Goal: Task Accomplishment & Management: Use online tool/utility

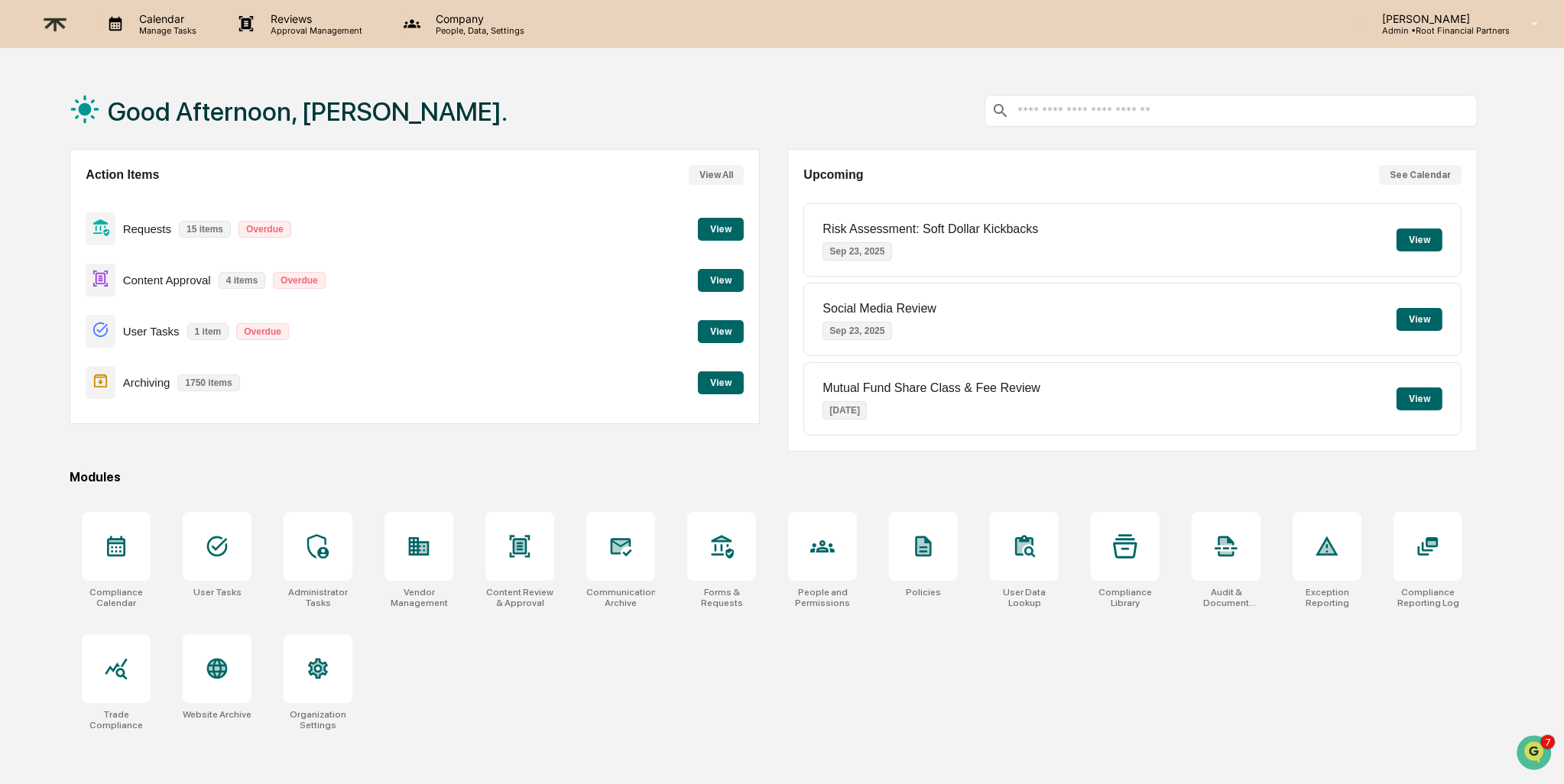
click at [717, 384] on button "View" at bounding box center [721, 382] width 46 height 23
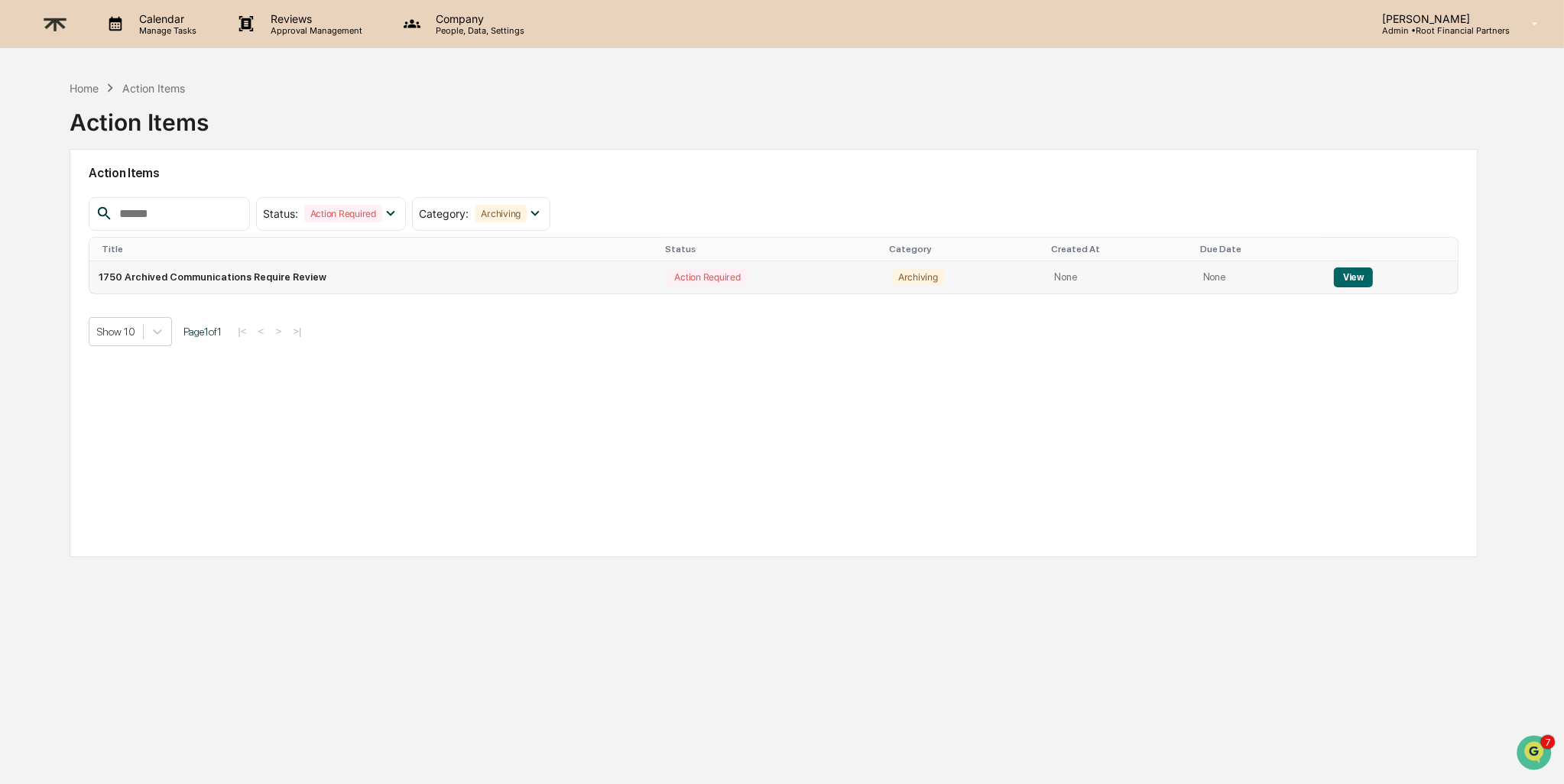
click at [1346, 274] on button "View" at bounding box center [1353, 277] width 39 height 20
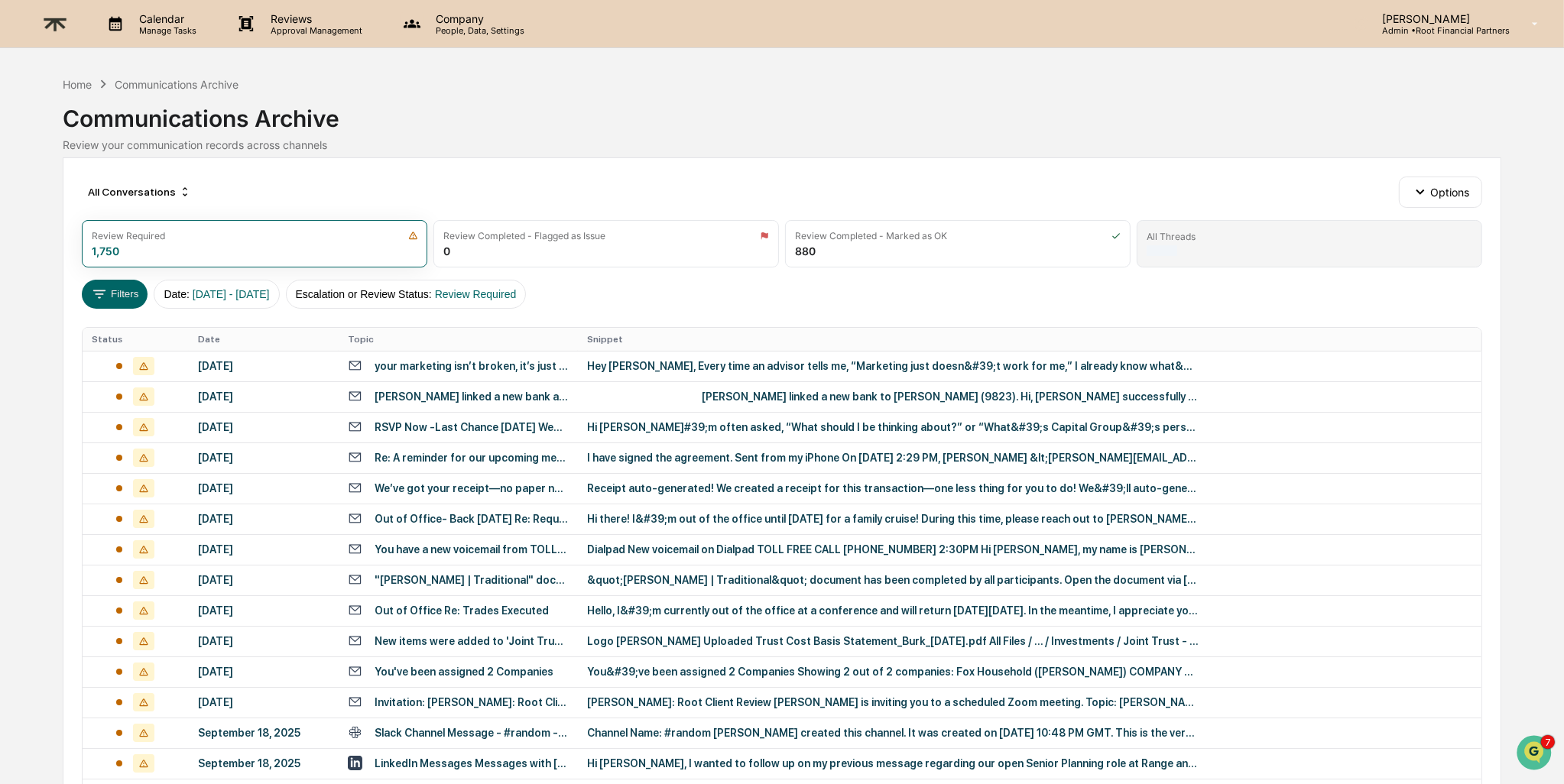
click at [1294, 232] on div "All Threads" at bounding box center [1309, 236] width 326 height 12
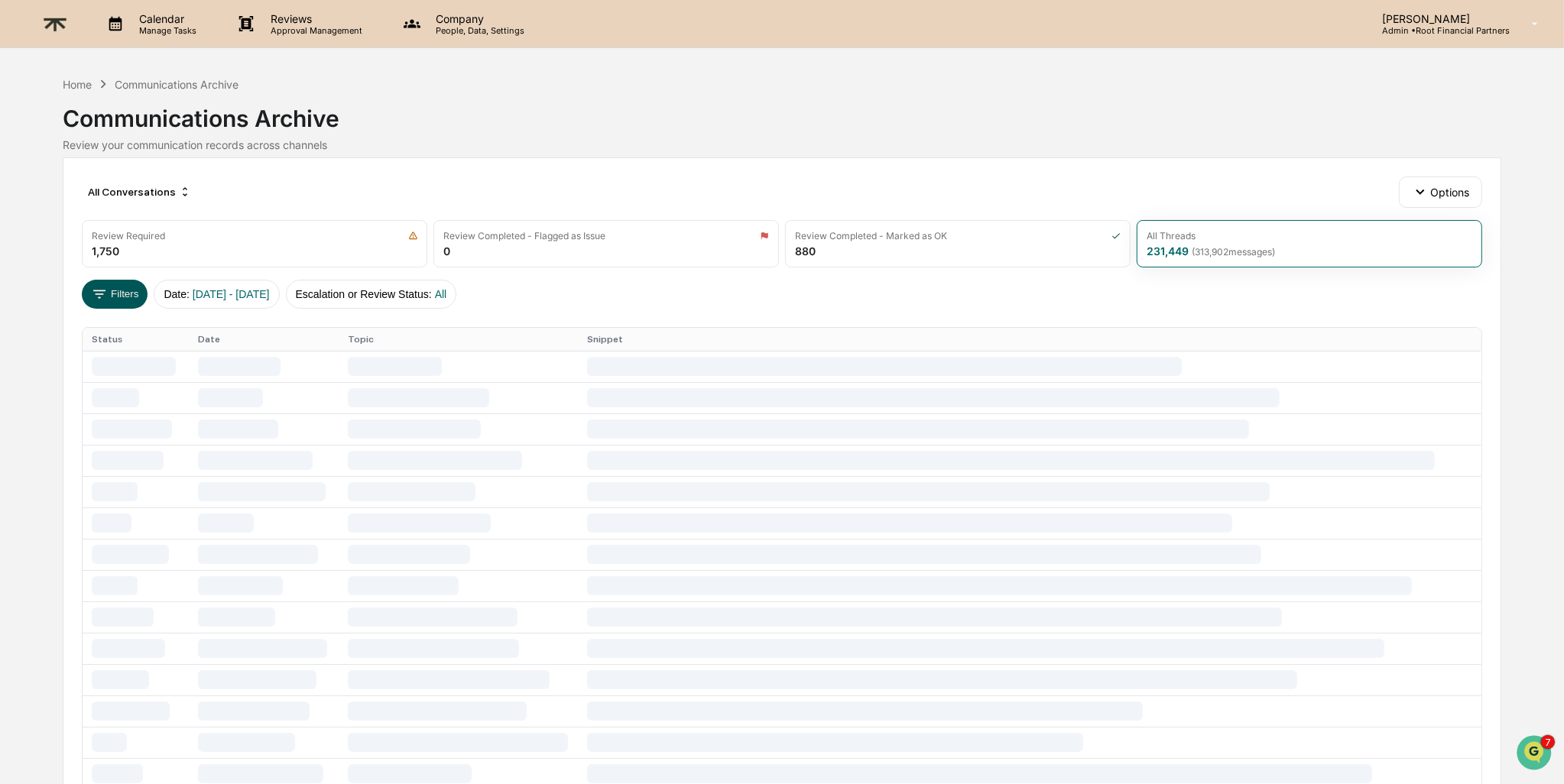
click at [94, 295] on icon at bounding box center [99, 294] width 17 height 17
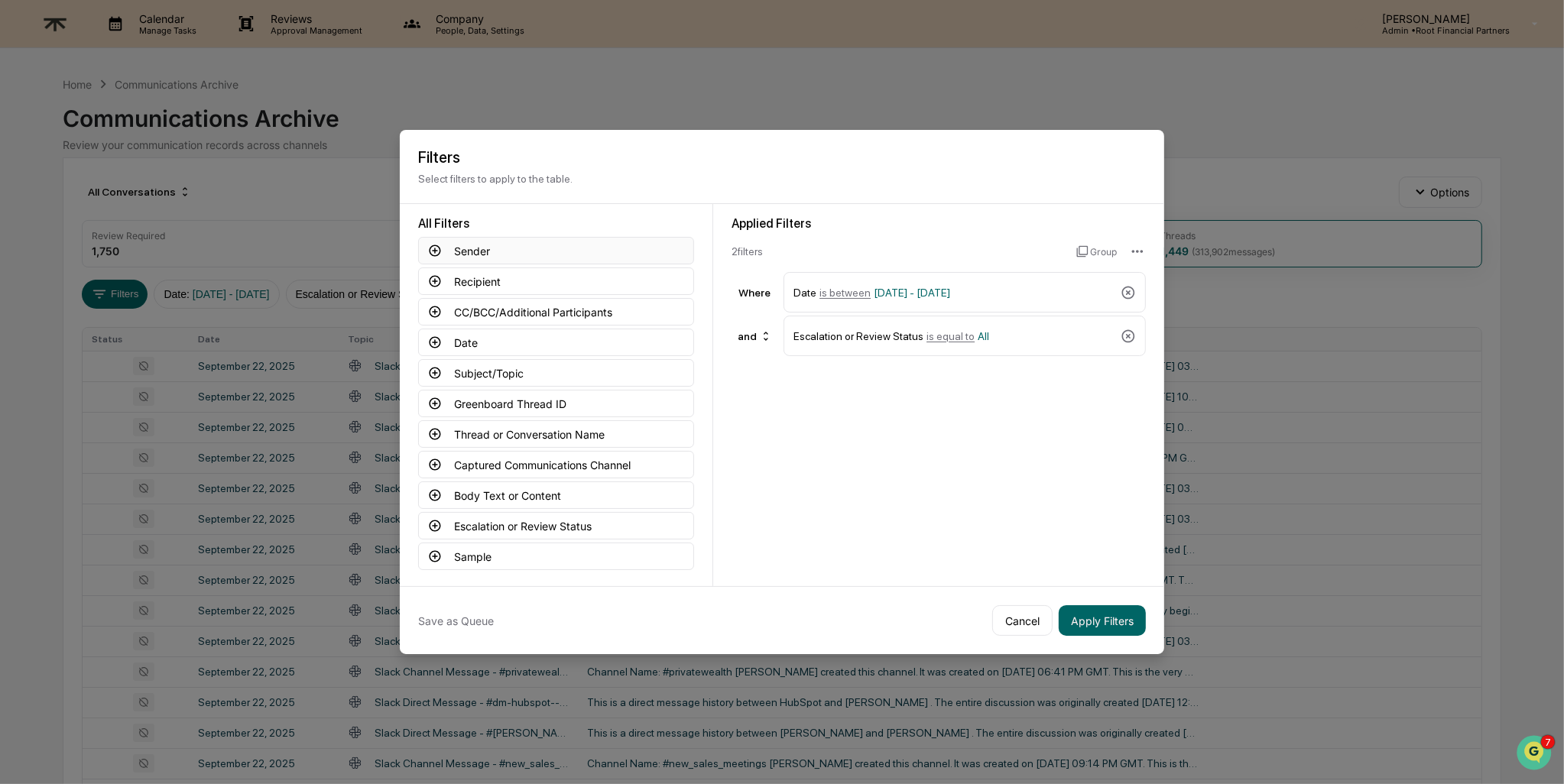
click at [473, 253] on button "Sender" at bounding box center [556, 251] width 276 height 28
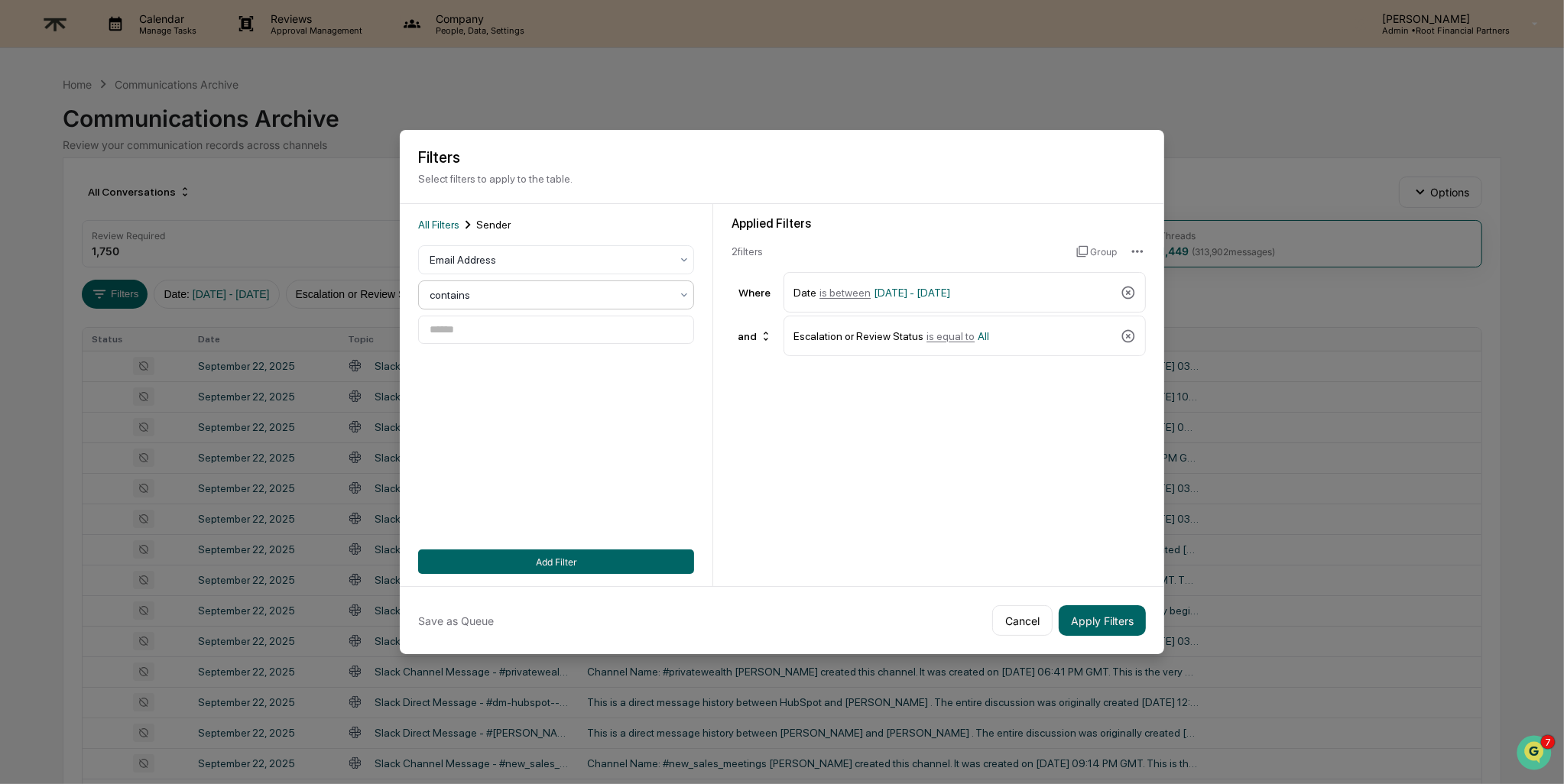
click at [557, 288] on div at bounding box center [549, 295] width 240 height 15
click at [543, 392] on div "contains" at bounding box center [556, 393] width 274 height 31
click at [532, 291] on div at bounding box center [549, 295] width 240 height 15
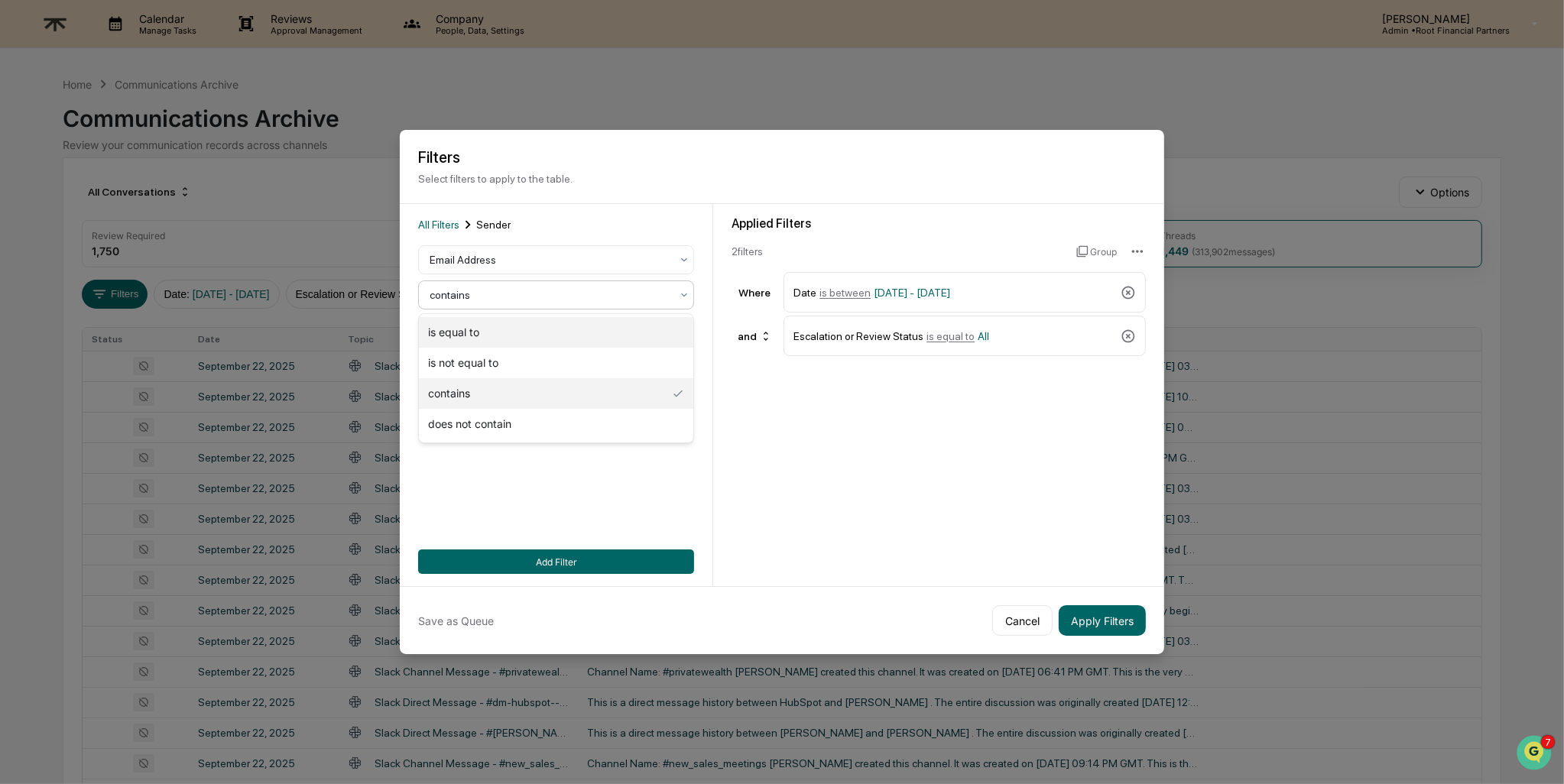
click at [531, 325] on div "is equal to" at bounding box center [556, 332] width 274 height 31
click at [526, 329] on input at bounding box center [556, 329] width 276 height 28
type input "**********"
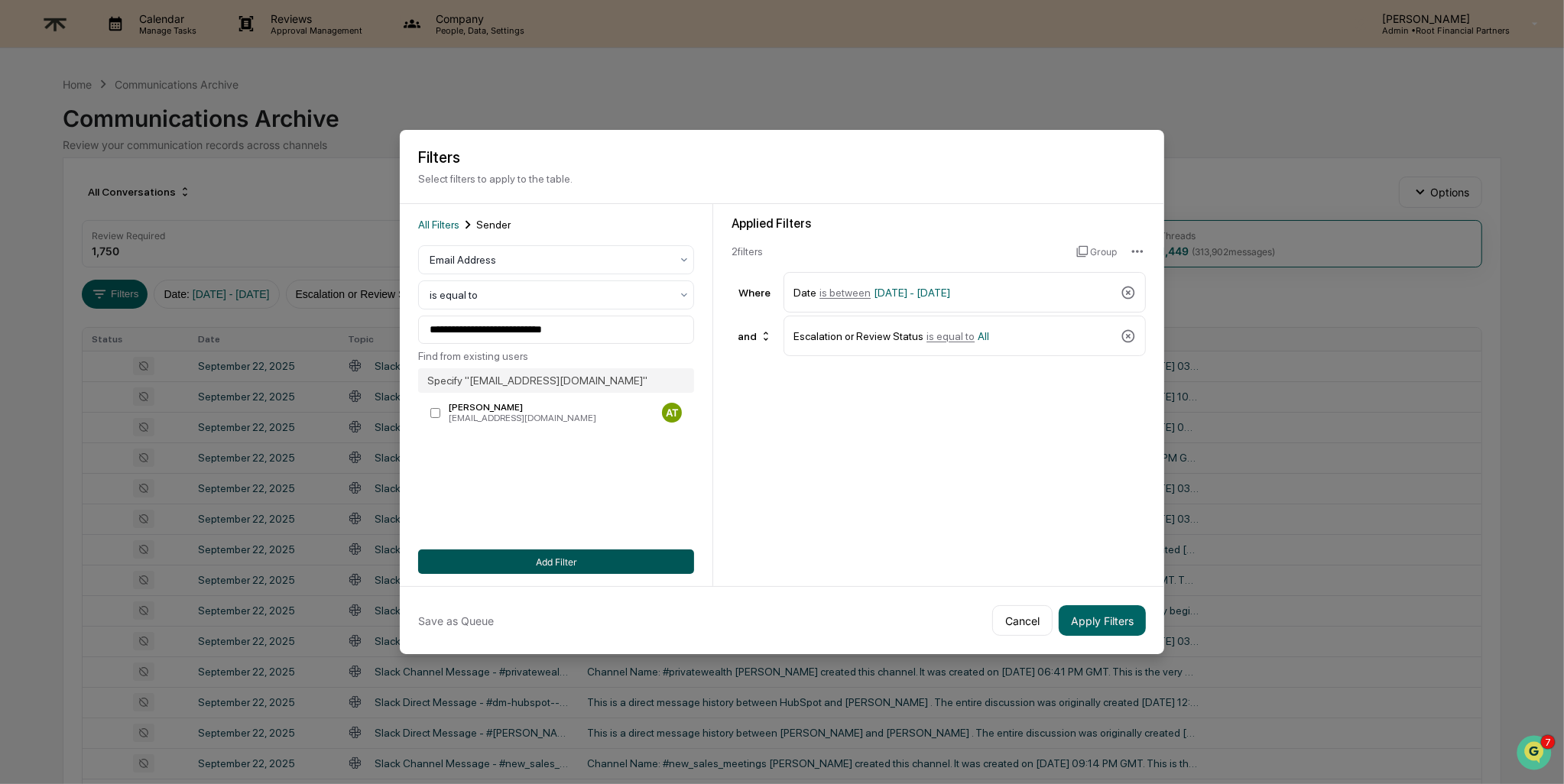
click at [546, 560] on button "Add Filter" at bounding box center [556, 561] width 276 height 24
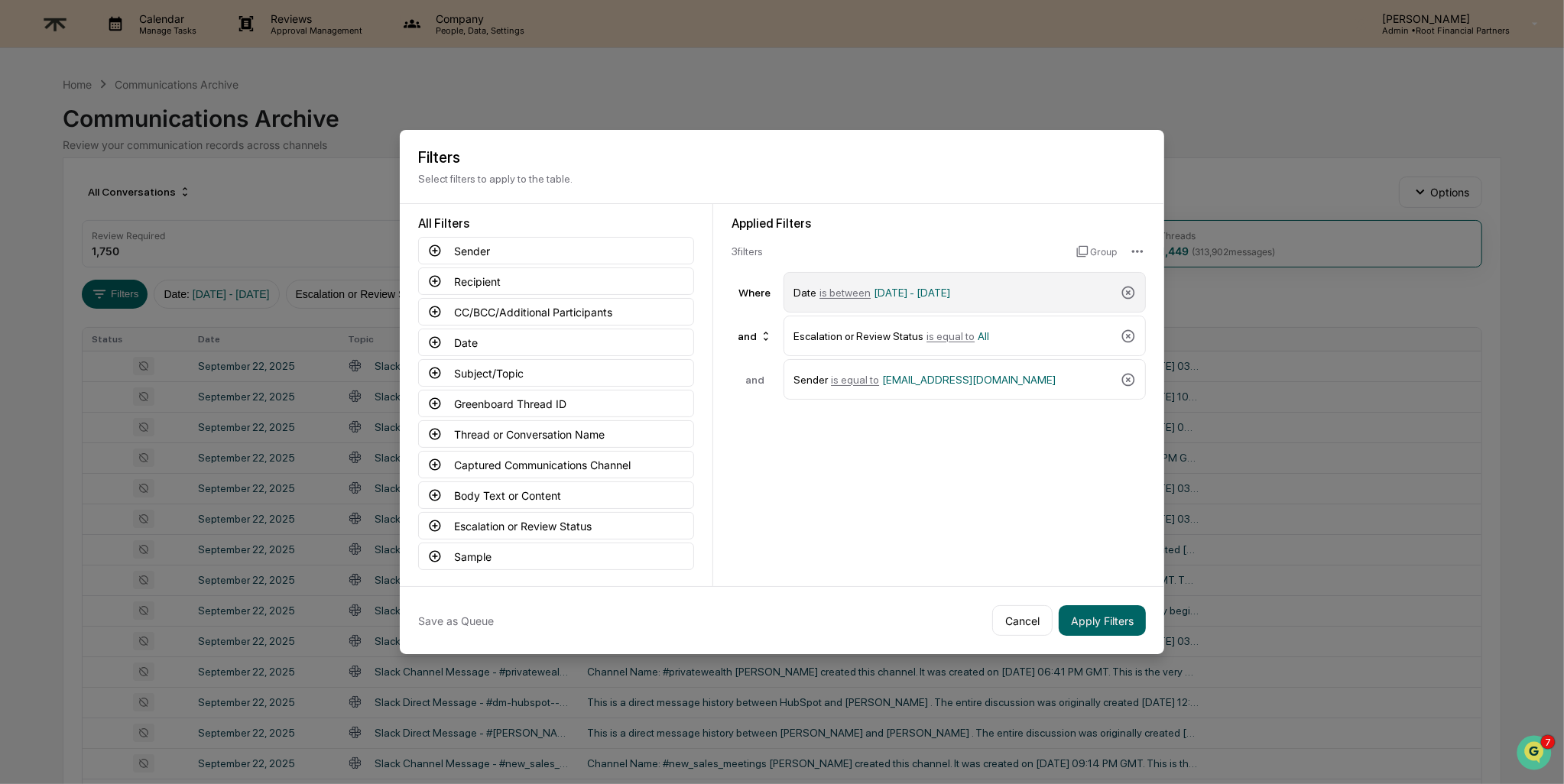
click at [1000, 289] on div "Date is between [DATE] - [DATE]" at bounding box center [953, 292] width 321 height 27
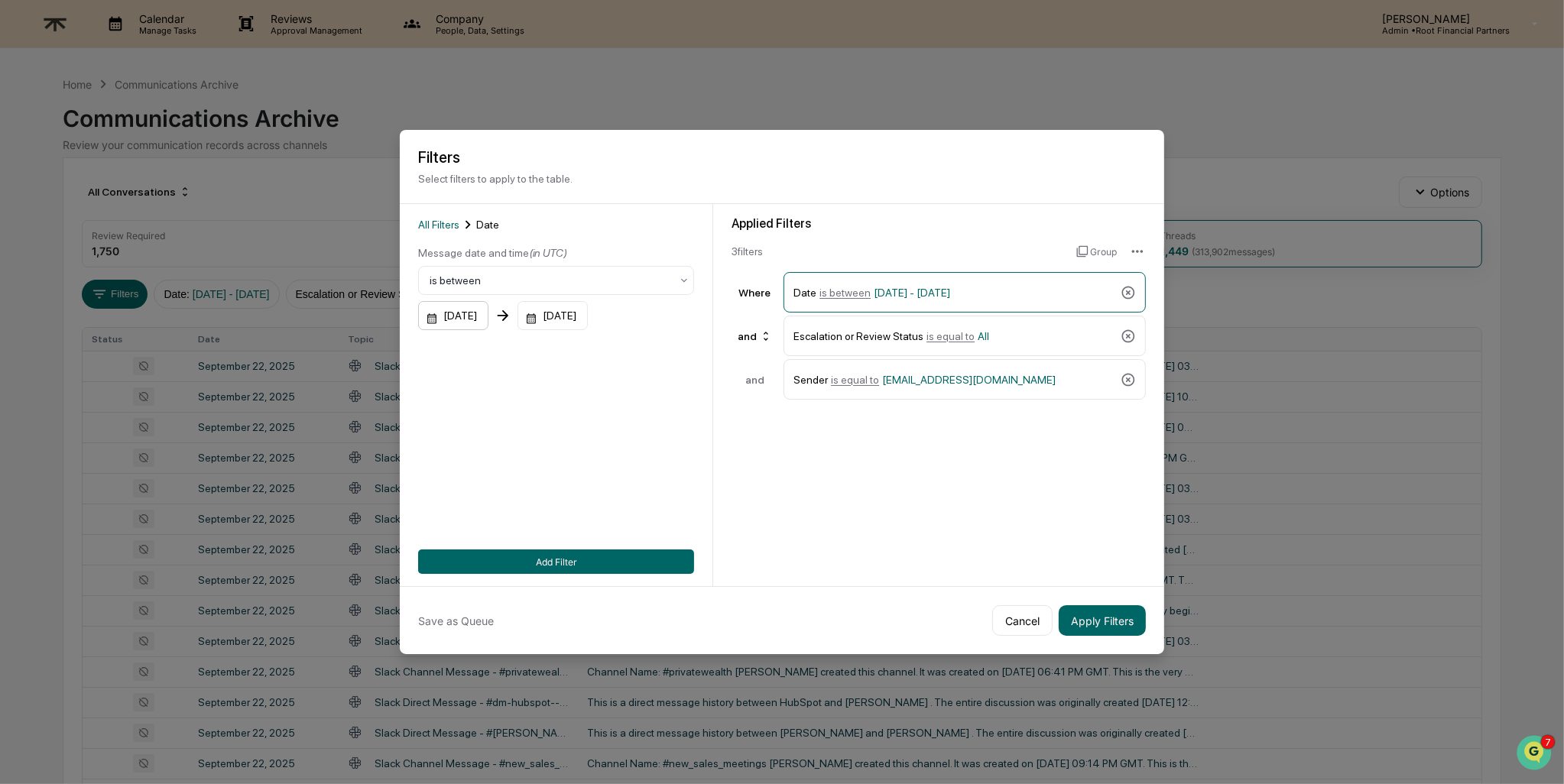
click at [468, 310] on div "[DATE]" at bounding box center [452, 315] width 70 height 29
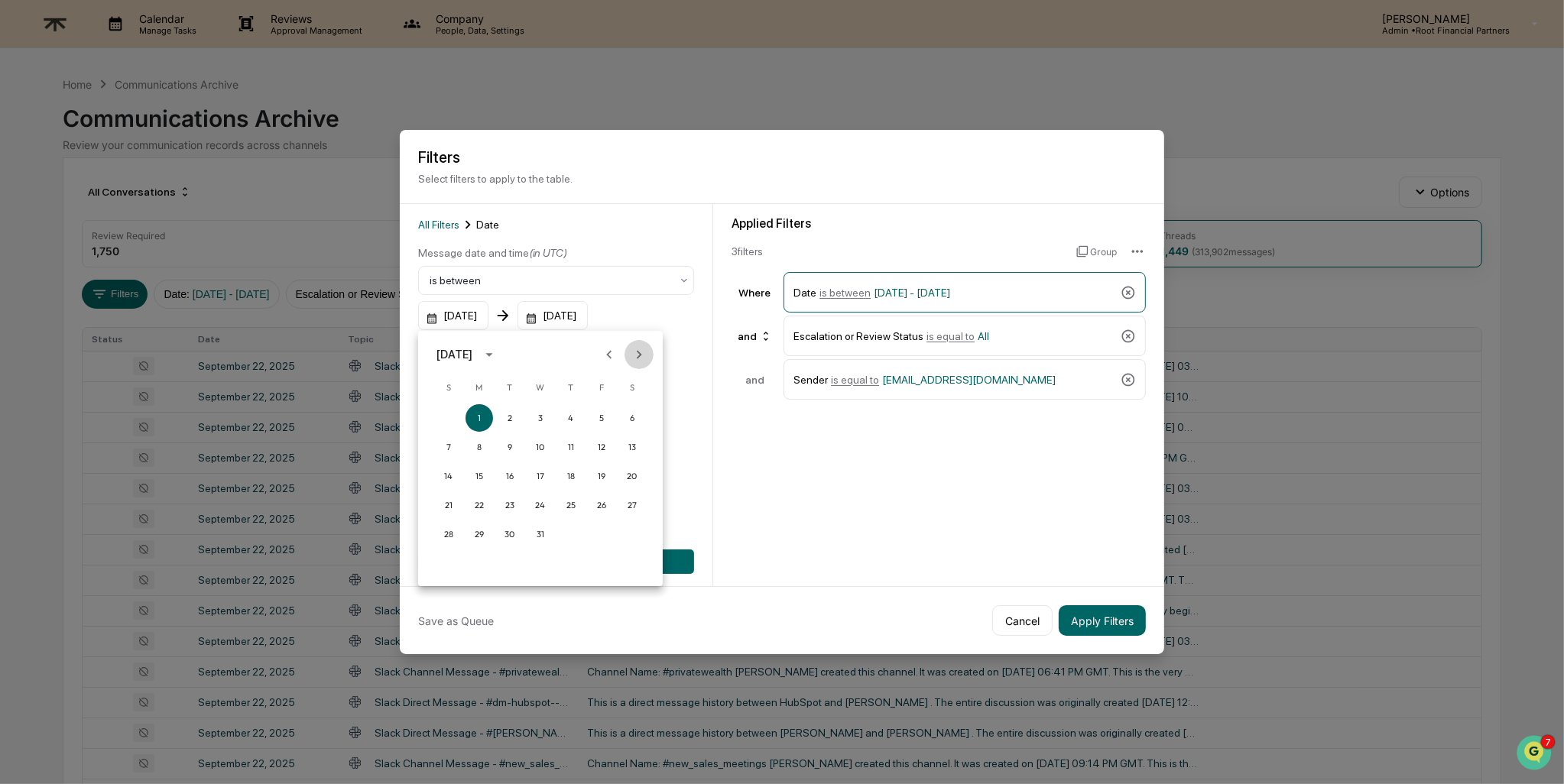
click at [646, 346] on icon "Next month" at bounding box center [639, 354] width 17 height 17
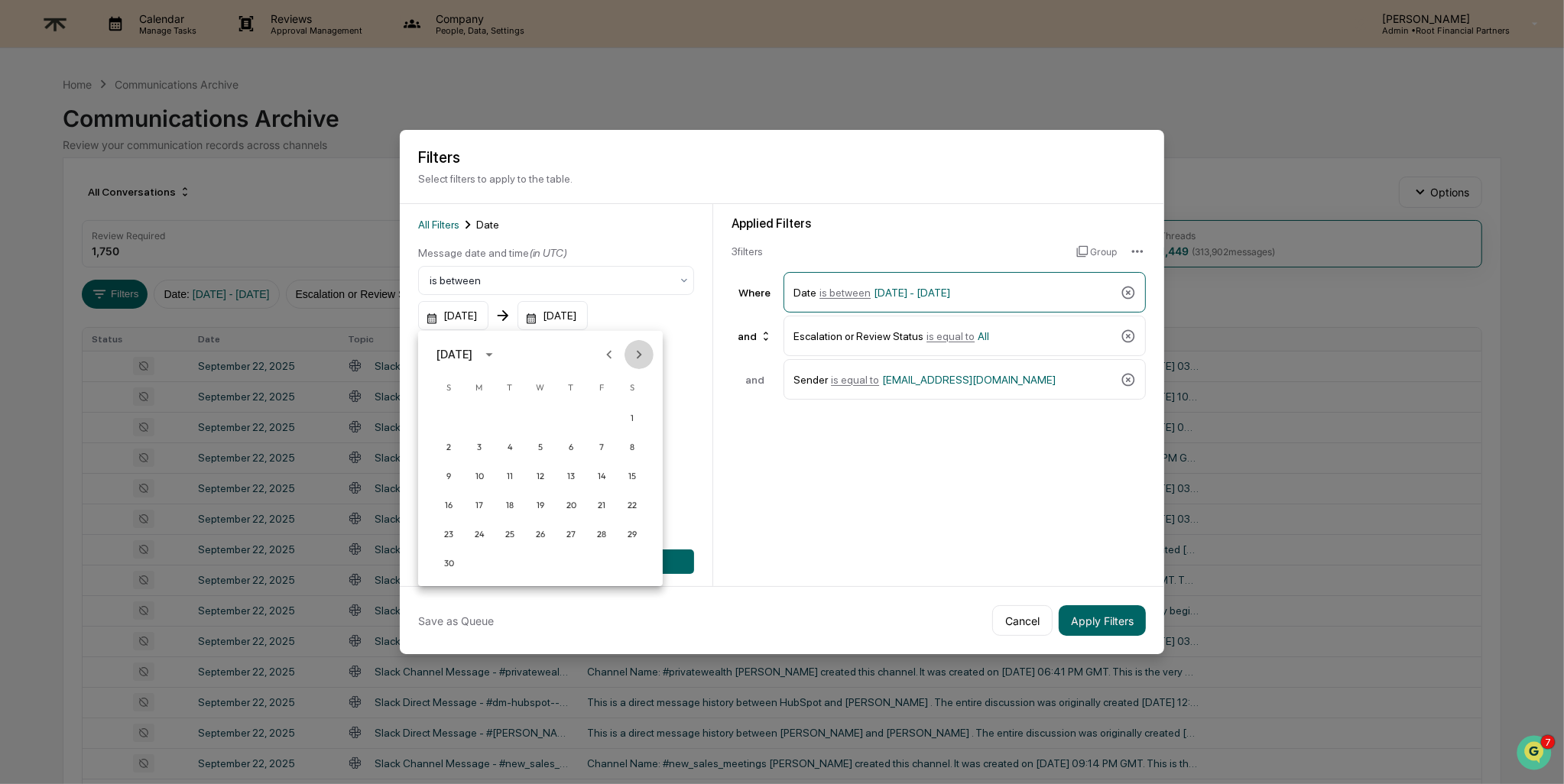
click at [646, 346] on icon "Next month" at bounding box center [639, 354] width 17 height 17
click at [646, 347] on icon "Next month" at bounding box center [639, 354] width 17 height 17
click at [613, 352] on icon "Previous month" at bounding box center [609, 354] width 17 height 17
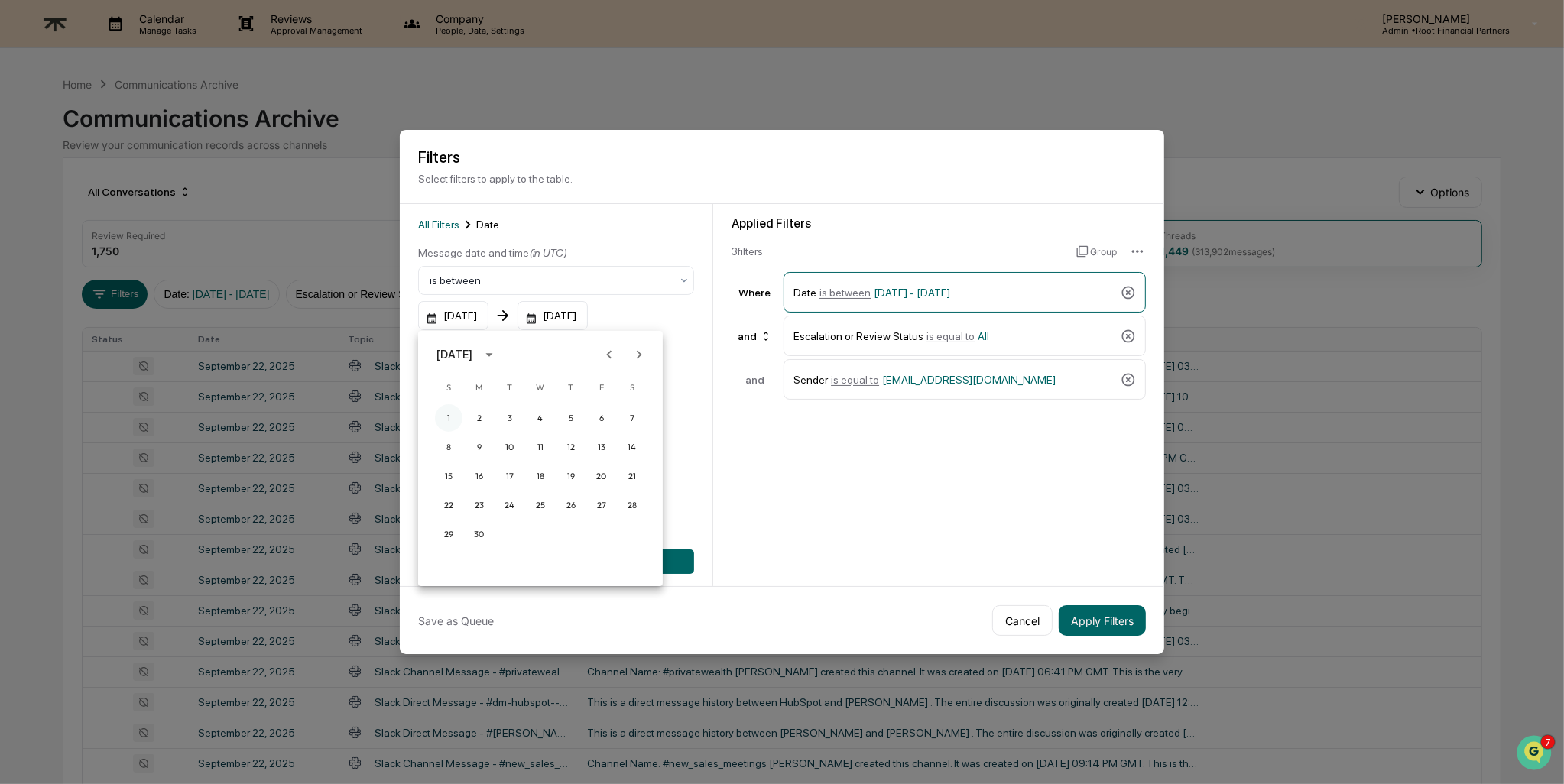
click at [441, 414] on button "1" at bounding box center [449, 418] width 28 height 28
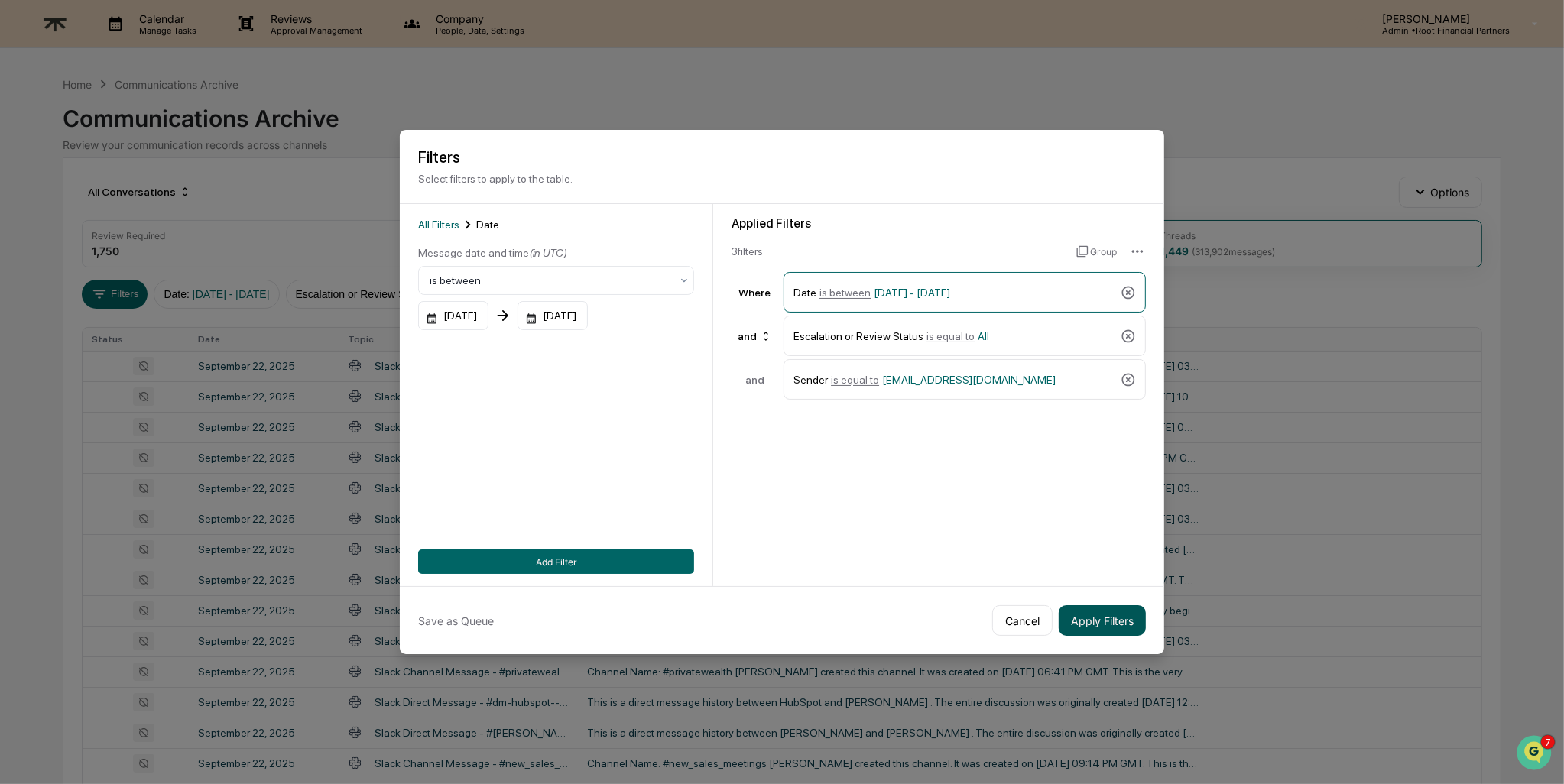
click at [1104, 619] on button "Apply Filters" at bounding box center [1102, 620] width 88 height 31
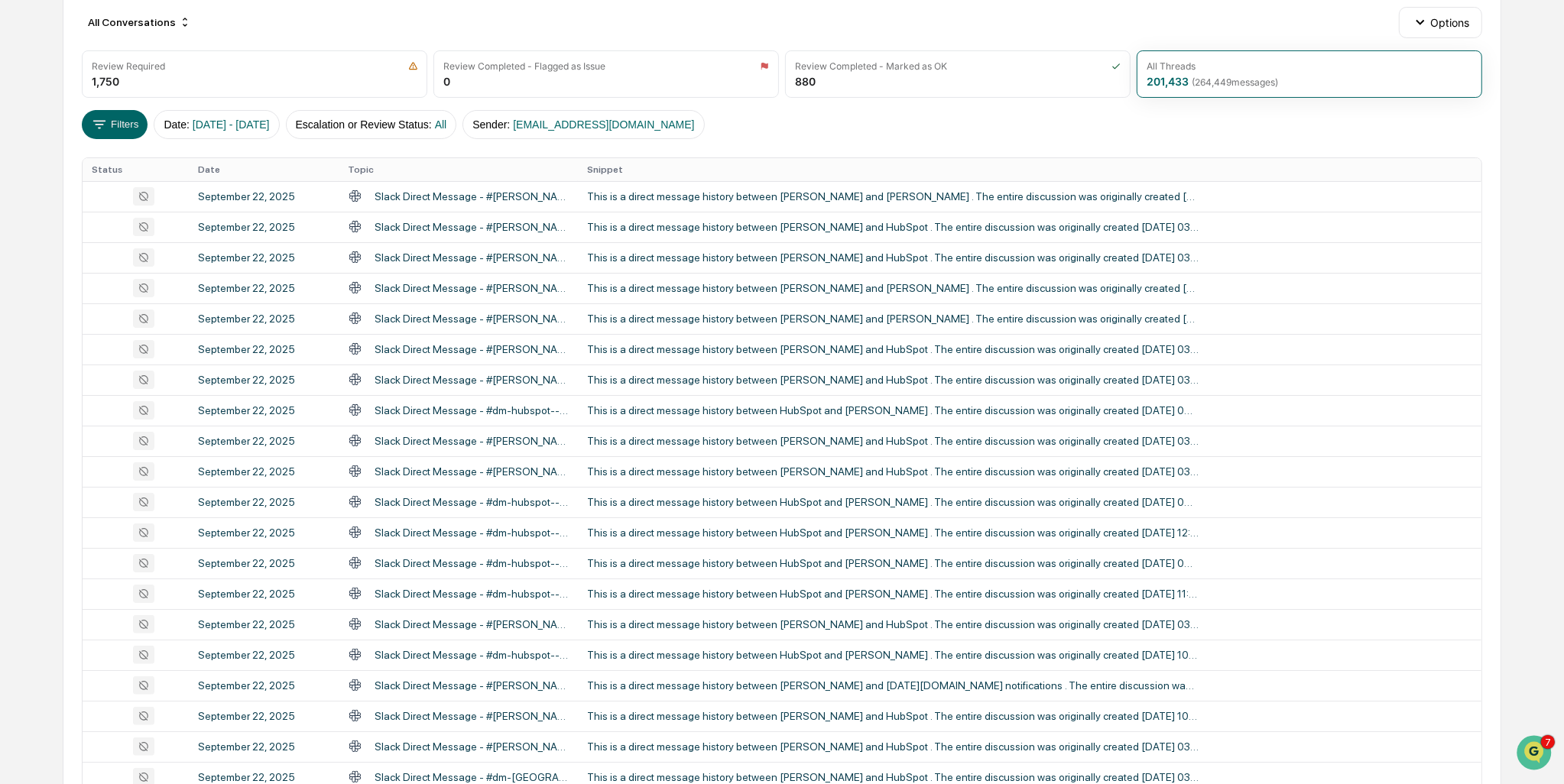
scroll to position [415, 0]
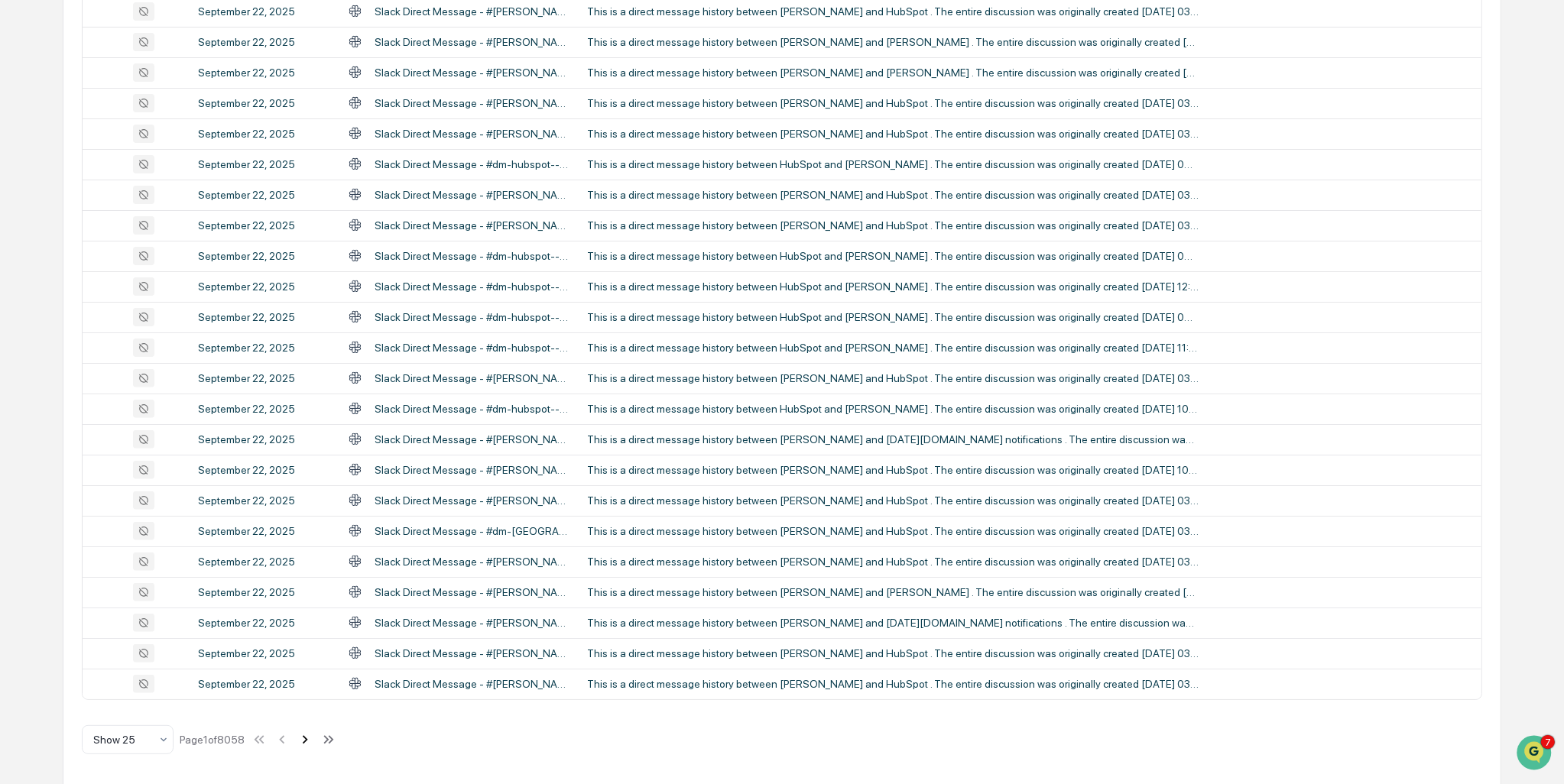
click at [311, 738] on icon at bounding box center [304, 739] width 17 height 17
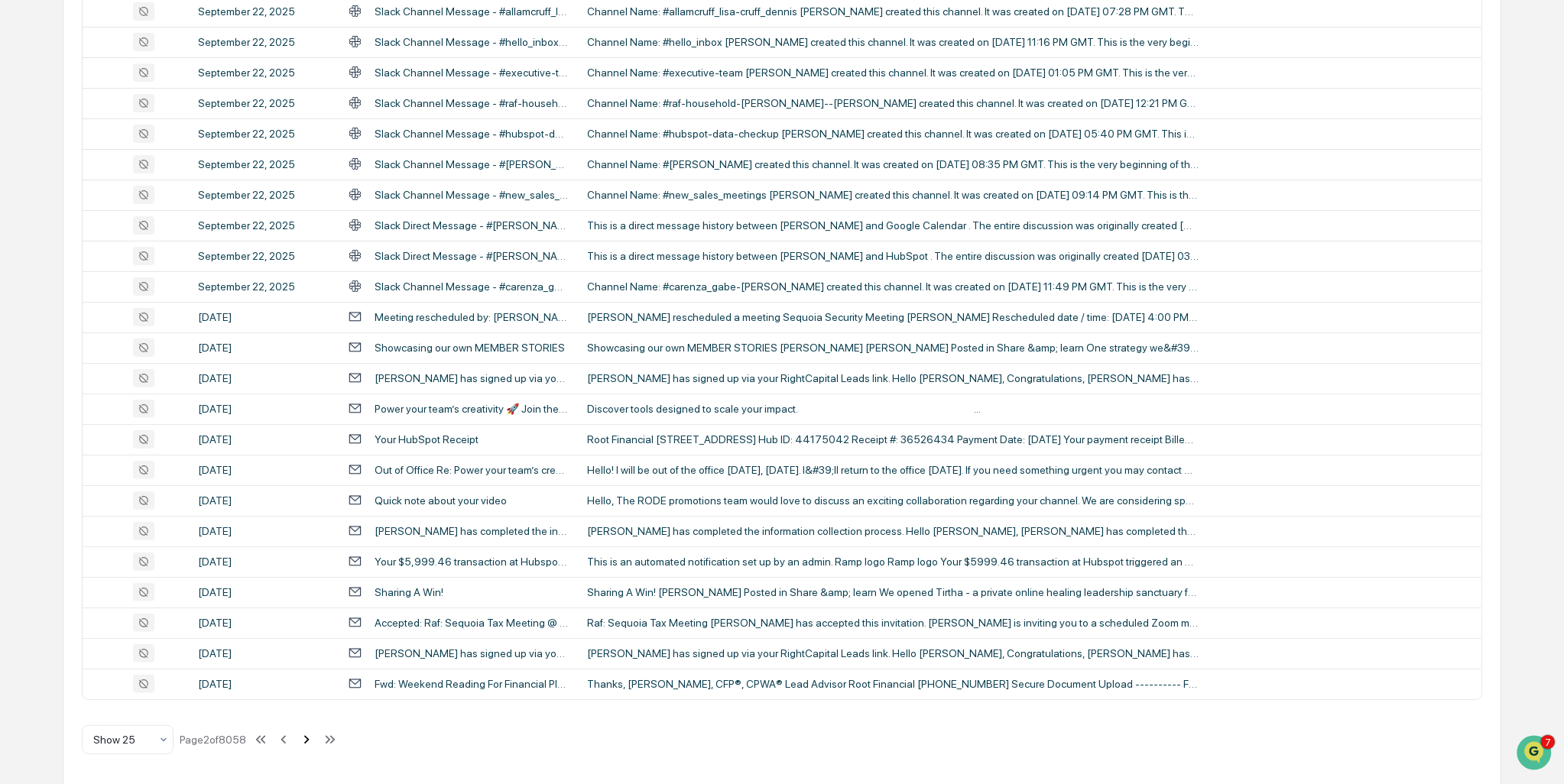
click at [312, 737] on icon at bounding box center [306, 739] width 17 height 17
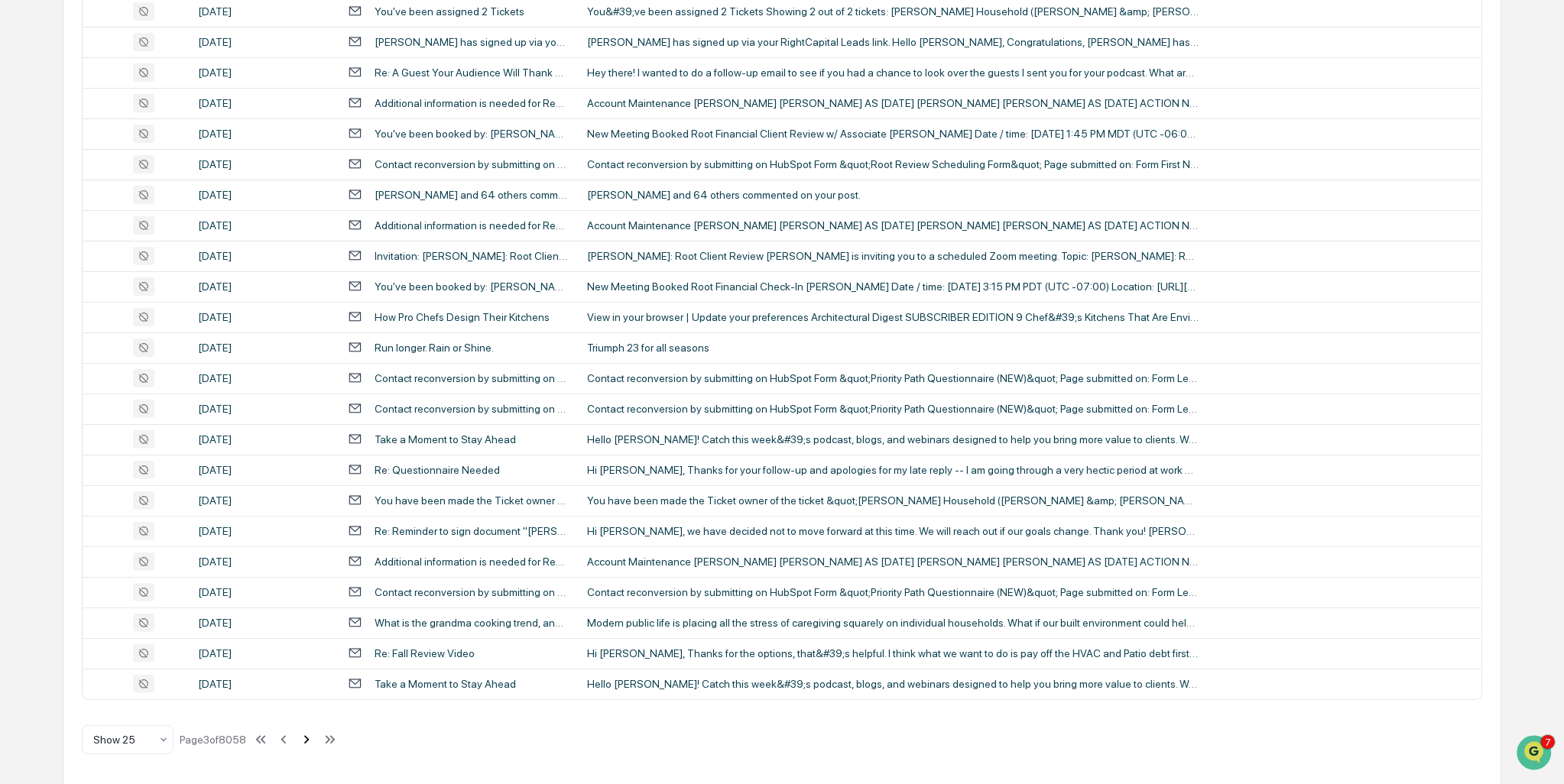
click at [310, 735] on icon at bounding box center [307, 739] width 6 height 9
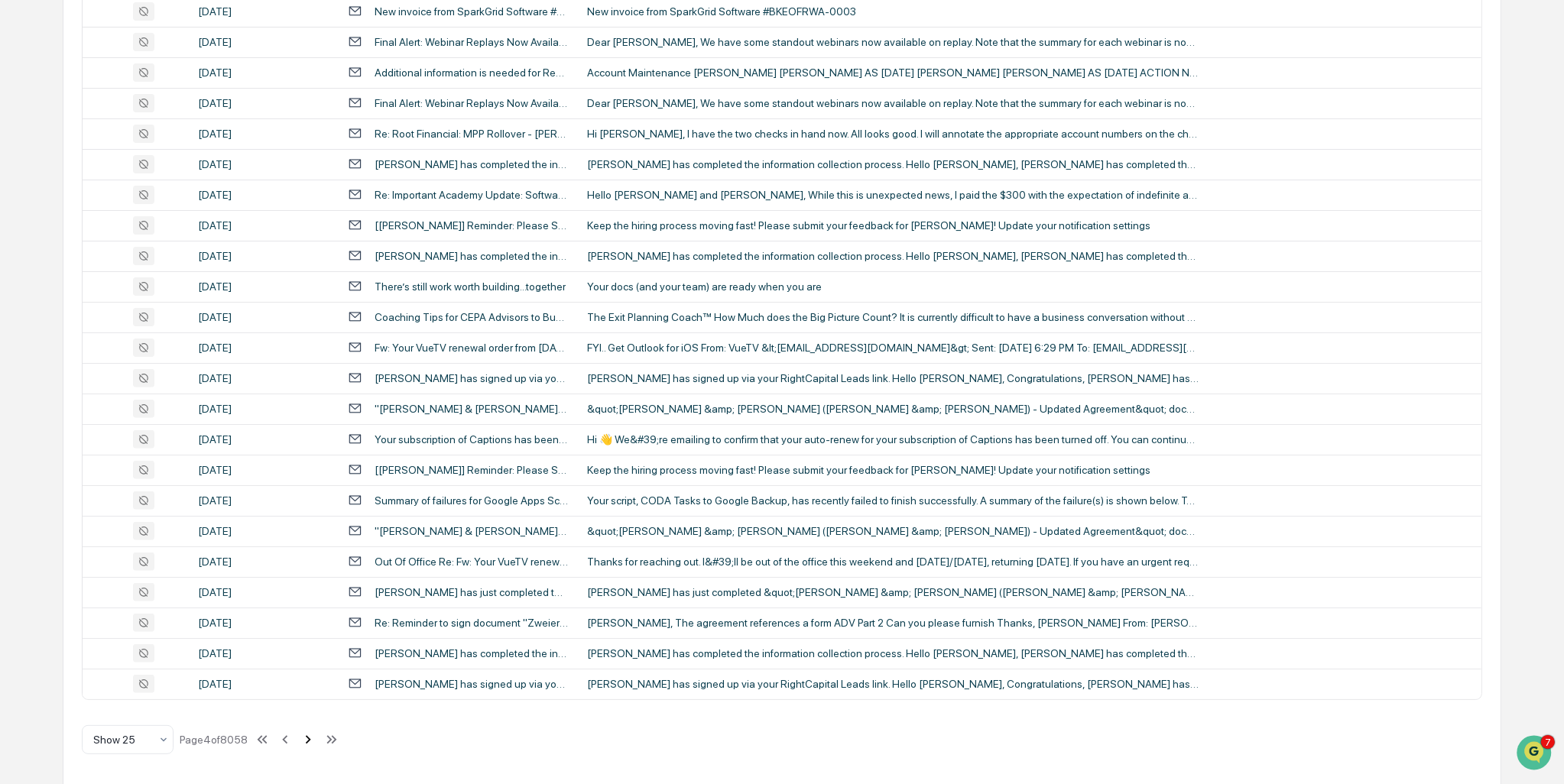
click at [316, 736] on icon at bounding box center [307, 739] width 17 height 17
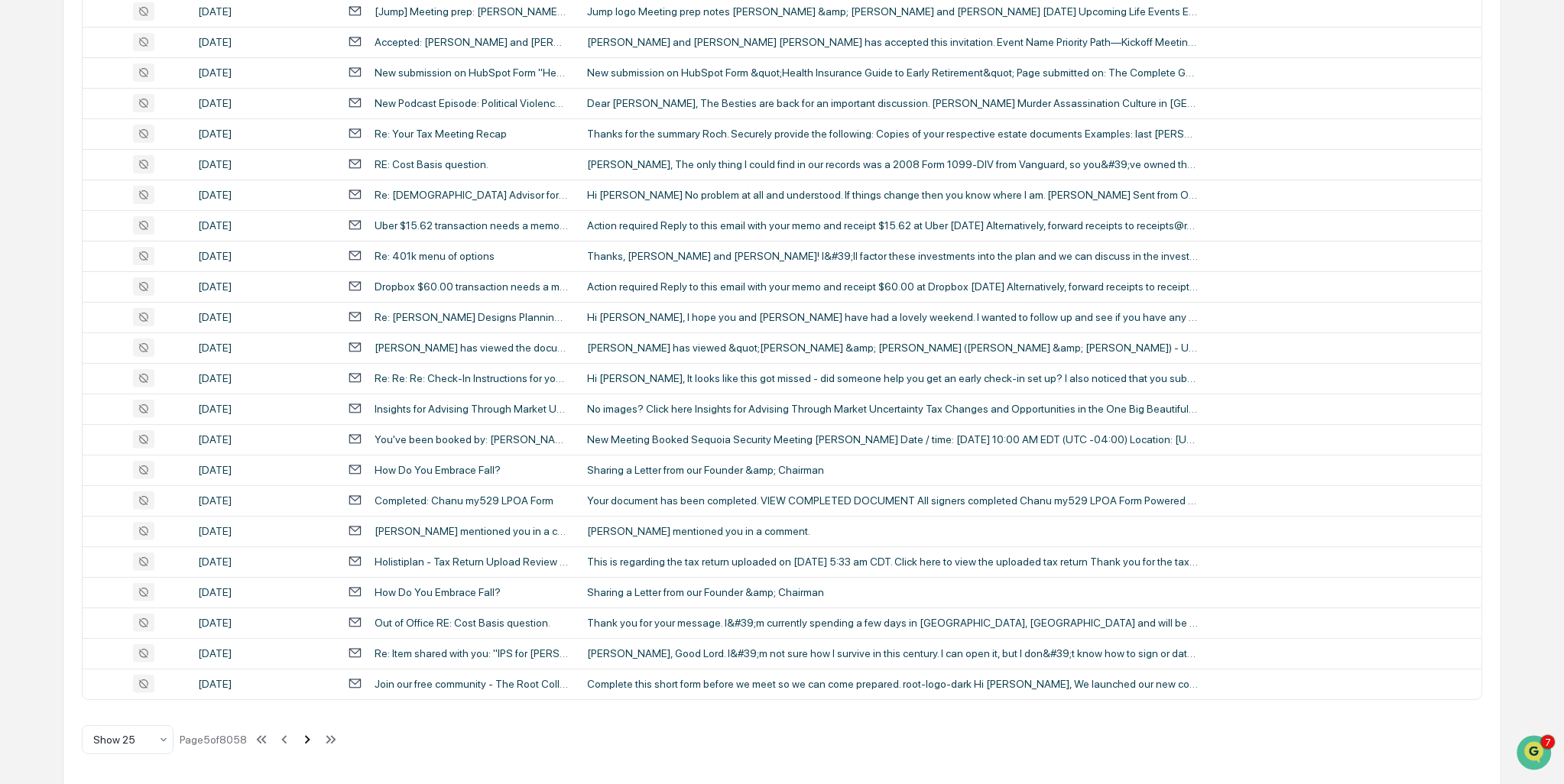
click at [311, 739] on icon at bounding box center [307, 739] width 6 height 9
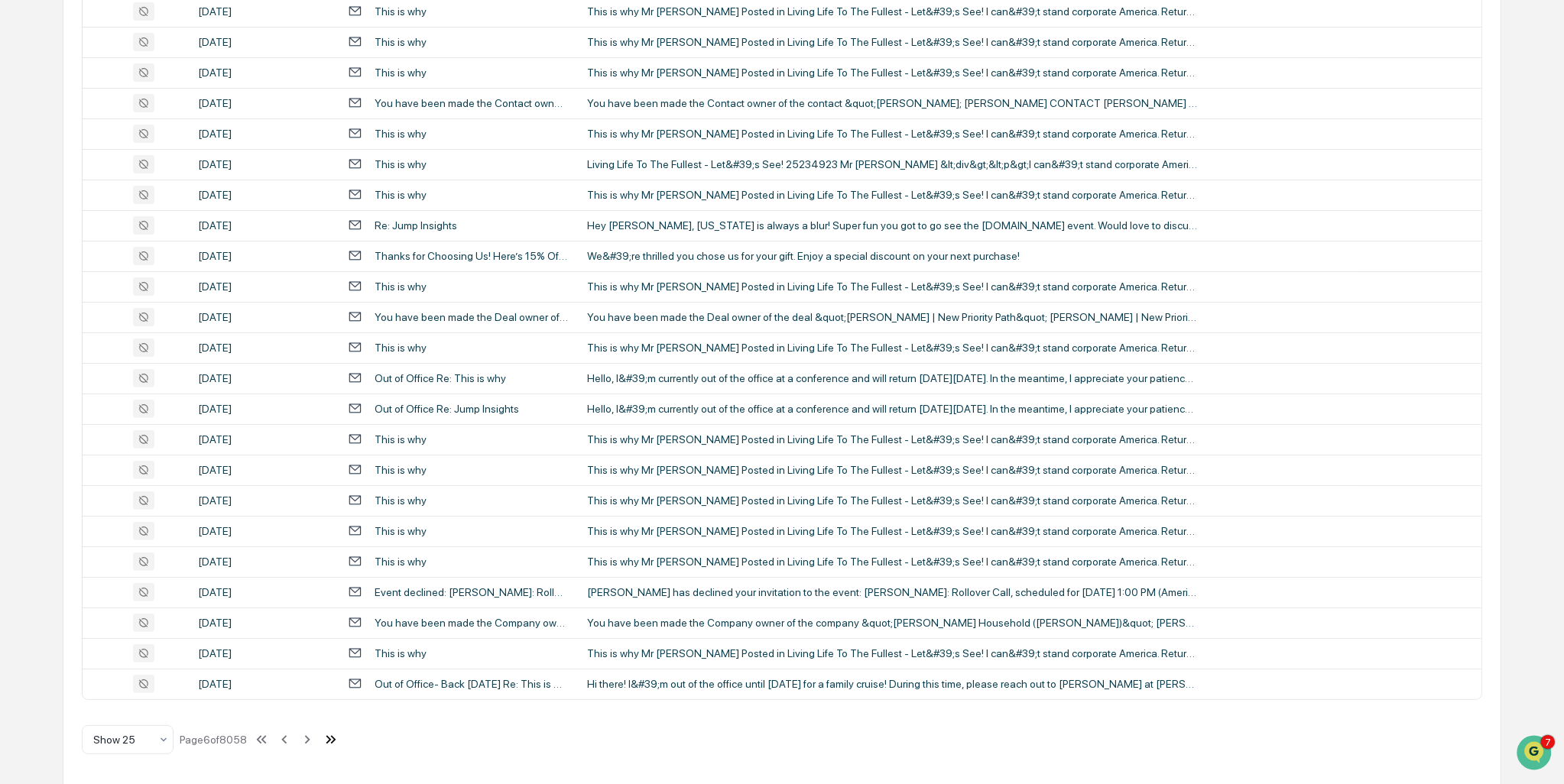
click at [340, 738] on icon at bounding box center [330, 739] width 17 height 17
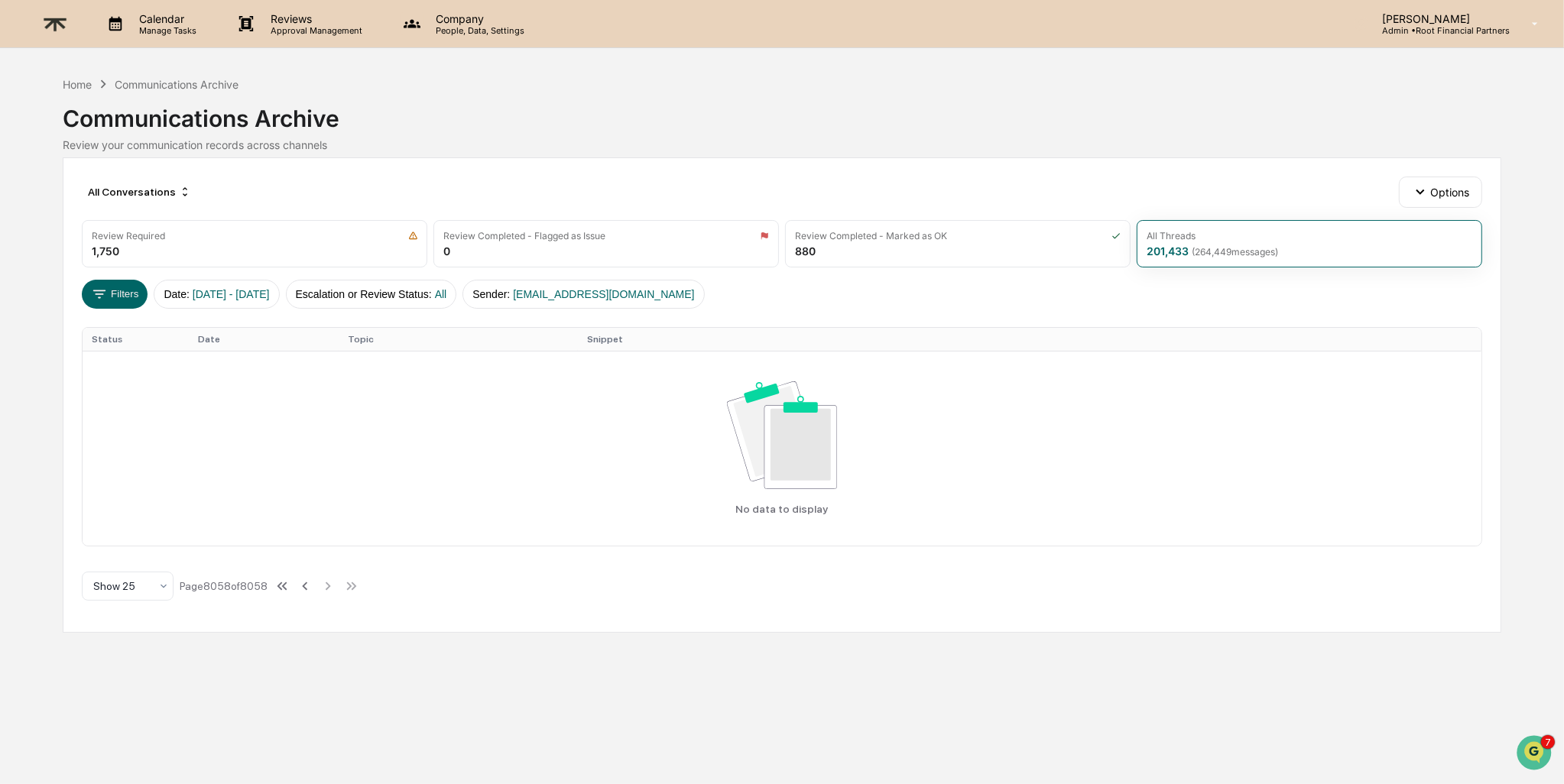
scroll to position [0, 0]
click at [652, 289] on span "[EMAIL_ADDRESS][DOMAIN_NAME]" at bounding box center [604, 295] width 181 height 13
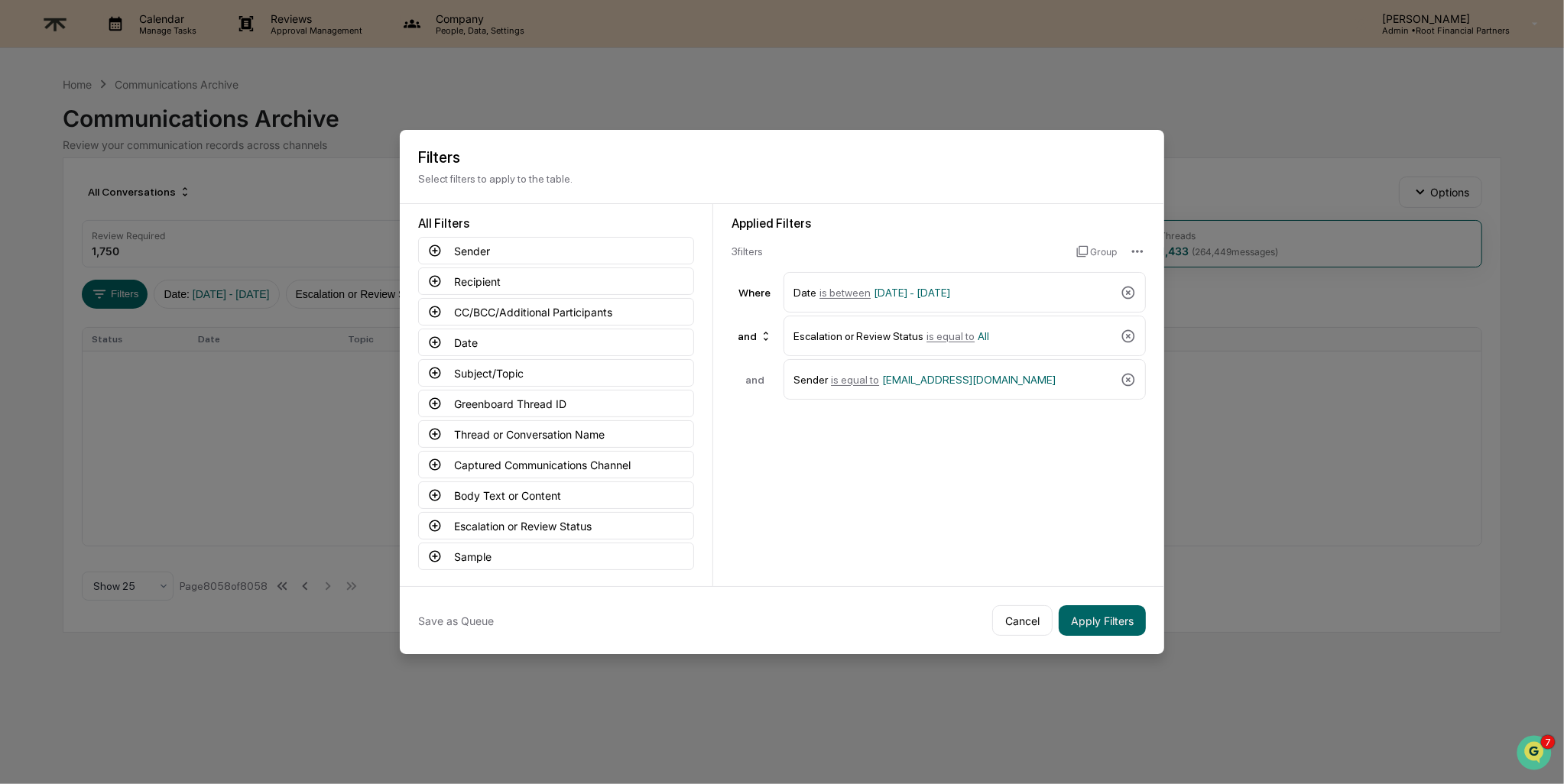
drag, startPoint x: 1015, startPoint y: 626, endPoint x: 1005, endPoint y: 630, distance: 10.8
click at [1015, 626] on button "Cancel" at bounding box center [1022, 620] width 61 height 31
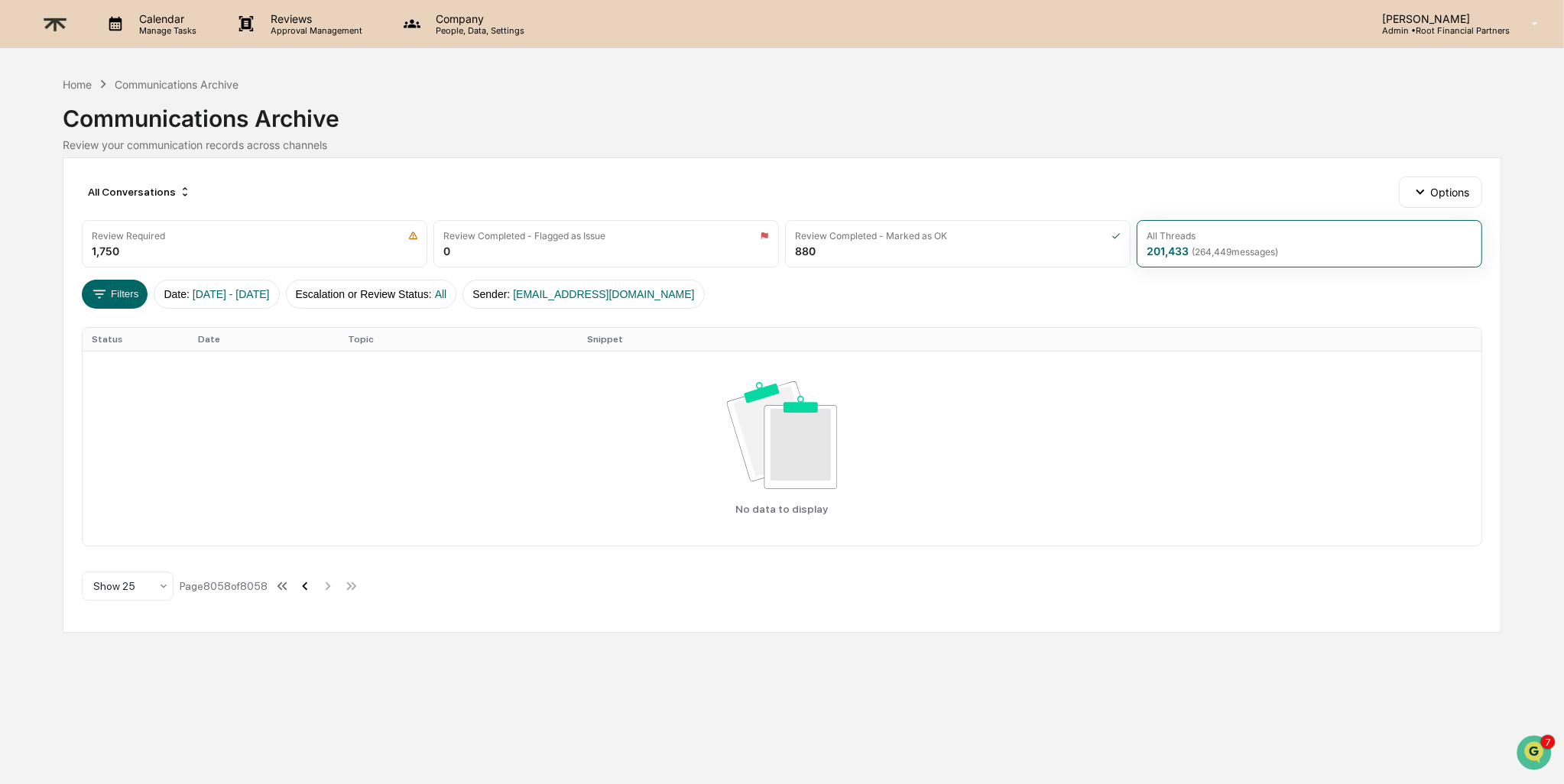
click at [314, 585] on icon at bounding box center [304, 585] width 17 height 17
click at [615, 292] on span "[EMAIL_ADDRESS][DOMAIN_NAME]" at bounding box center [604, 295] width 181 height 13
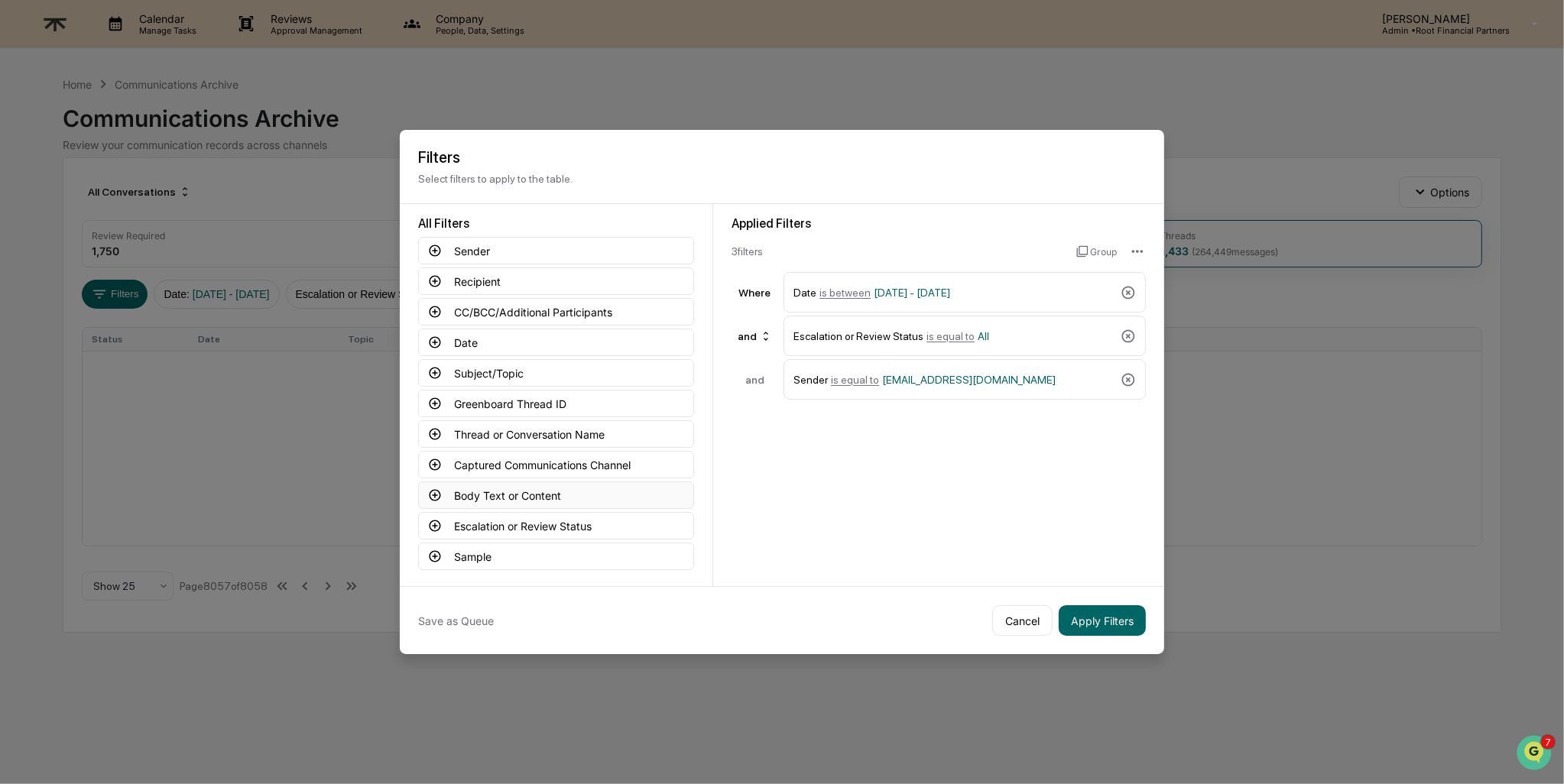
click at [518, 488] on button "Body Text or Content" at bounding box center [556, 495] width 276 height 28
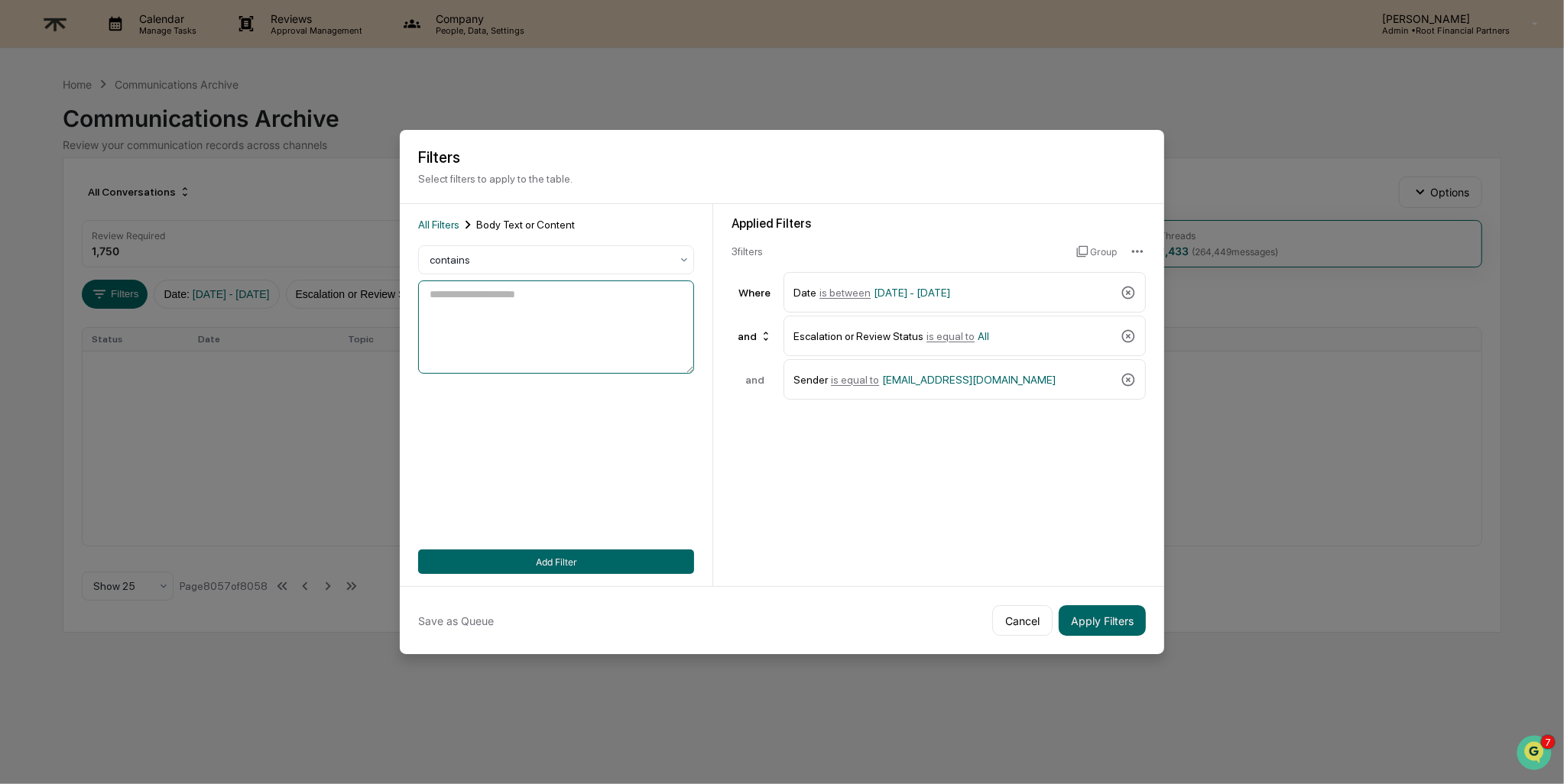
click at [570, 304] on textarea at bounding box center [556, 327] width 276 height 93
type textarea "**********"
click at [583, 559] on button "Add Filter" at bounding box center [556, 561] width 276 height 24
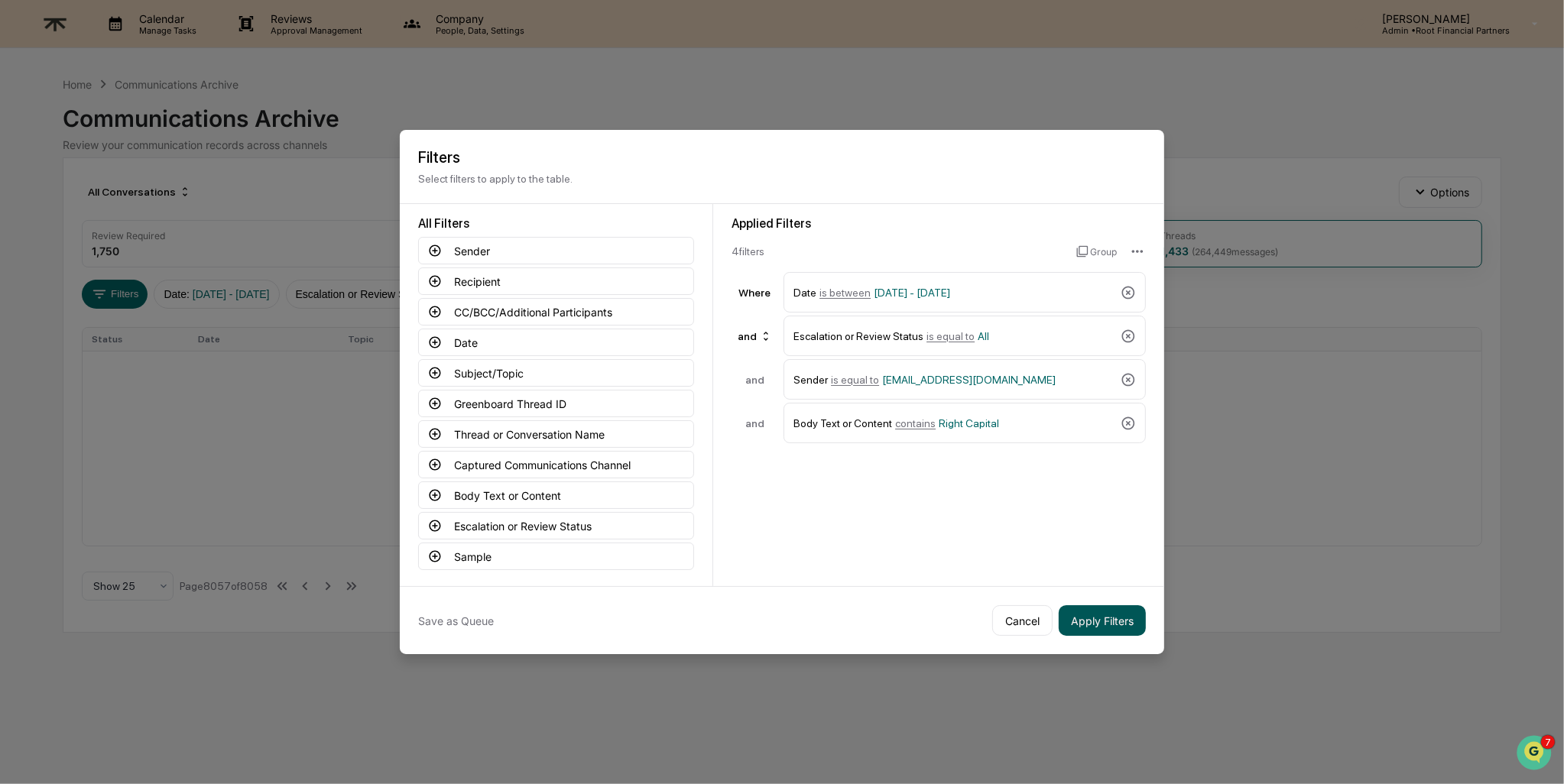
click at [1100, 615] on button "Apply Filters" at bounding box center [1102, 620] width 88 height 31
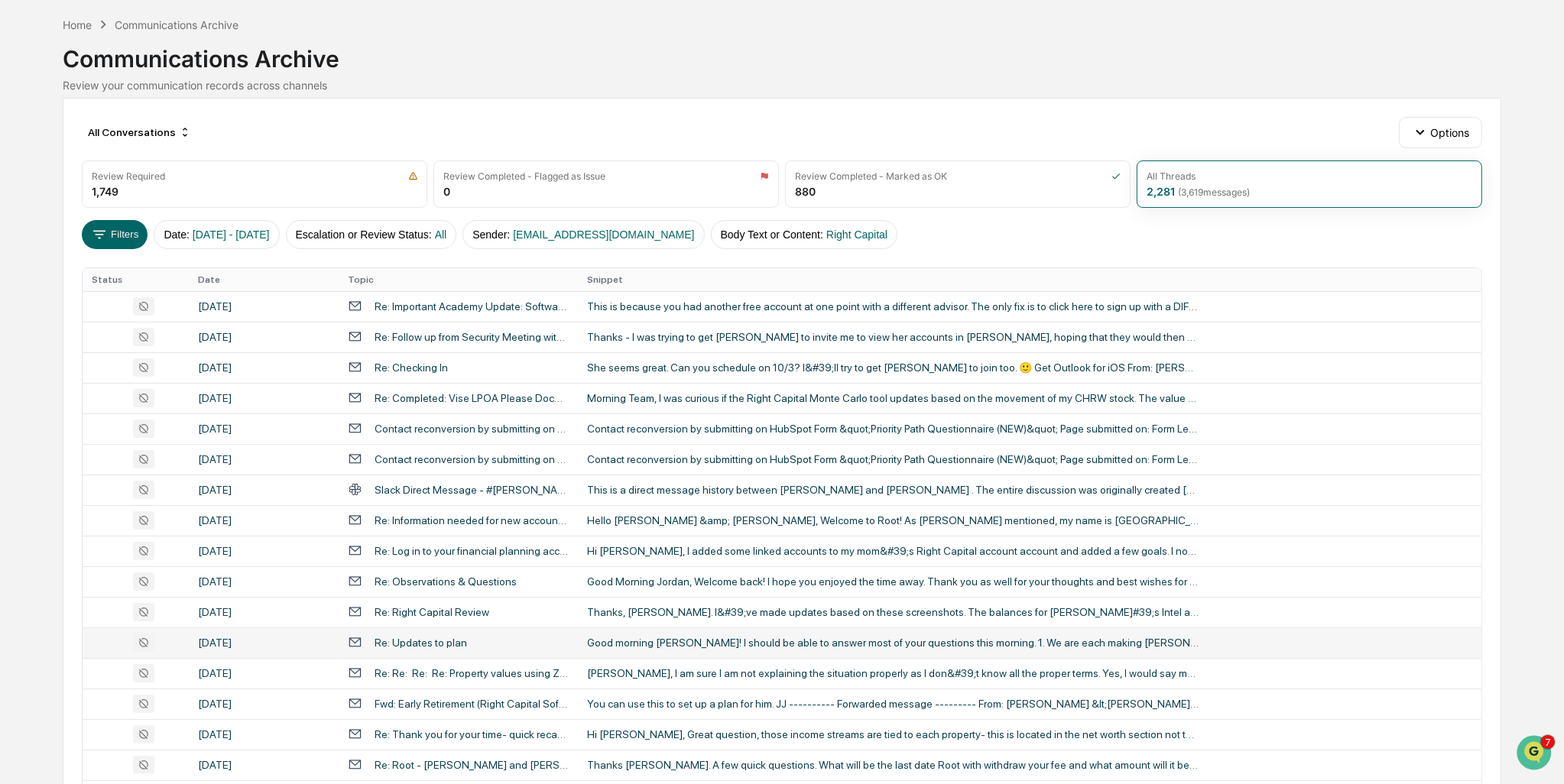
scroll to position [415, 0]
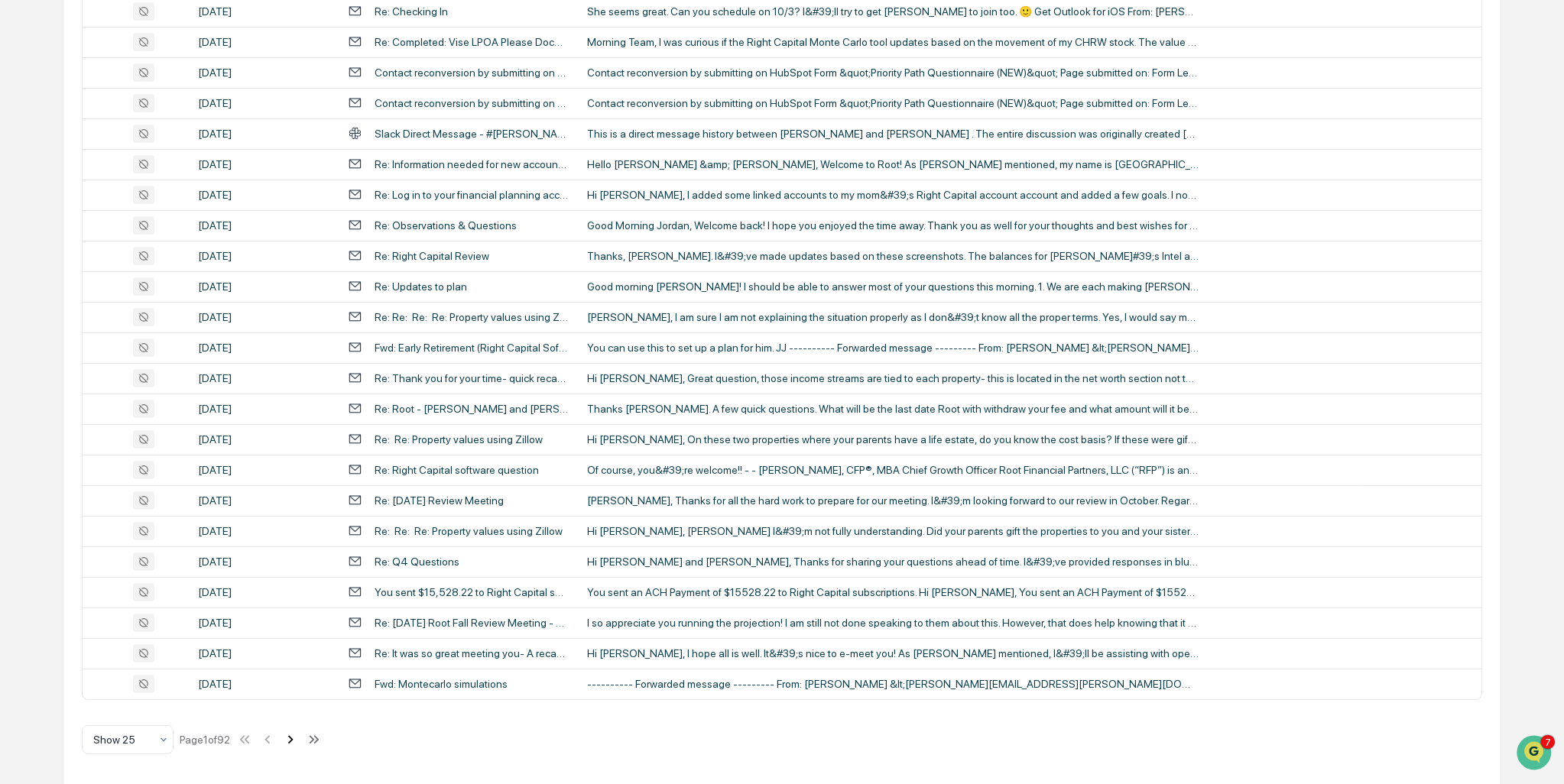
click at [299, 735] on icon at bounding box center [290, 739] width 17 height 17
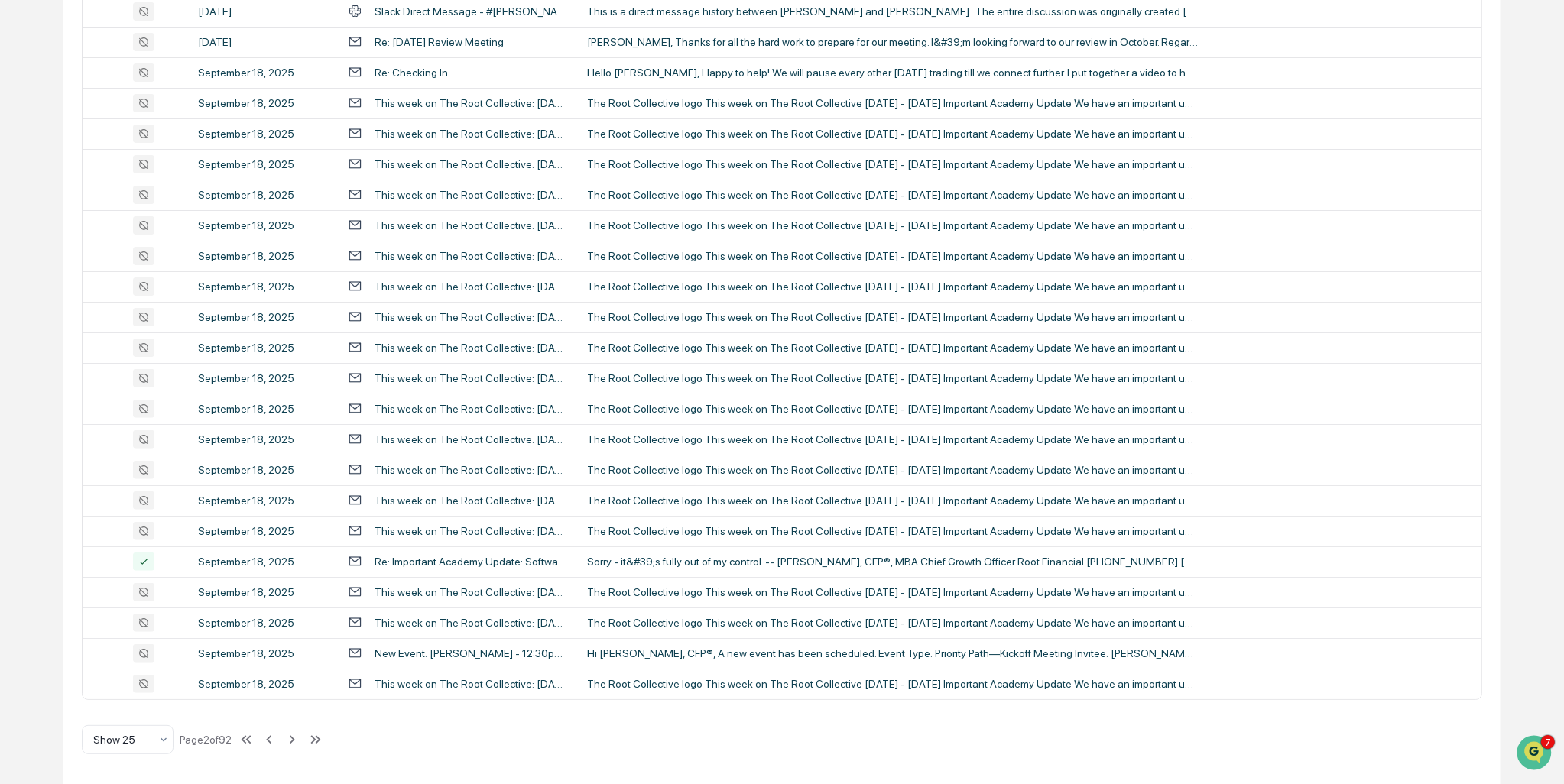
click at [118, 758] on div "All Conversations Options Review Required 1,749 Review Completed - Flagged as I…" at bounding box center [782, 263] width 1439 height 1044
click at [128, 732] on div at bounding box center [121, 739] width 57 height 15
click at [159, 697] on div "Show 100" at bounding box center [127, 698] width 90 height 31
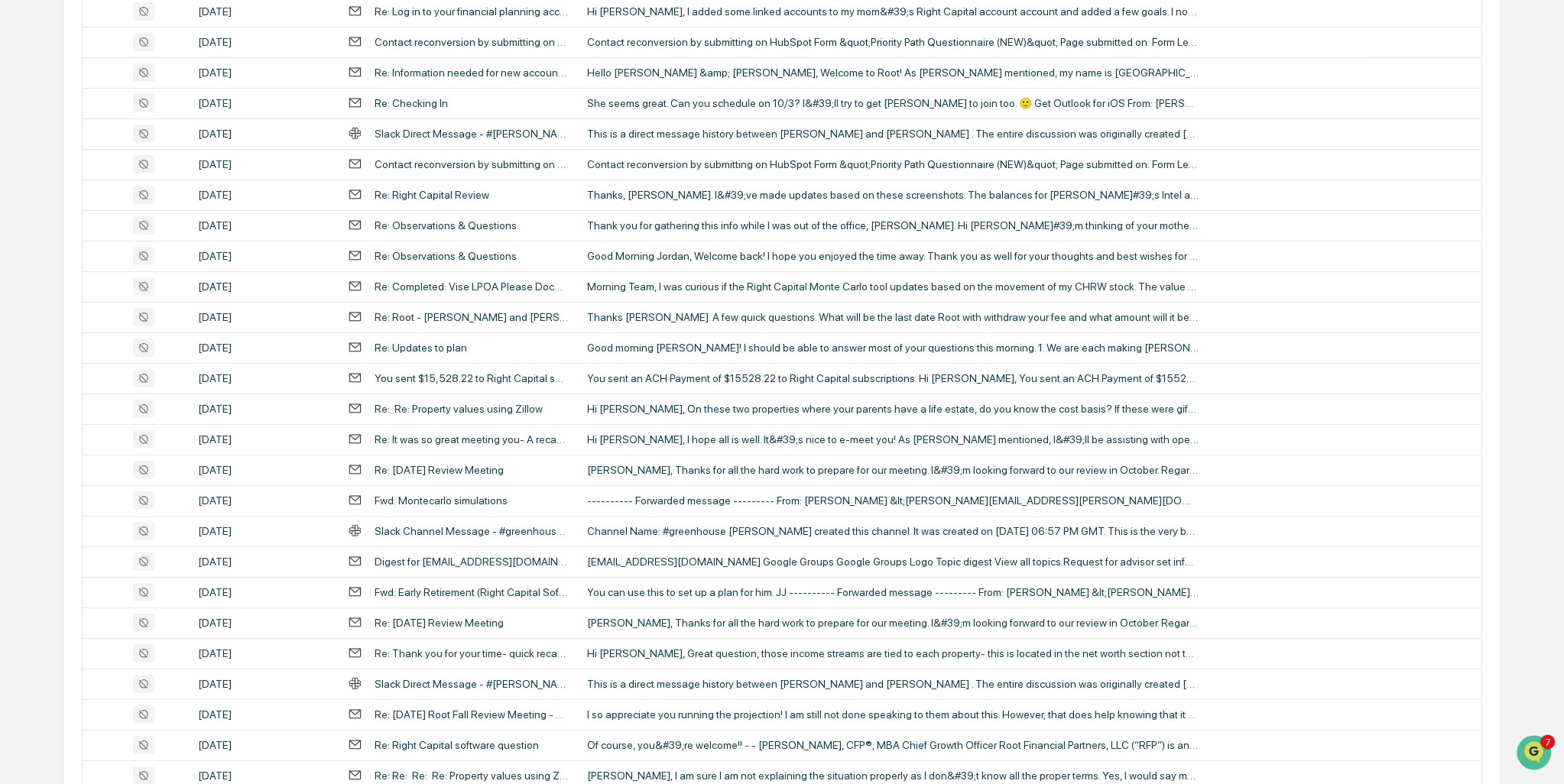
scroll to position [0, 0]
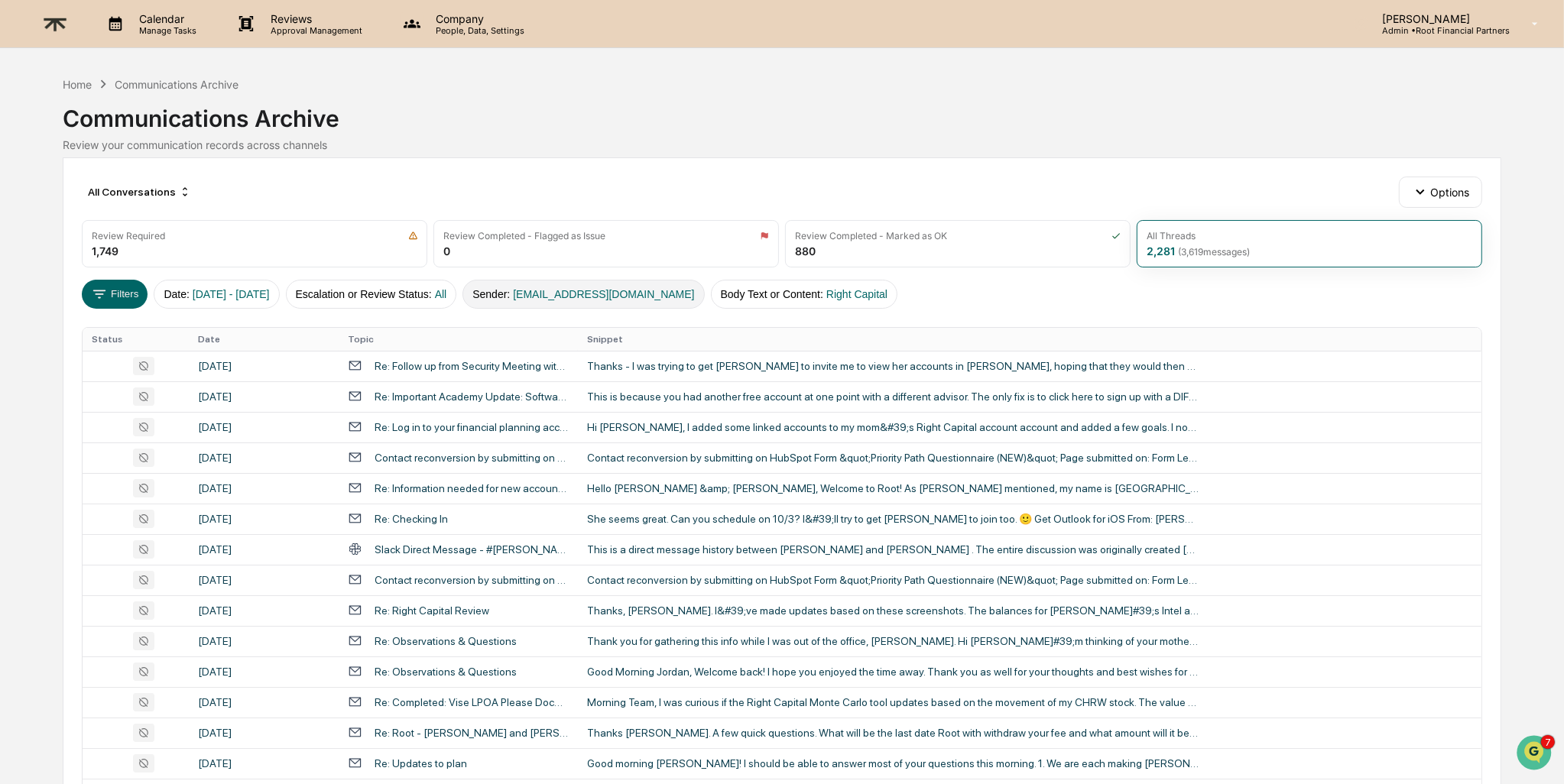
click at [553, 285] on button "Sender : [EMAIL_ADDRESS][DOMAIN_NAME]" at bounding box center [583, 294] width 241 height 29
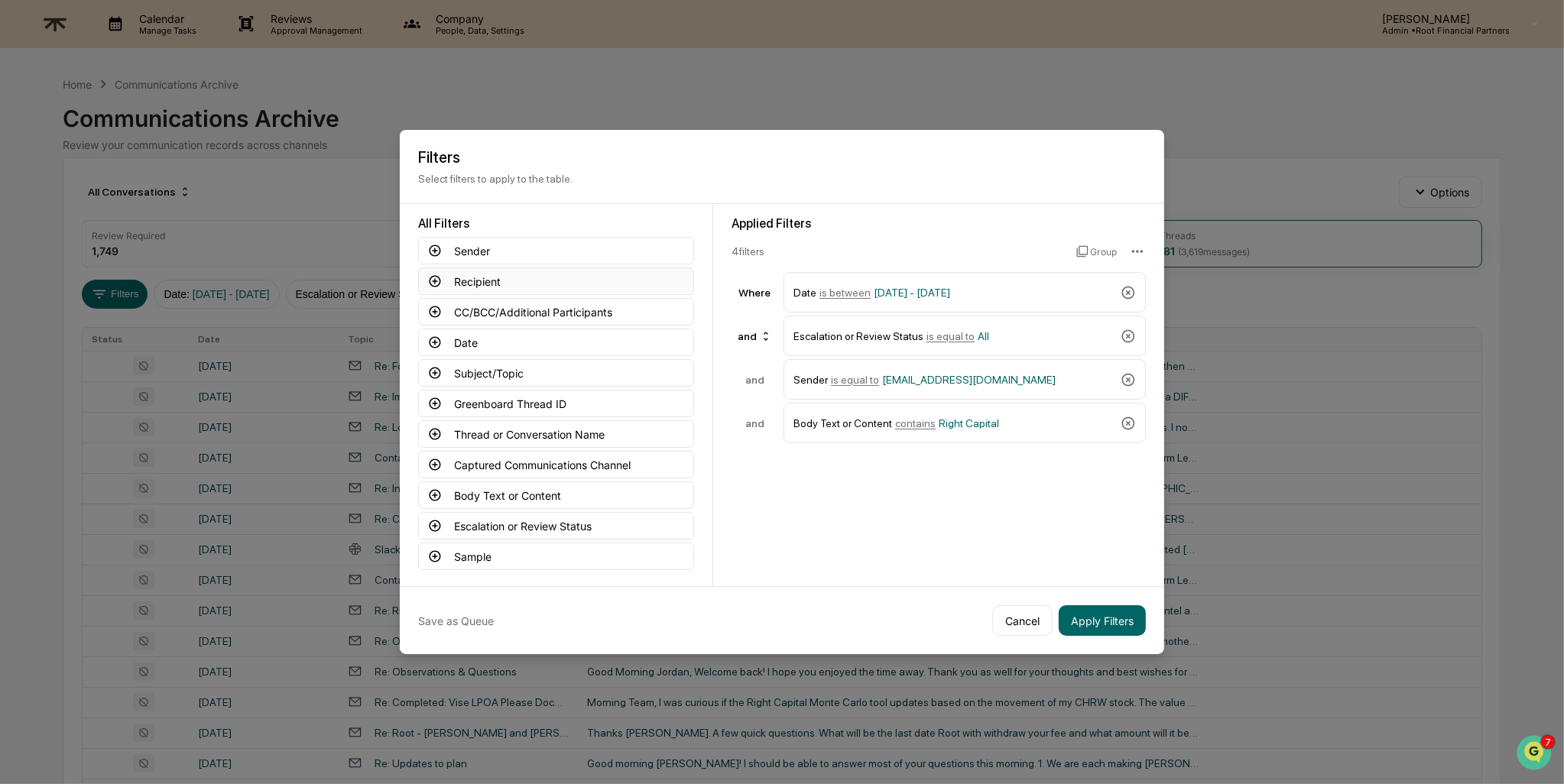
click at [566, 273] on button "Recipient" at bounding box center [556, 281] width 276 height 28
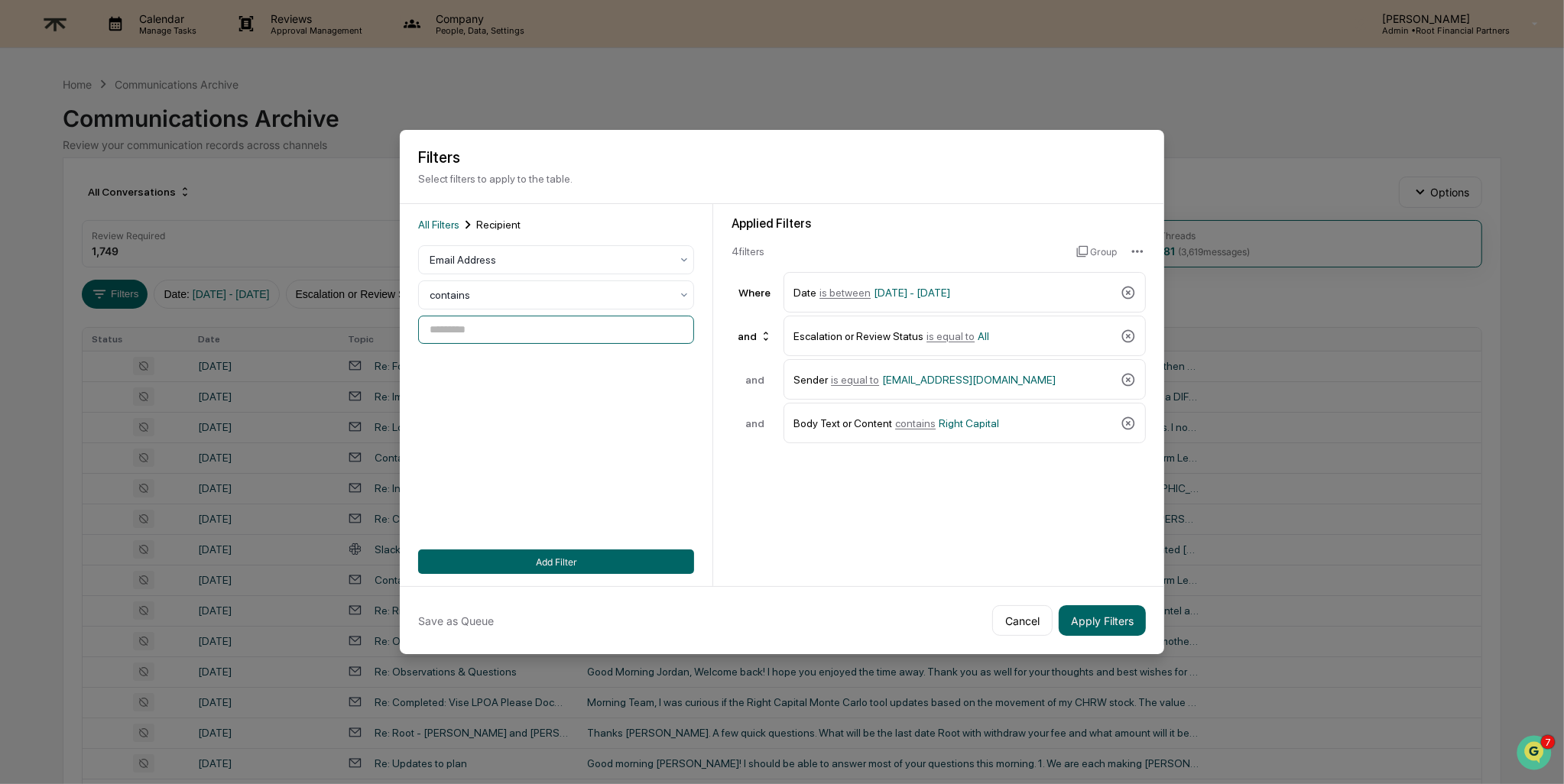
click at [506, 322] on input at bounding box center [556, 329] width 276 height 28
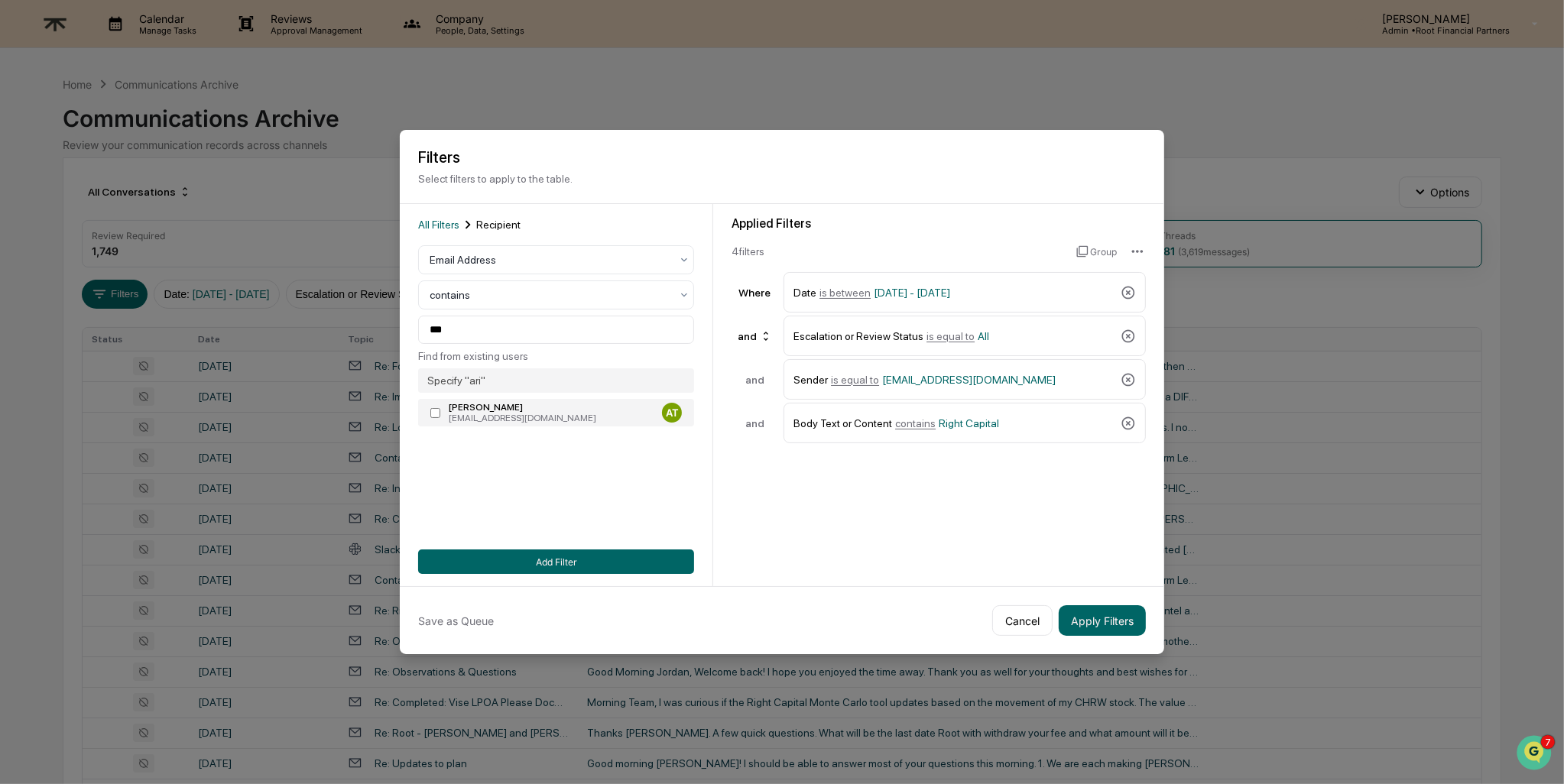
type input "**********"
click at [527, 561] on button "Add Filter" at bounding box center [556, 561] width 276 height 24
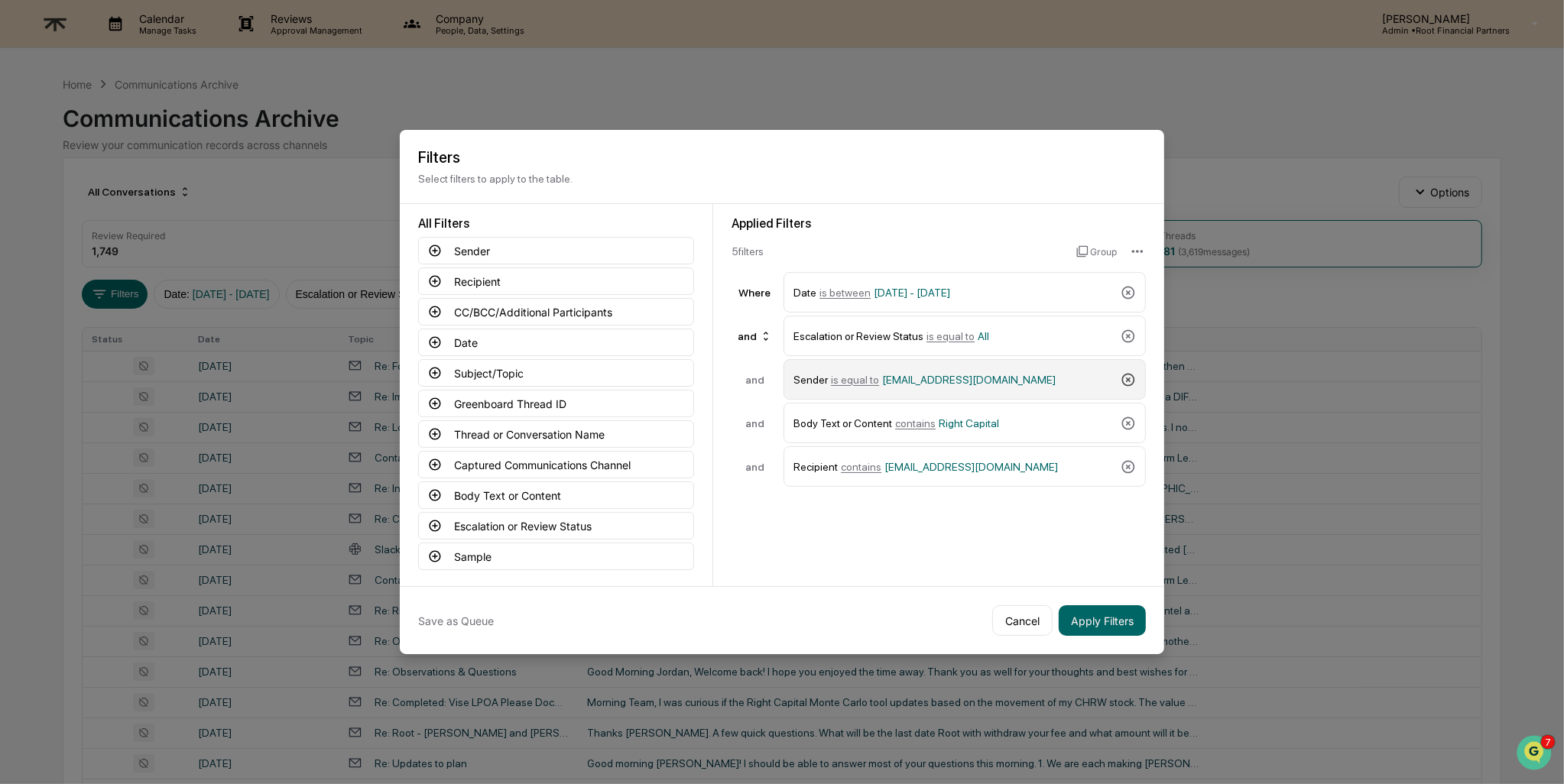
click at [1136, 373] on icon at bounding box center [1127, 379] width 15 height 15
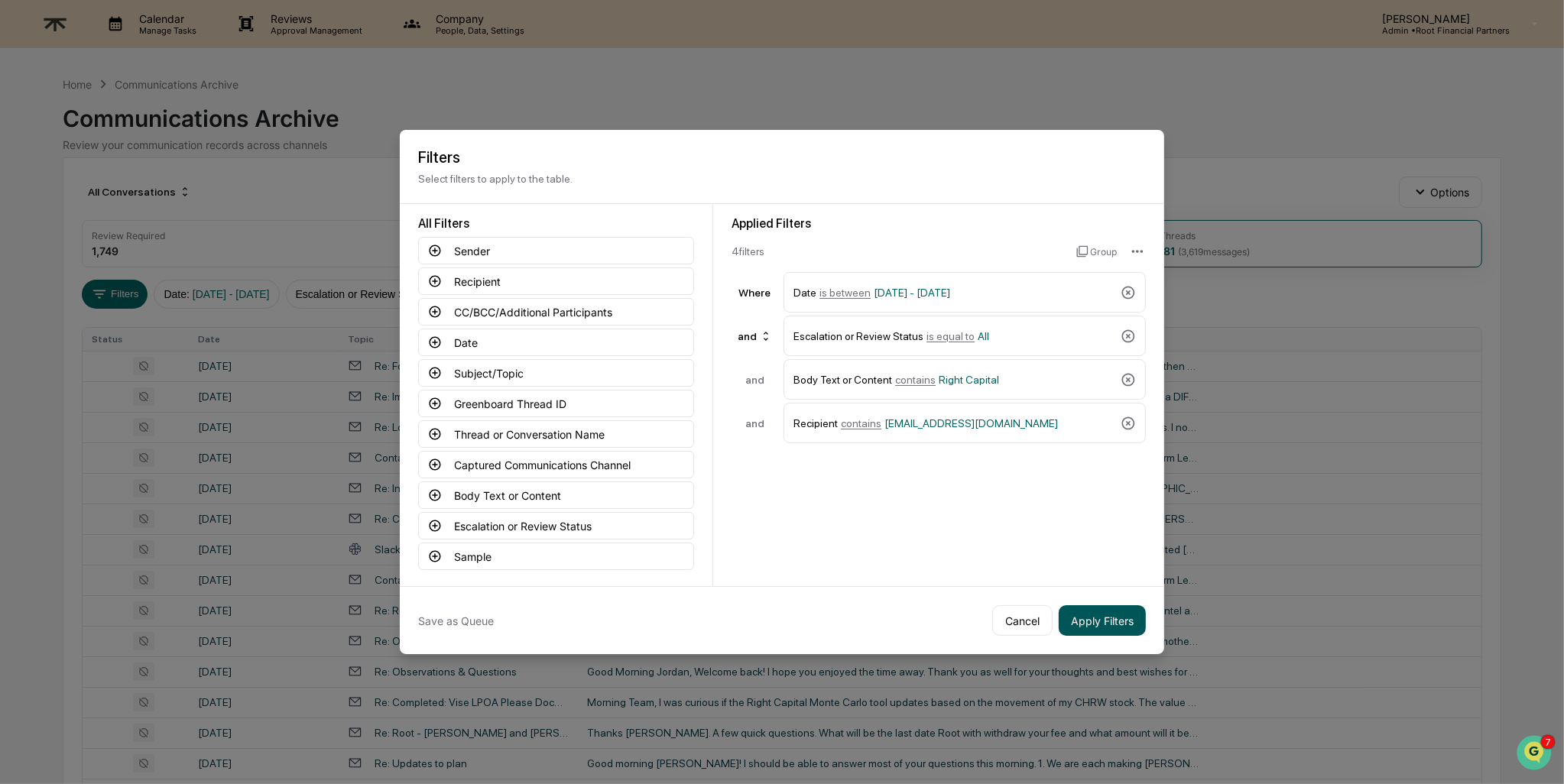
click at [1097, 611] on button "Apply Filters" at bounding box center [1102, 620] width 88 height 31
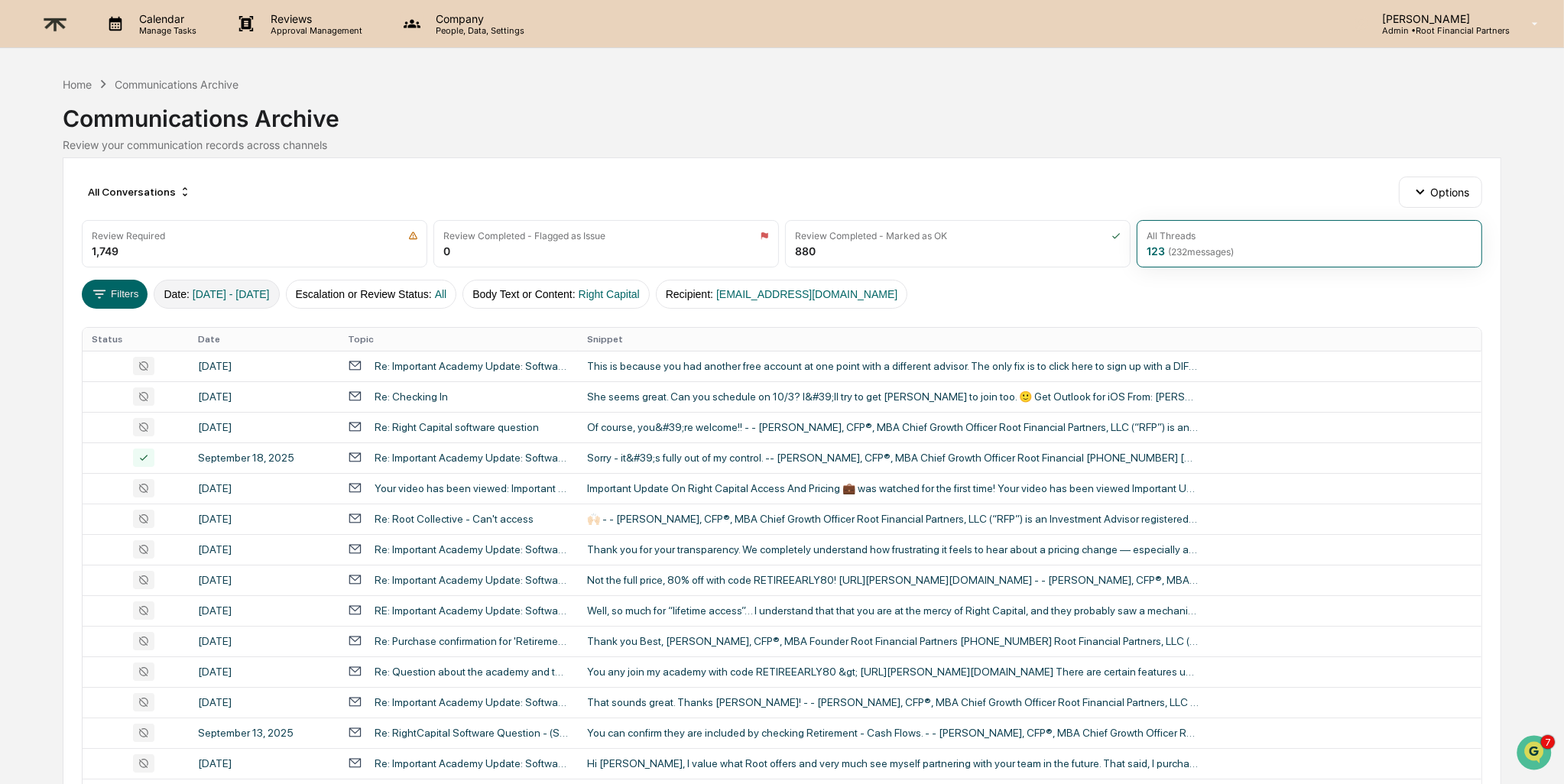
click at [215, 285] on button "Date : [DATE] - [DATE]" at bounding box center [216, 294] width 125 height 29
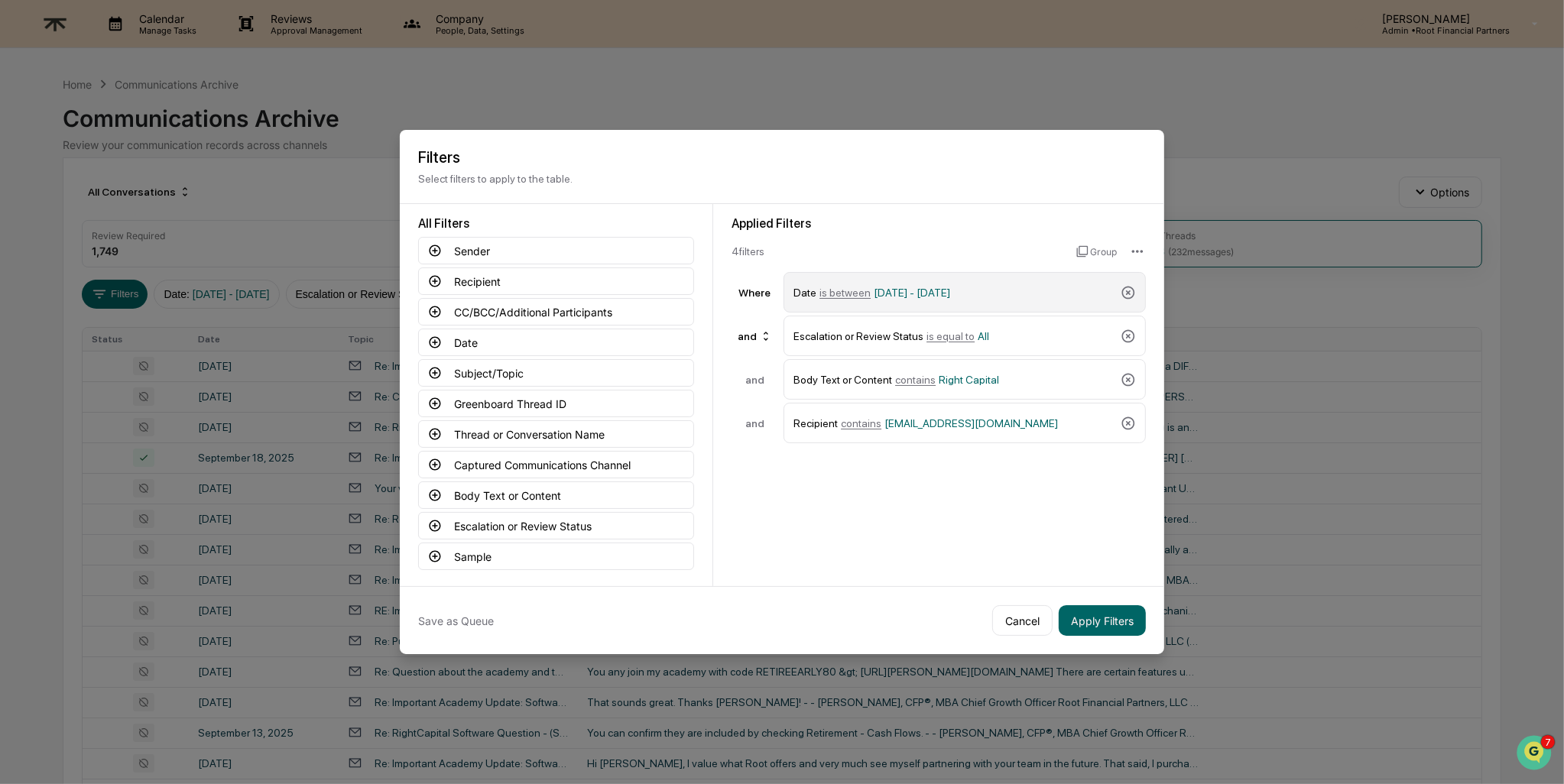
click at [913, 288] on span "[DATE] - [DATE]" at bounding box center [911, 293] width 76 height 13
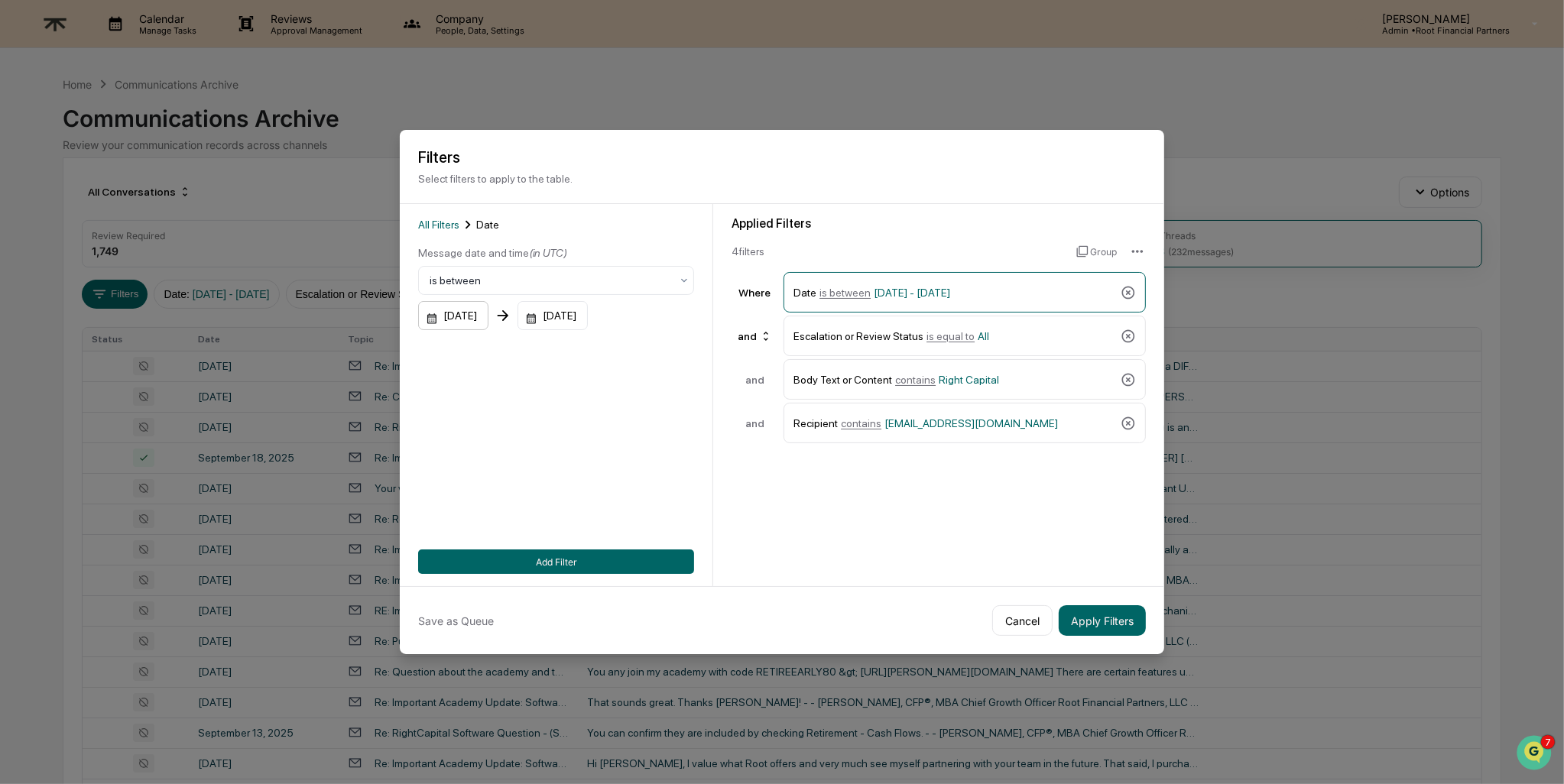
click at [489, 318] on div "[DATE]" at bounding box center [452, 315] width 70 height 29
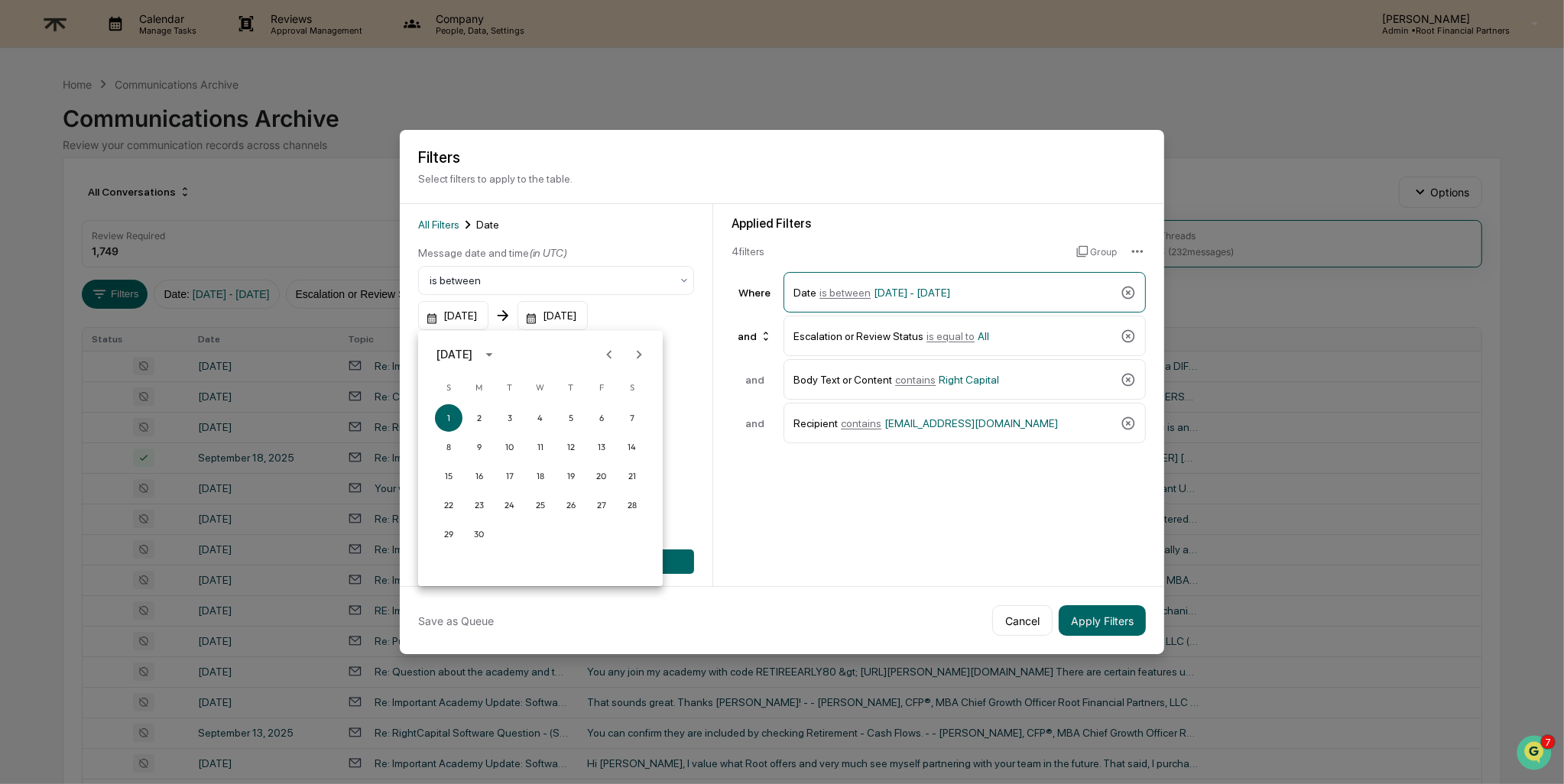
click at [497, 355] on icon "calendar view is open, switch to year view" at bounding box center [489, 354] width 17 height 17
click at [619, 475] on button "2025" at bounding box center [620, 479] width 55 height 28
click at [746, 518] on div at bounding box center [782, 392] width 1564 height 784
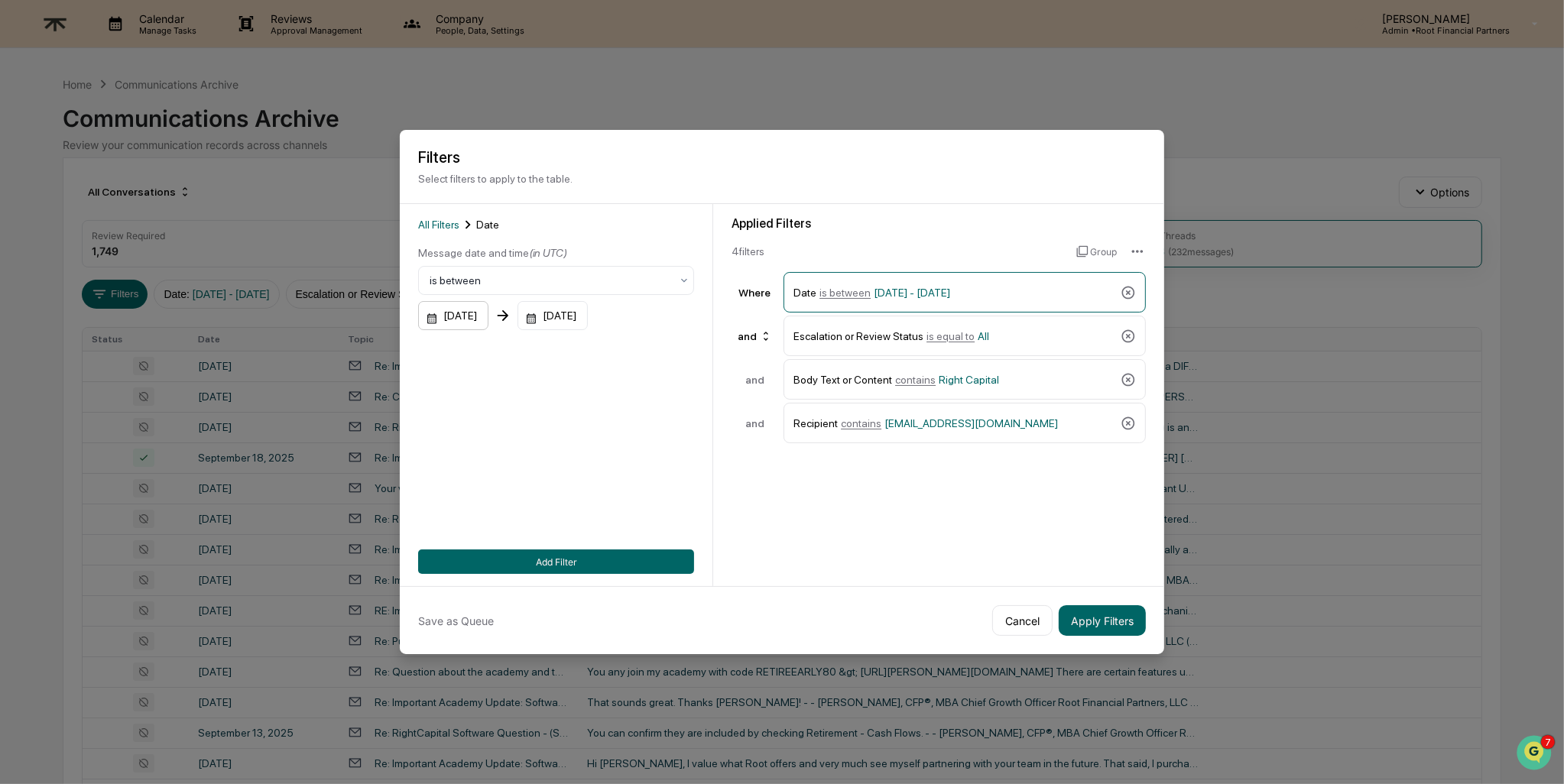
click at [480, 318] on div "[DATE]" at bounding box center [452, 315] width 70 height 29
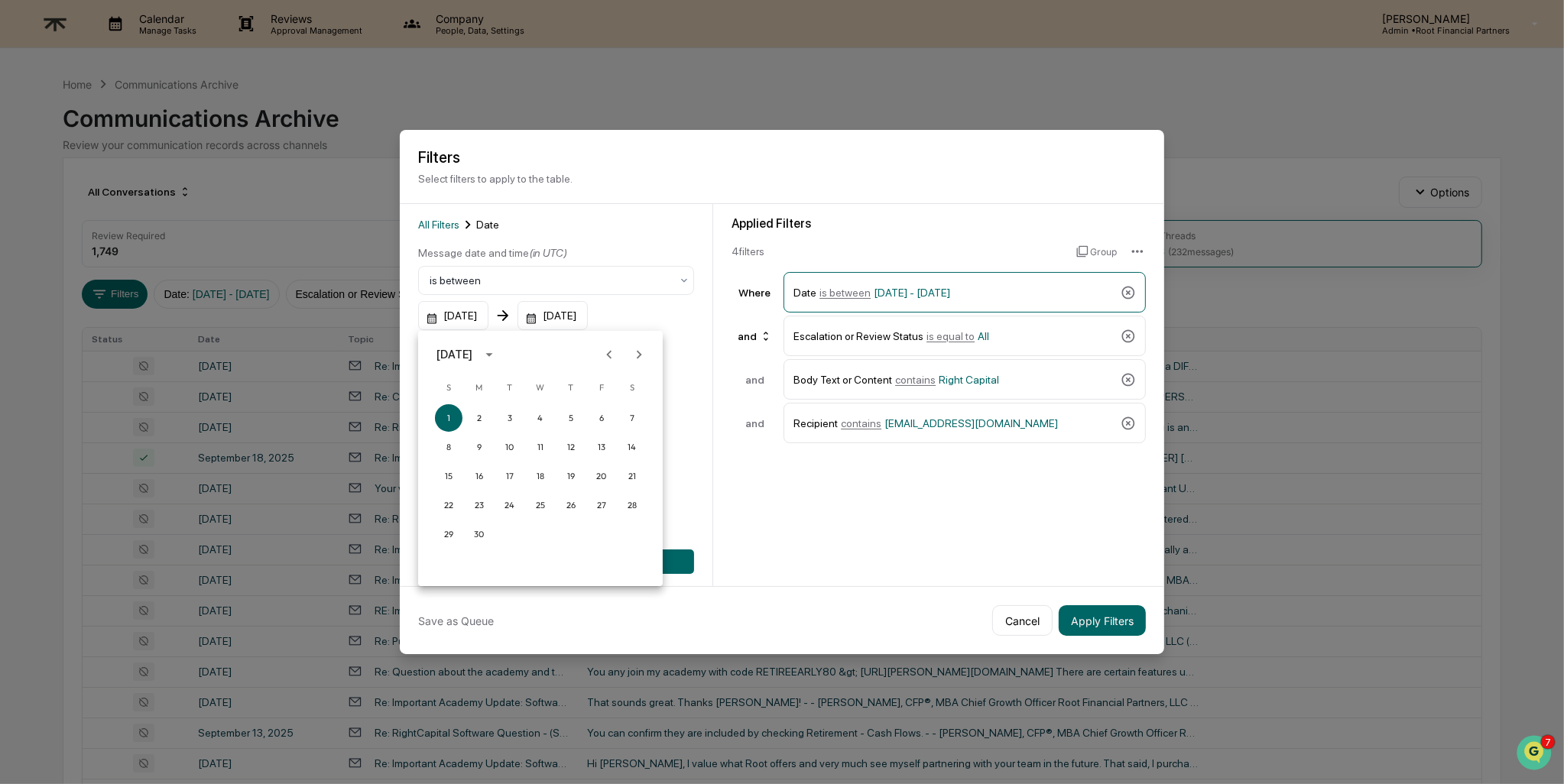
click at [646, 353] on icon "Next month" at bounding box center [639, 354] width 17 height 17
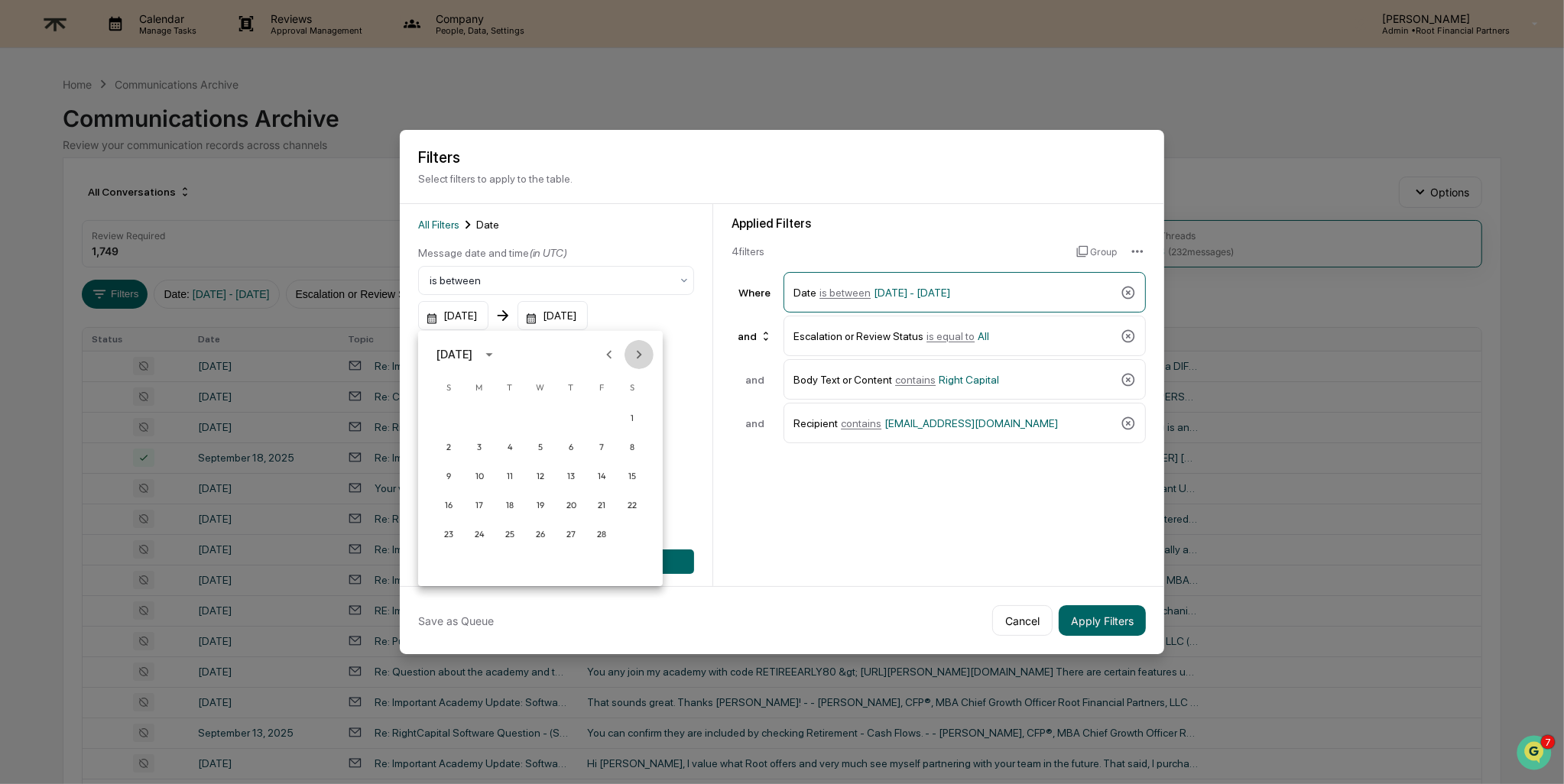
click at [646, 353] on icon "Next month" at bounding box center [639, 354] width 17 height 17
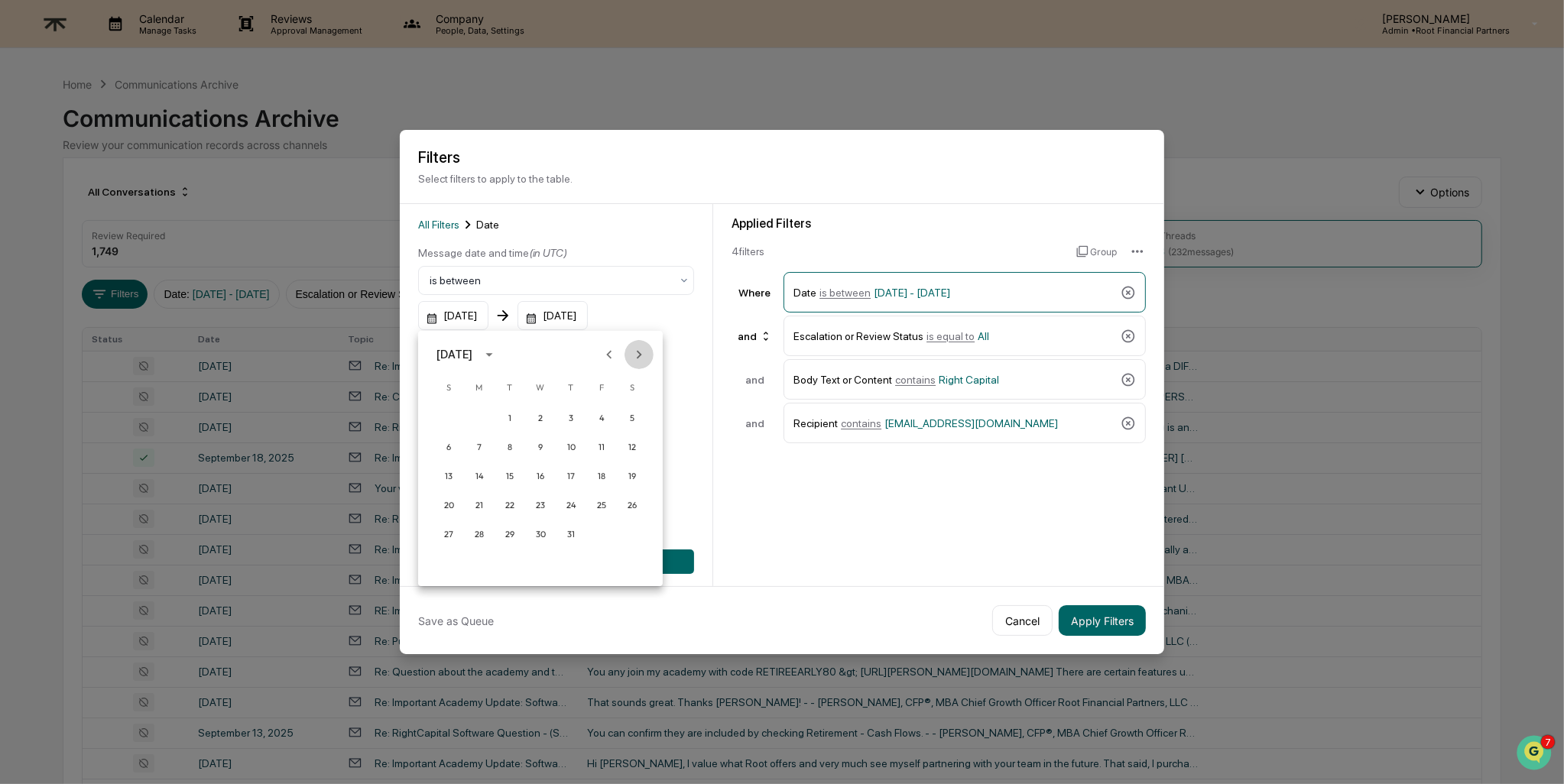
click at [646, 353] on icon "Next month" at bounding box center [639, 354] width 17 height 17
click at [477, 414] on button "1" at bounding box center [479, 418] width 28 height 28
click at [705, 492] on div at bounding box center [782, 392] width 1564 height 784
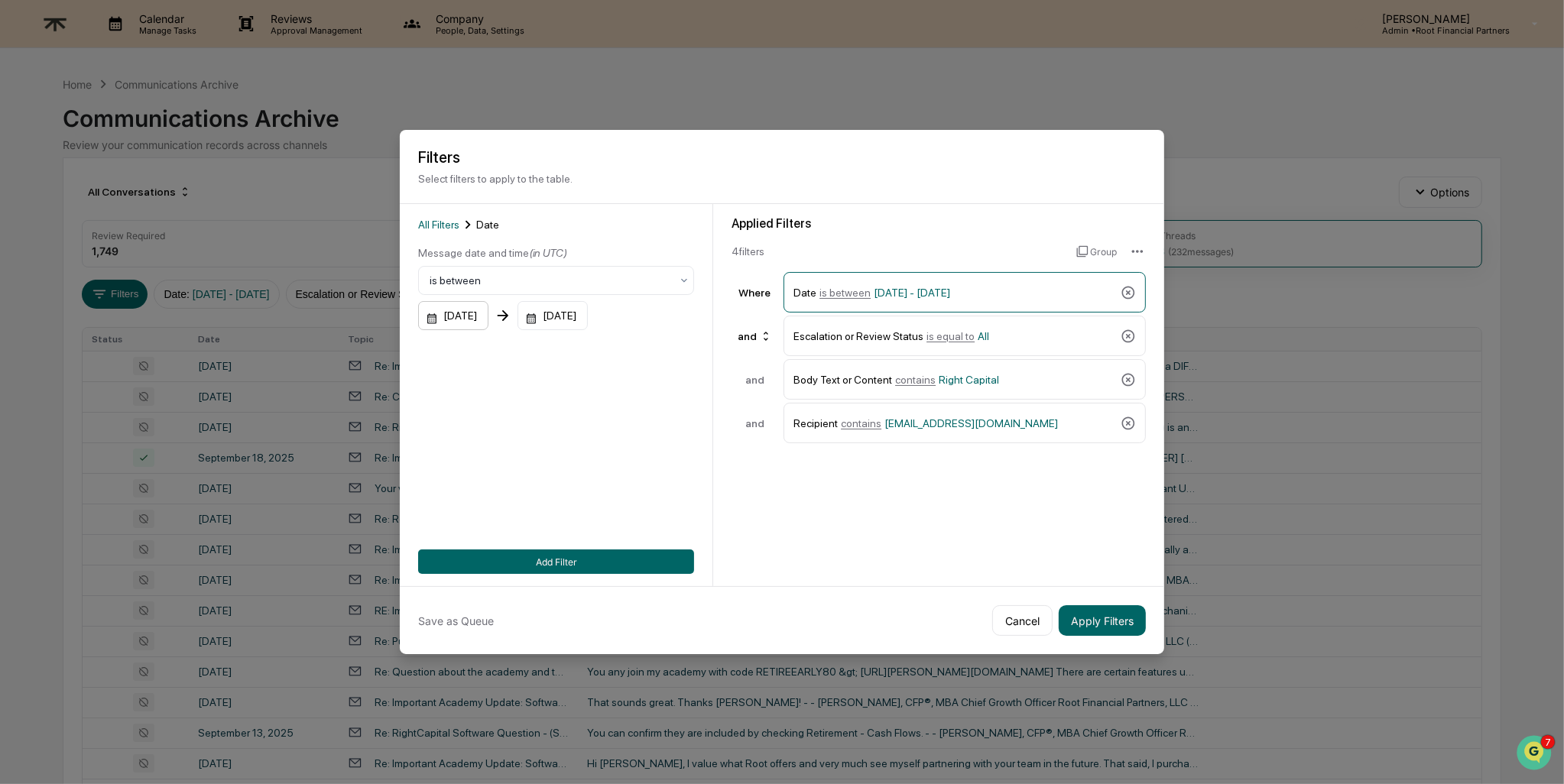
click at [466, 309] on div "[DATE]" at bounding box center [452, 315] width 70 height 29
click at [444, 415] on button "1" at bounding box center [449, 418] width 28 height 28
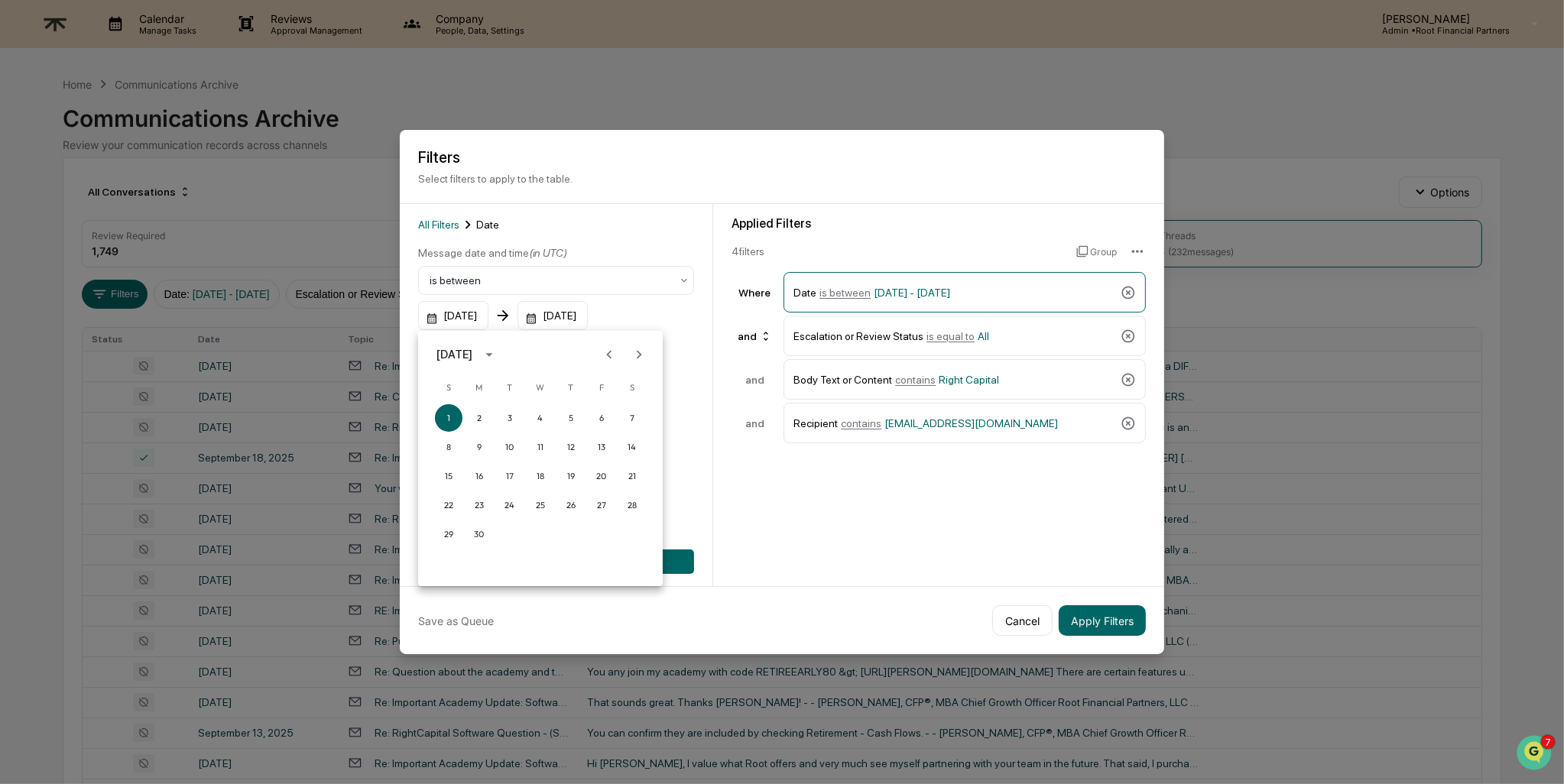
click at [642, 356] on icon "Next month" at bounding box center [639, 354] width 17 height 17
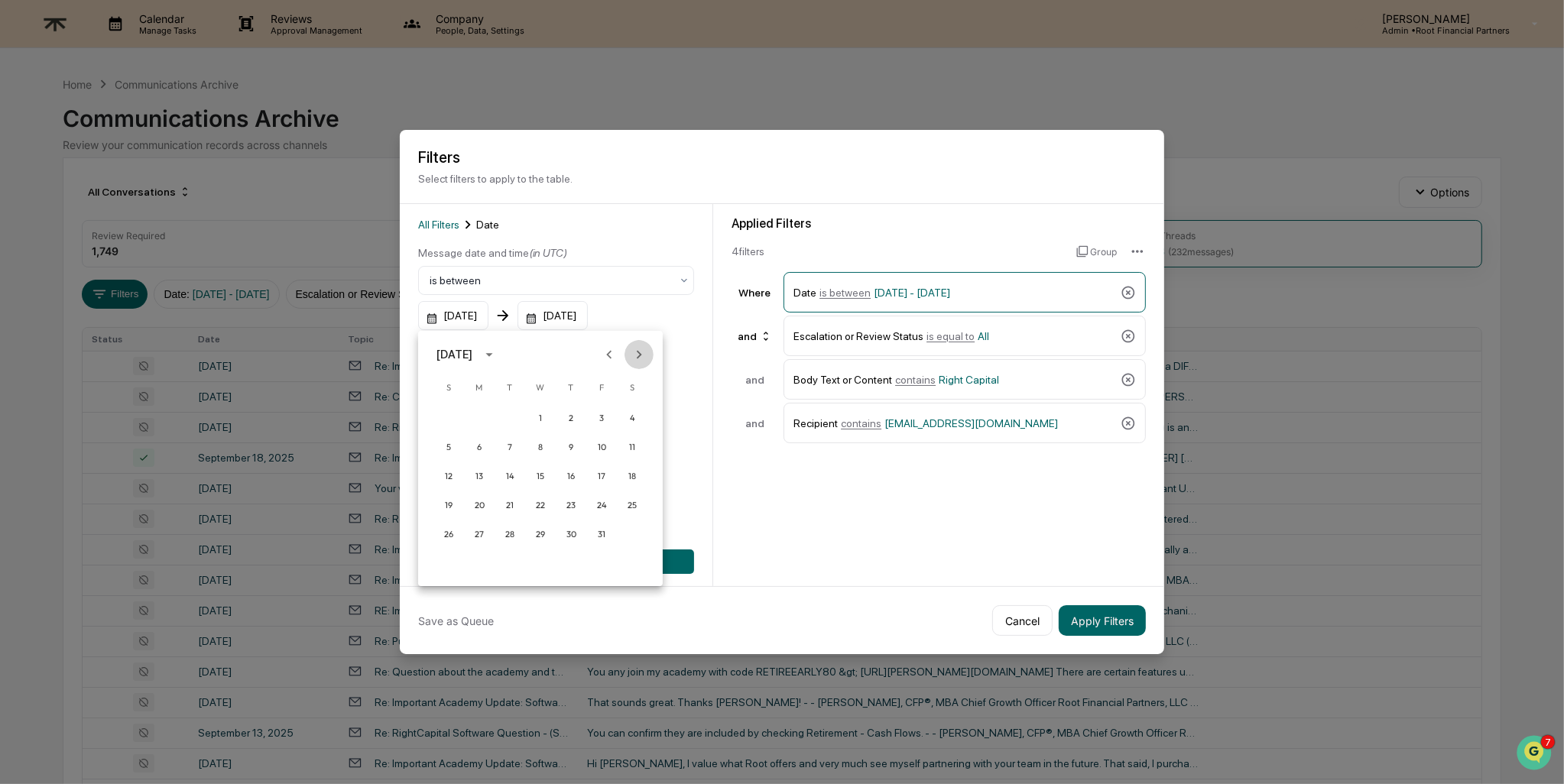
click at [642, 356] on icon "Next month" at bounding box center [639, 354] width 17 height 17
click at [642, 357] on icon "Next month" at bounding box center [639, 354] width 17 height 17
click at [642, 358] on icon "Next month" at bounding box center [639, 354] width 17 height 17
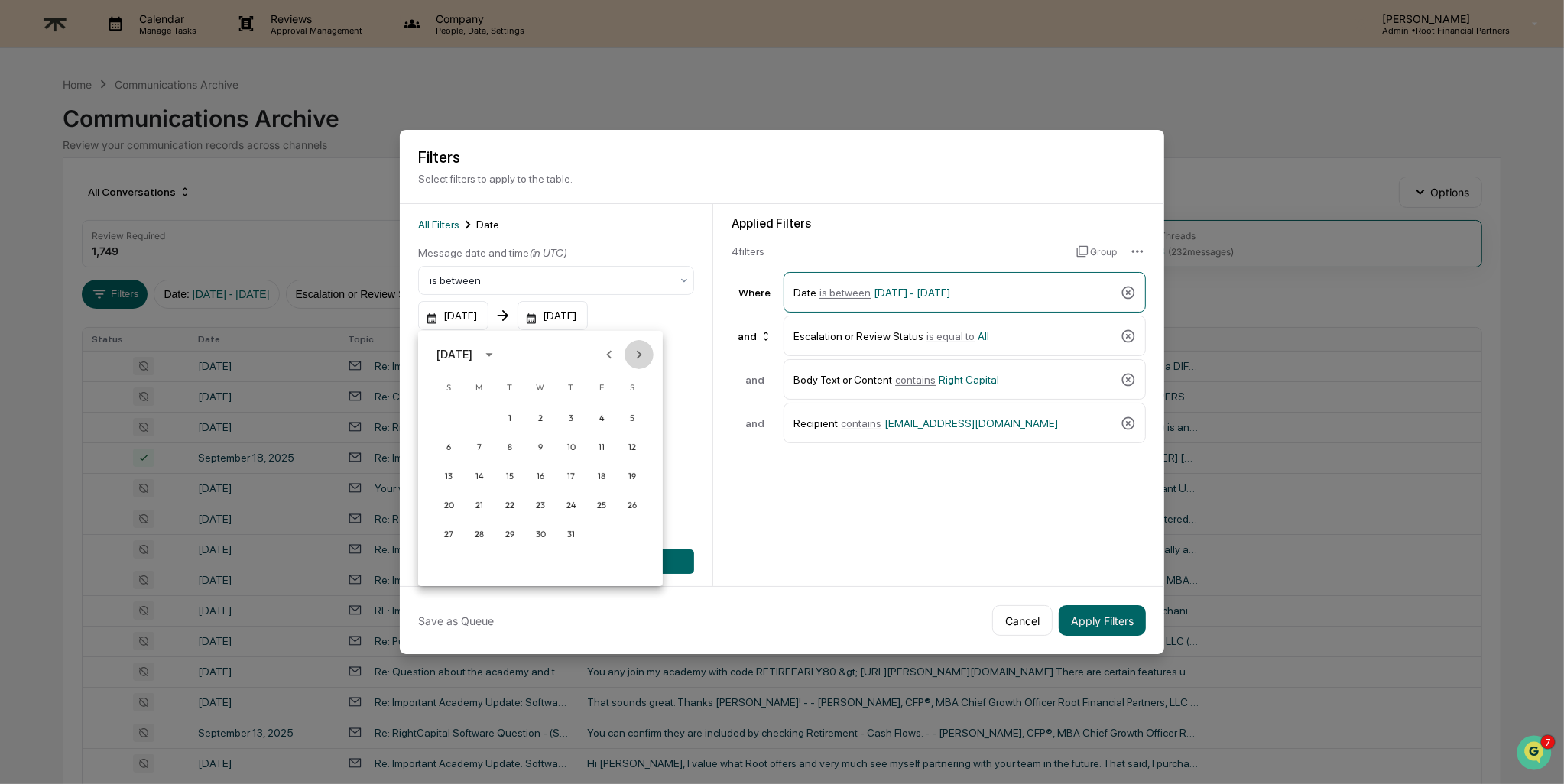
click at [642, 358] on icon "Next month" at bounding box center [639, 354] width 17 height 17
click at [613, 359] on icon "Previous month" at bounding box center [609, 354] width 17 height 17
click at [484, 414] on button "1" at bounding box center [479, 418] width 28 height 28
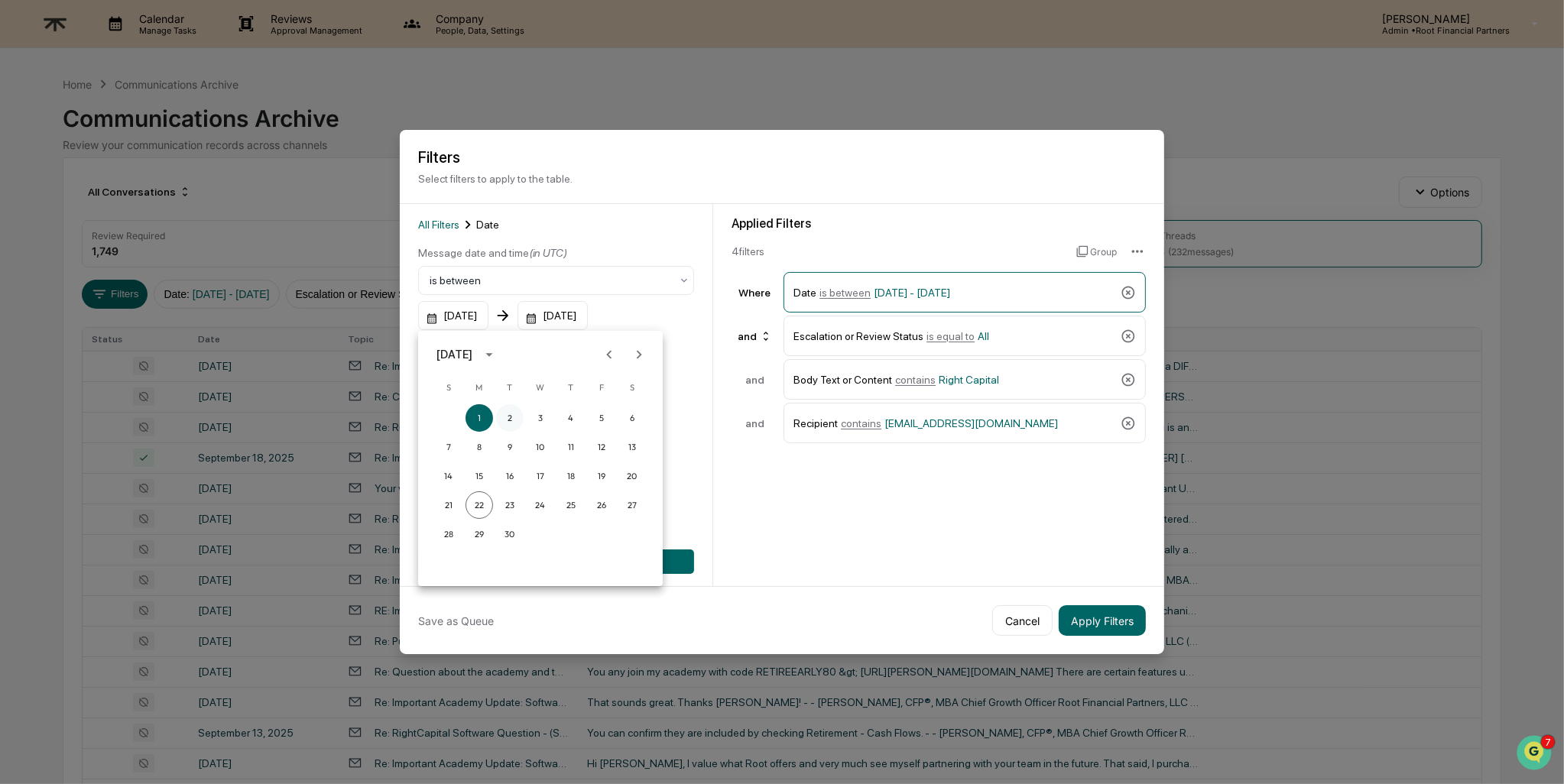
click at [516, 417] on button "2" at bounding box center [509, 418] width 28 height 28
click at [482, 505] on button "22" at bounding box center [479, 504] width 28 height 28
click at [466, 491] on button "22" at bounding box center [479, 504] width 28 height 28
click at [538, 501] on button "24" at bounding box center [540, 504] width 28 height 28
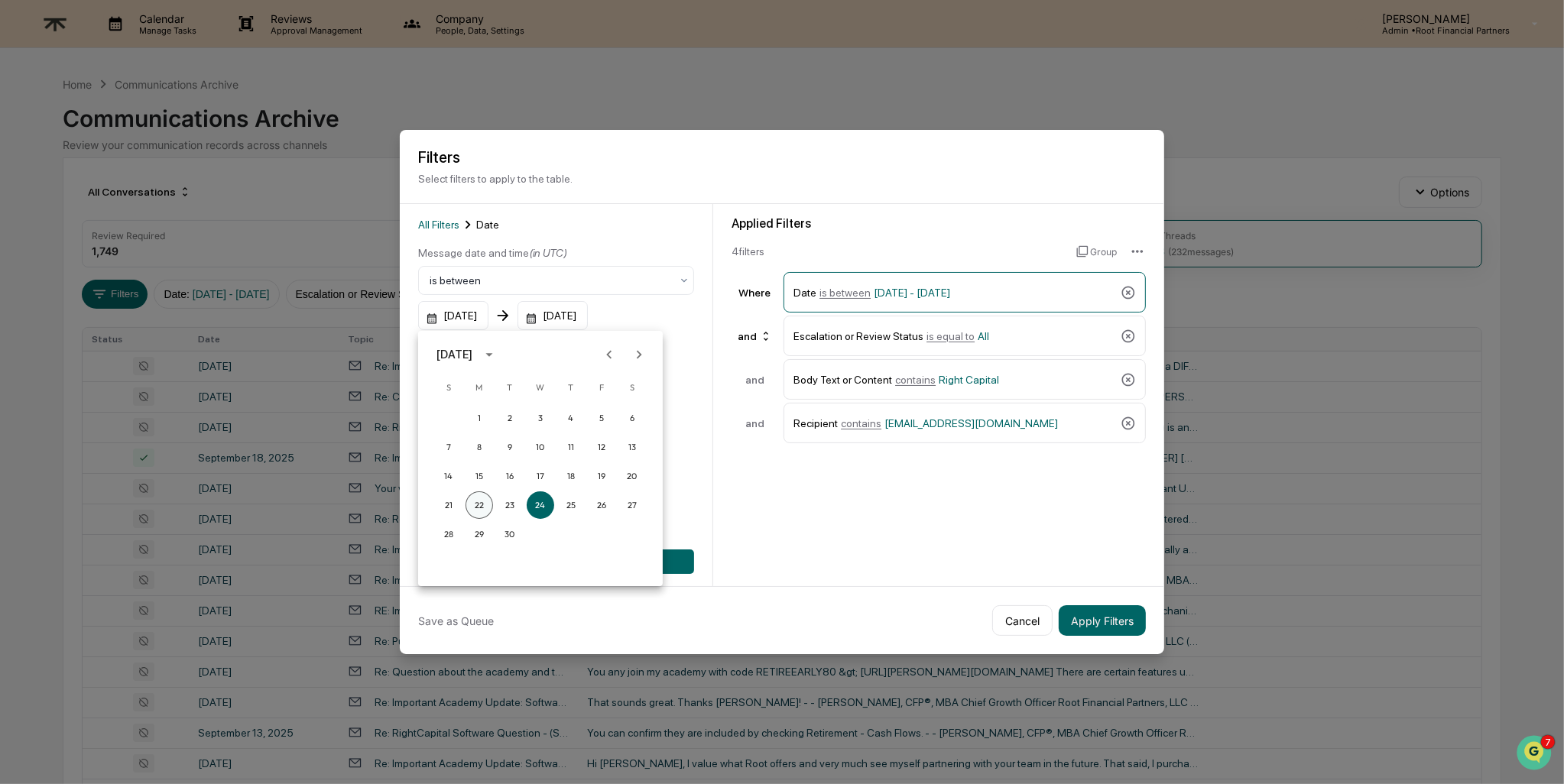
click at [479, 505] on button "22" at bounding box center [479, 504] width 28 height 28
click at [472, 362] on div "[DATE]" at bounding box center [455, 354] width 36 height 17
click at [613, 477] on button "2025" at bounding box center [620, 479] width 55 height 28
click at [707, 452] on div at bounding box center [782, 392] width 1564 height 784
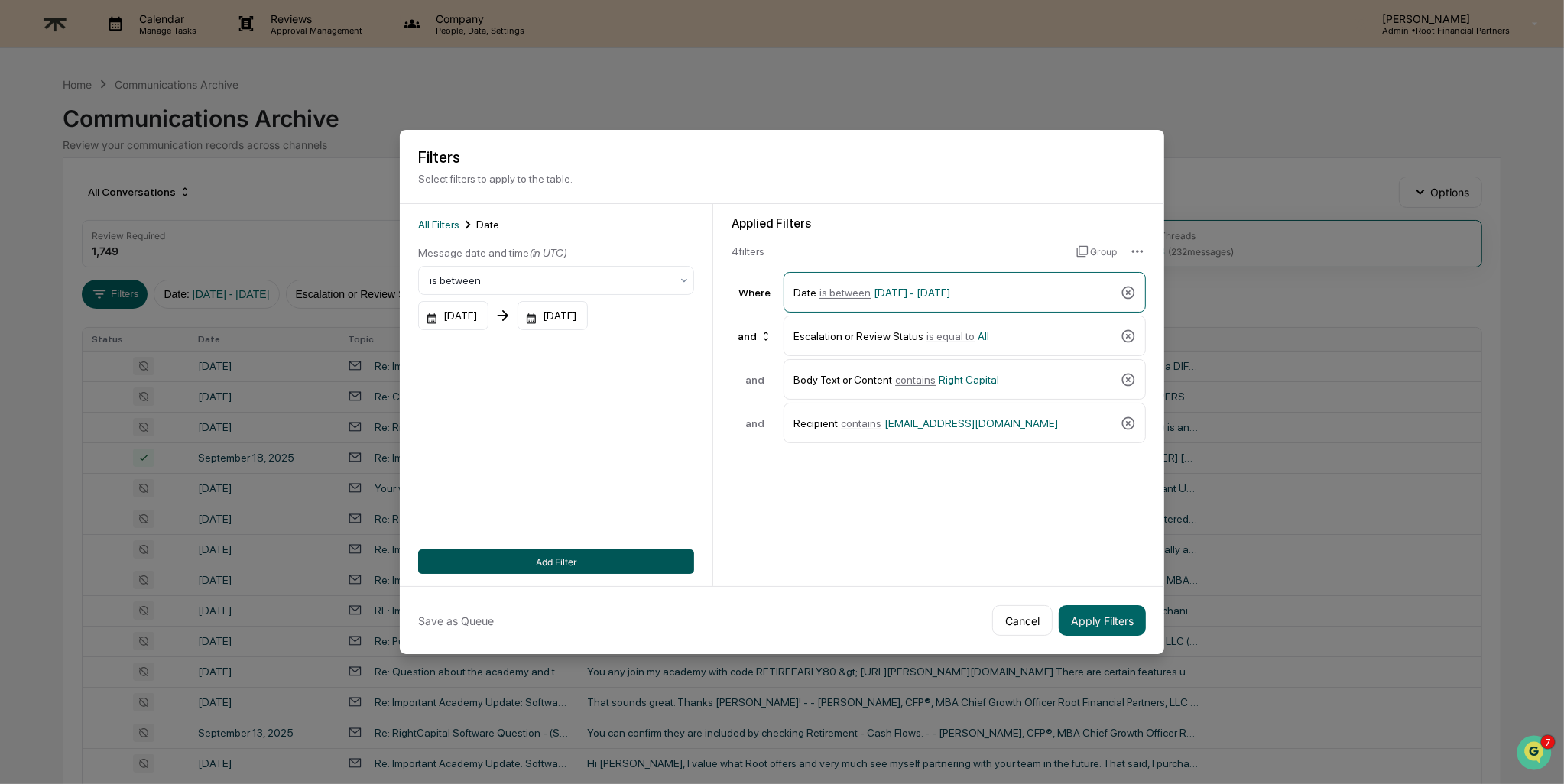
click at [528, 562] on button "Add Filter" at bounding box center [556, 561] width 276 height 24
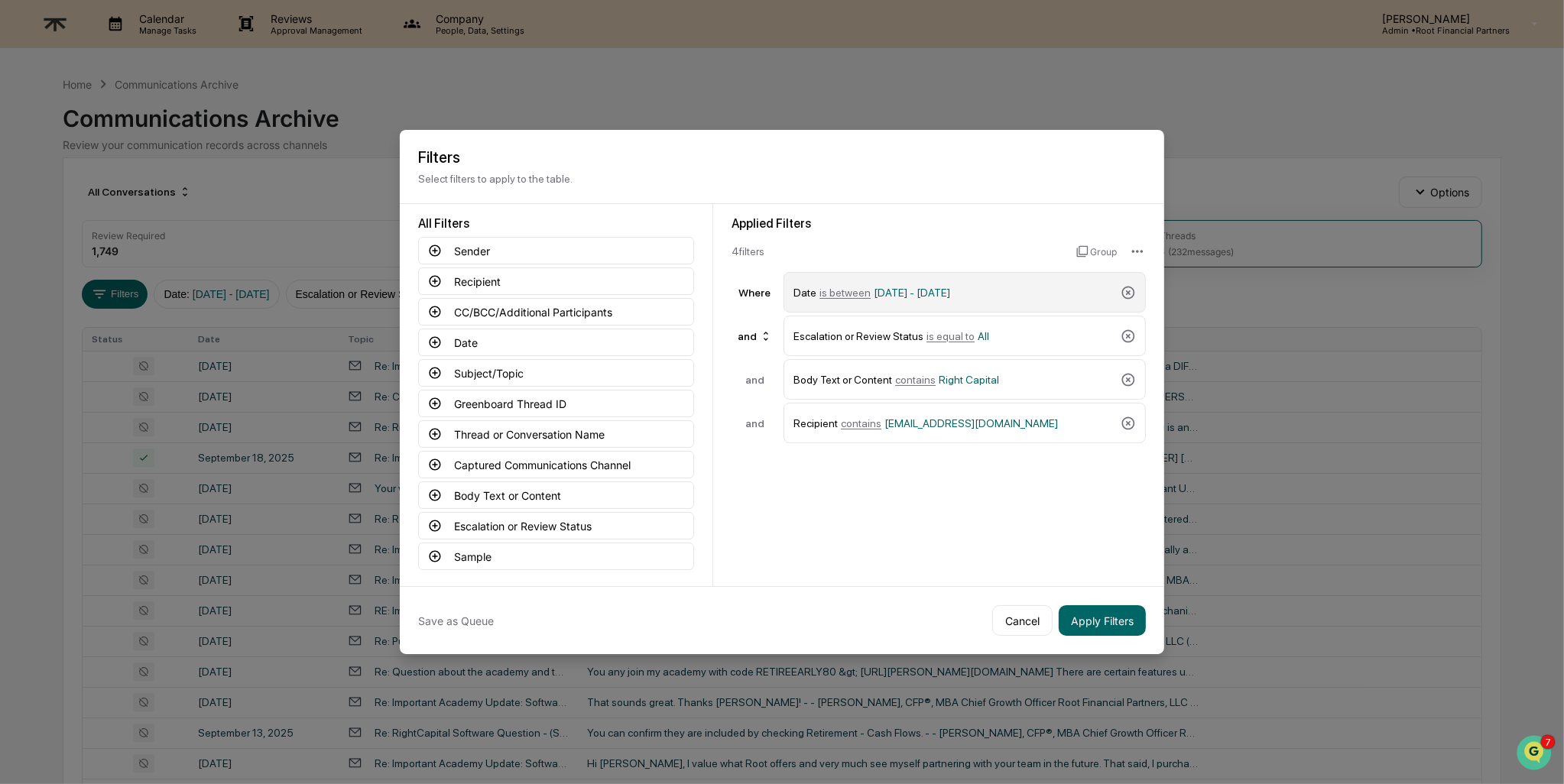
click at [950, 294] on span "[DATE] - [DATE]" at bounding box center [911, 293] width 76 height 13
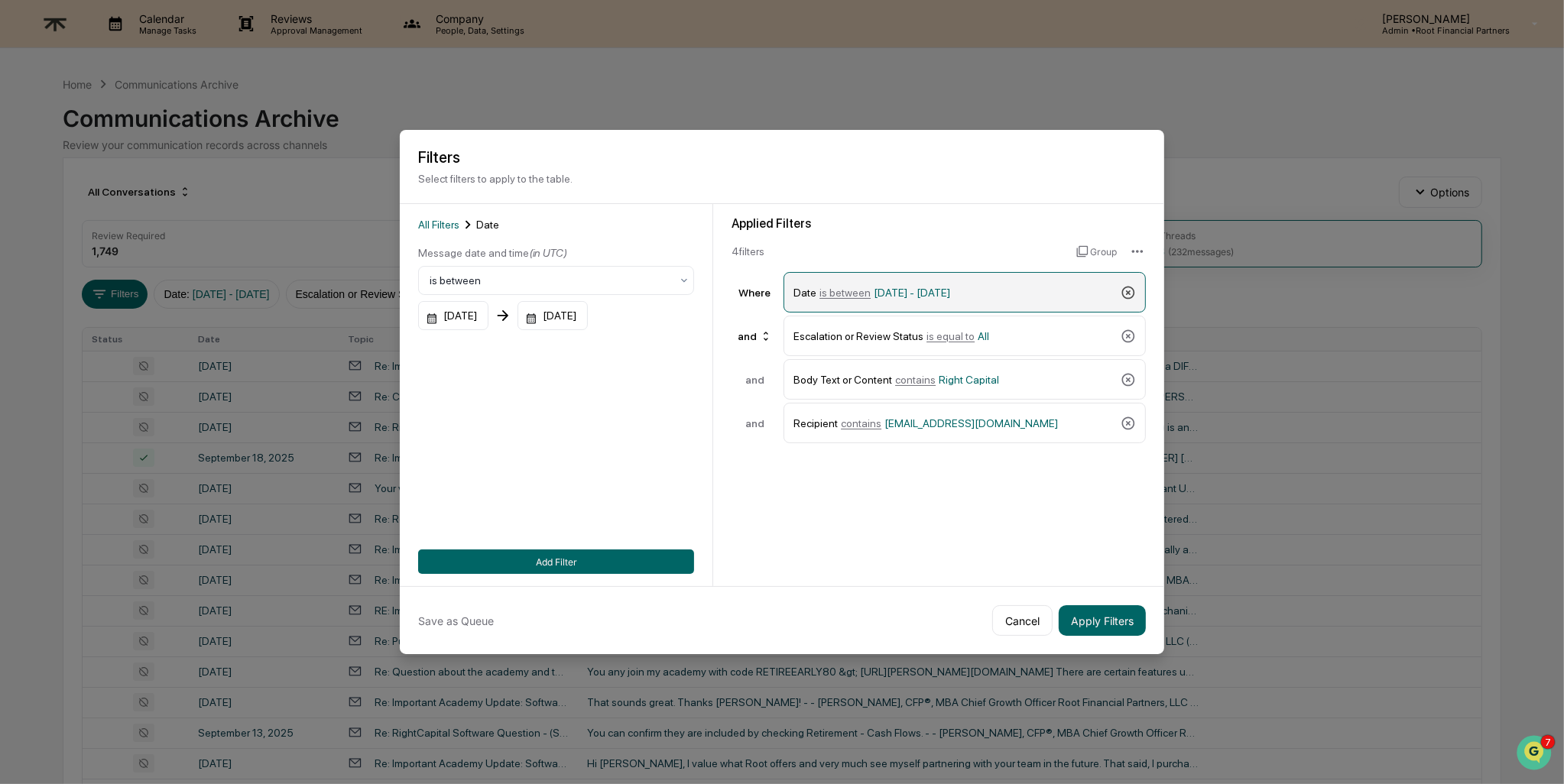
click at [1130, 287] on icon at bounding box center [1128, 292] width 13 height 13
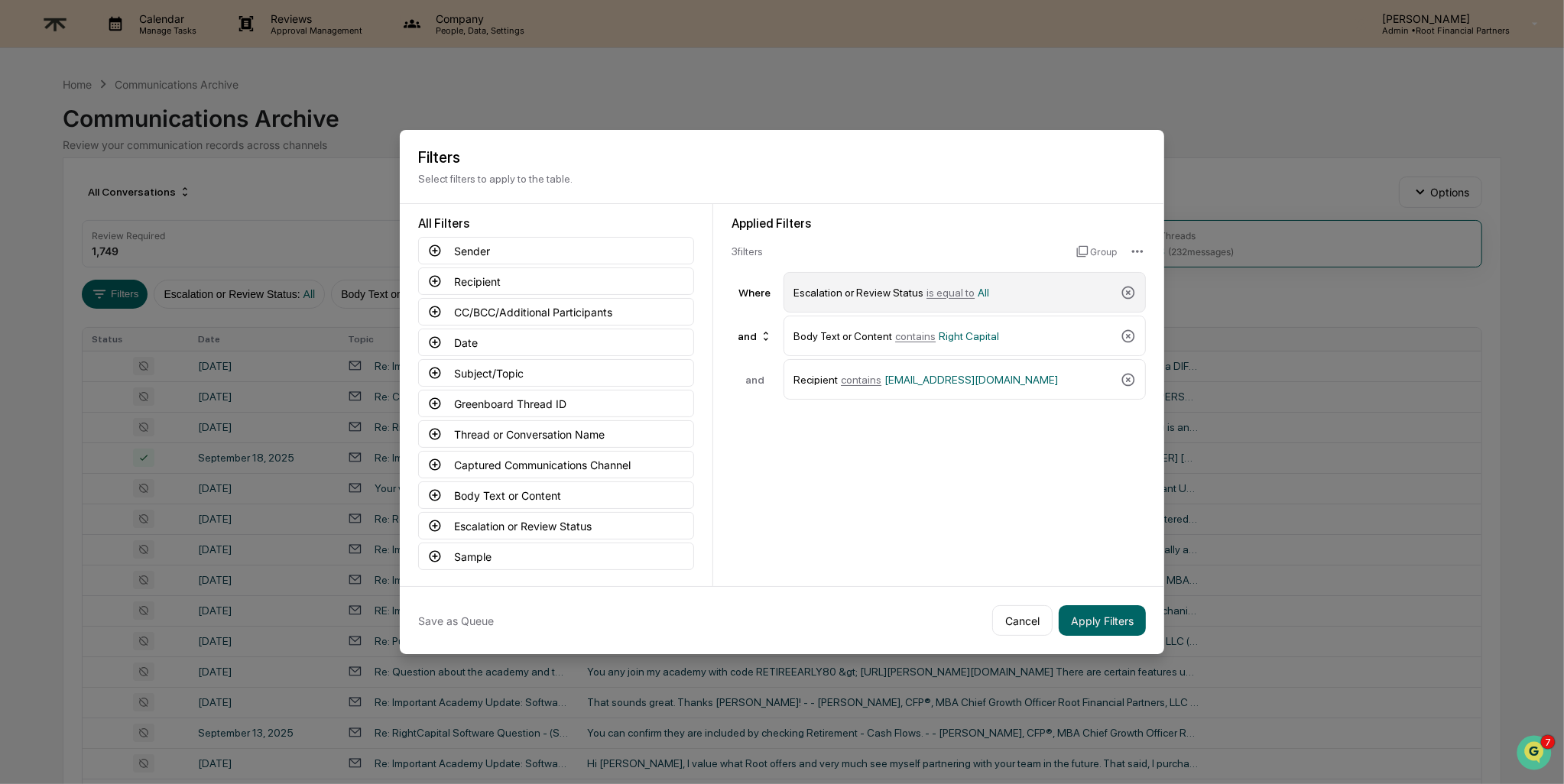
click at [963, 289] on span "is equal to" at bounding box center [950, 293] width 48 height 13
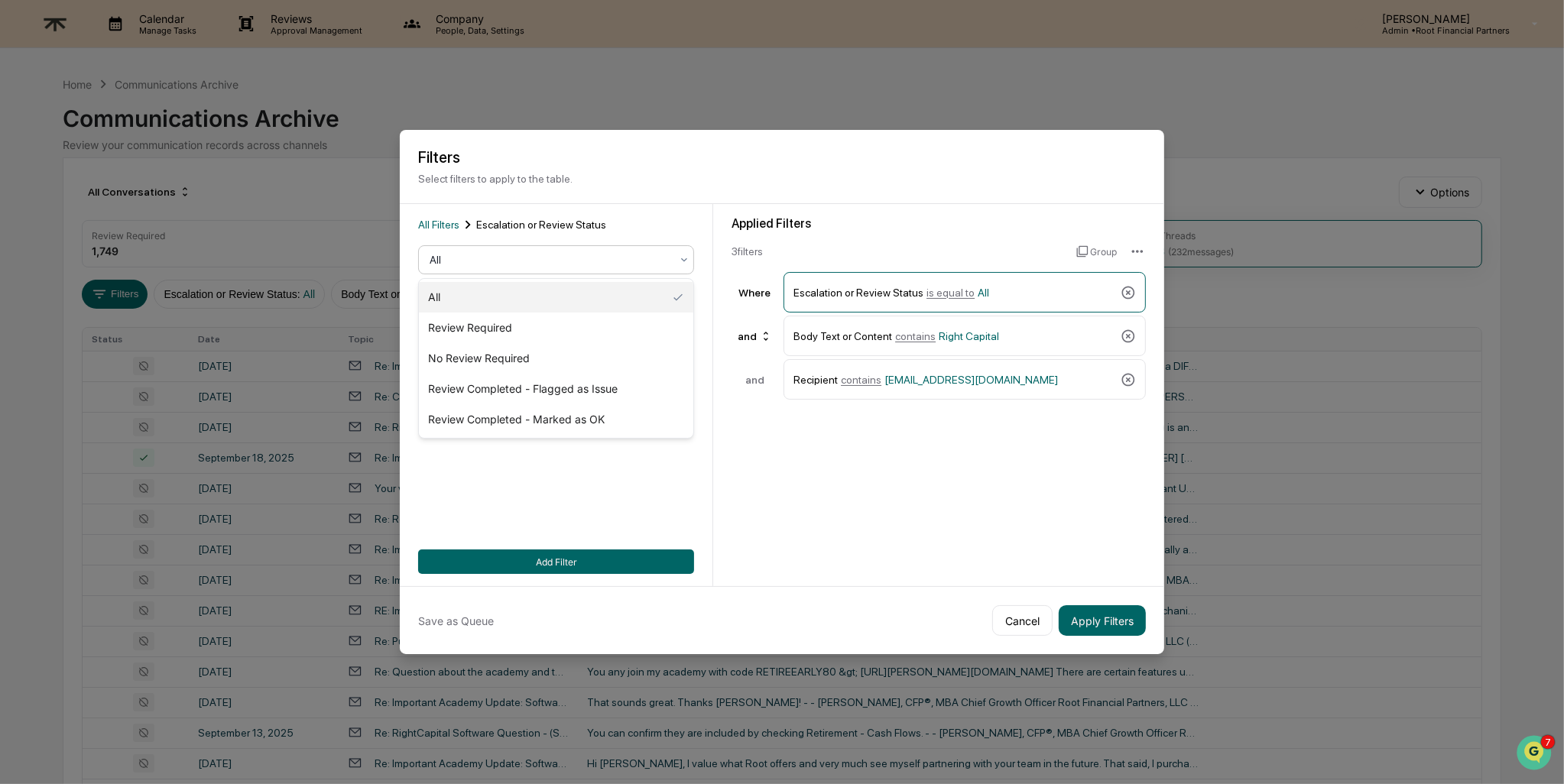
click at [608, 262] on div at bounding box center [549, 259] width 240 height 15
click at [614, 418] on div "Review Completed - Marked as OK" at bounding box center [556, 419] width 274 height 31
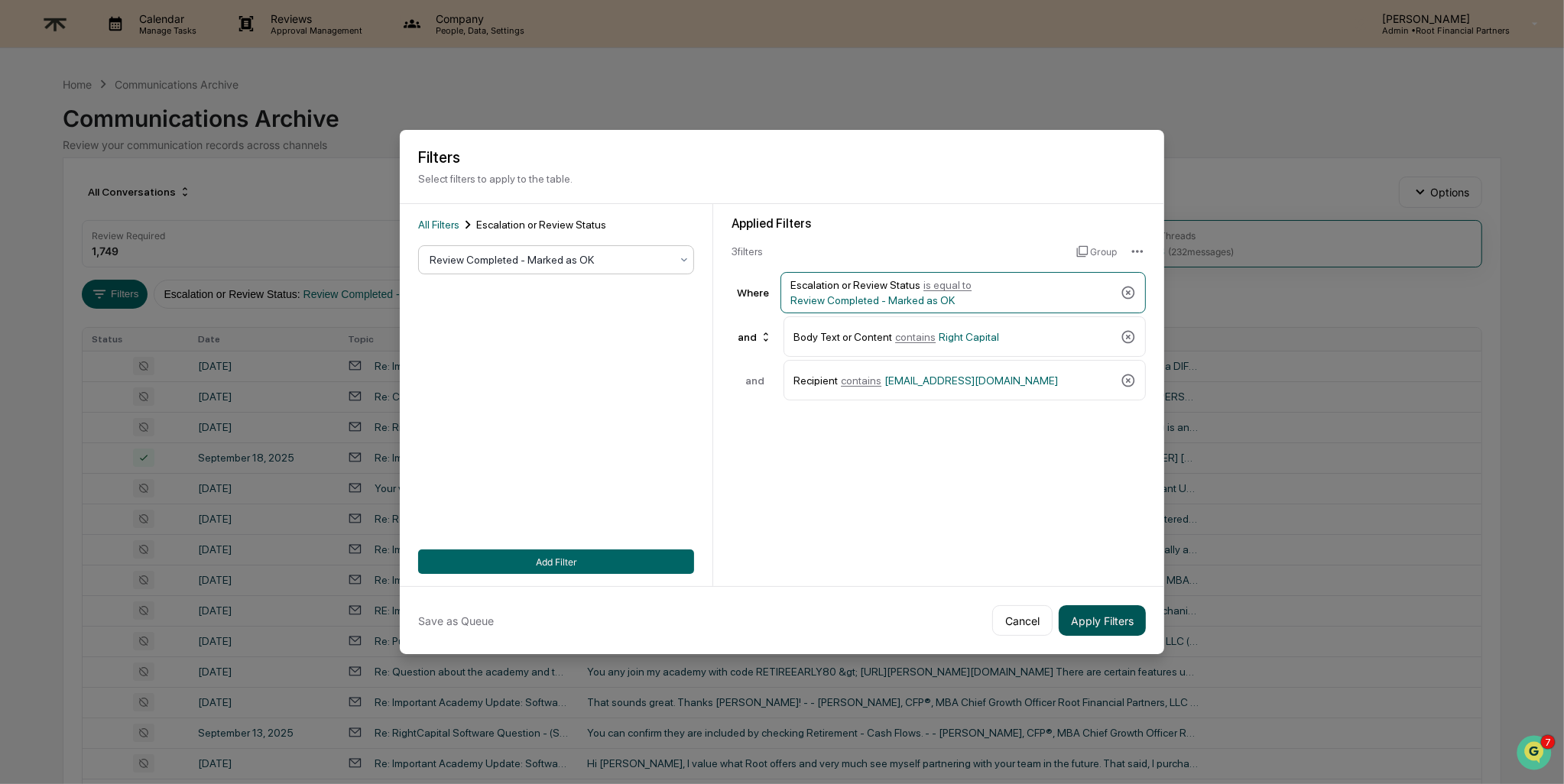
click at [1107, 619] on button "Apply Filters" at bounding box center [1102, 620] width 88 height 31
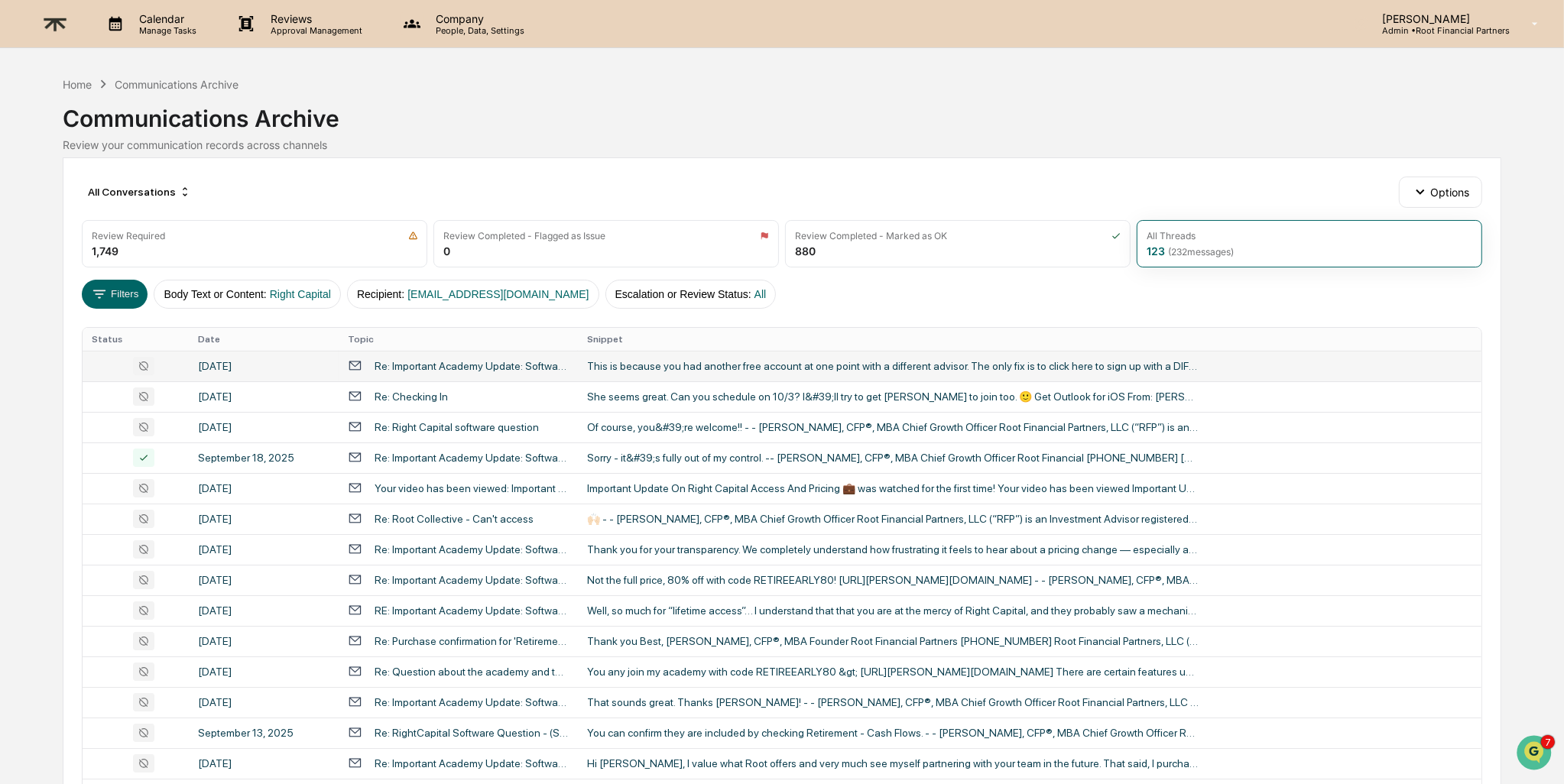
click at [773, 365] on div "This is because you had another free account at one point with a different advi…" at bounding box center [893, 366] width 612 height 13
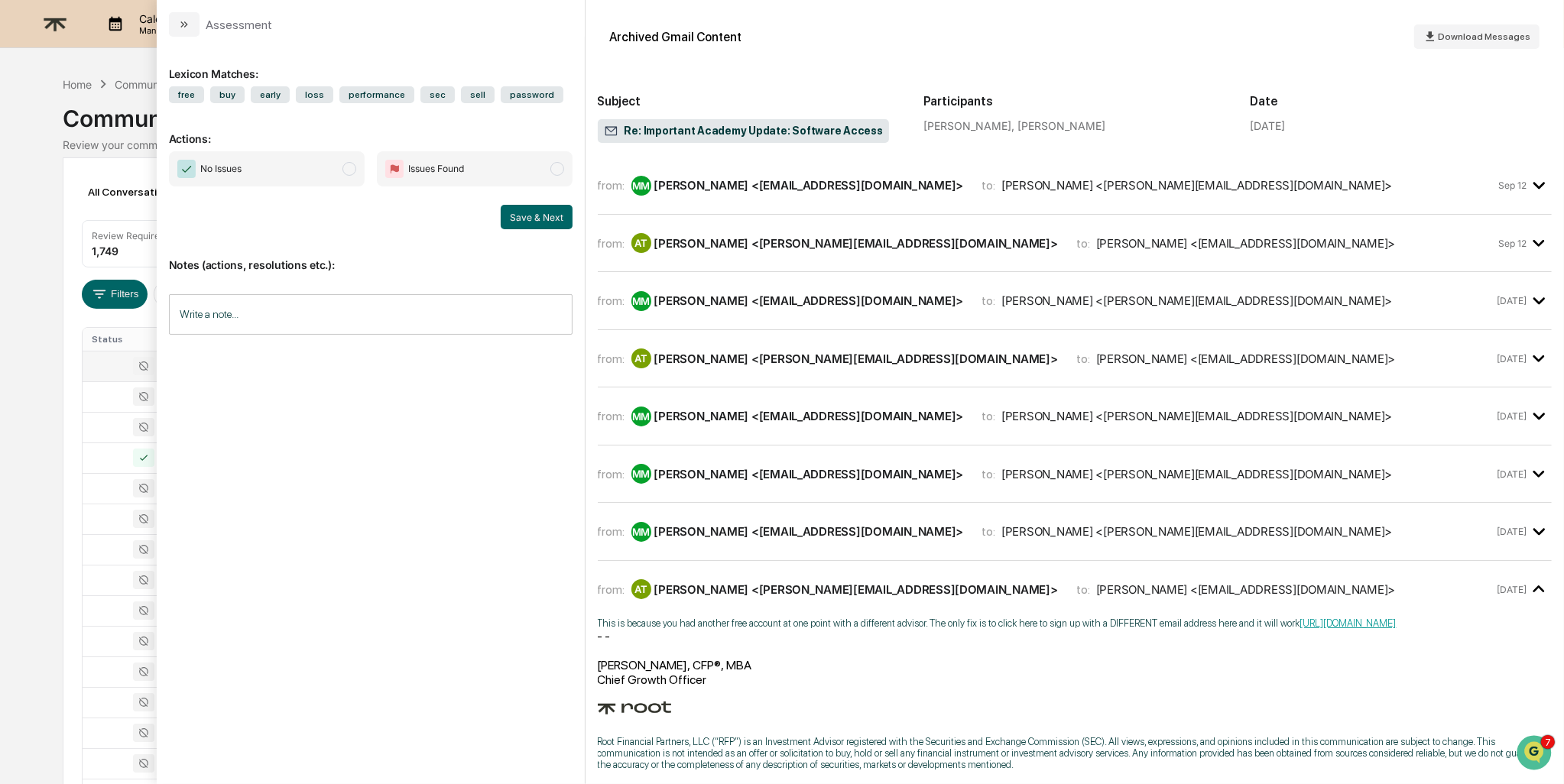
click at [833, 194] on div "from: MM [PERSON_NAME] <[EMAIL_ADDRESS][DOMAIN_NAME]> to: [PERSON_NAME] <[PERSO…" at bounding box center [1074, 185] width 954 height 33
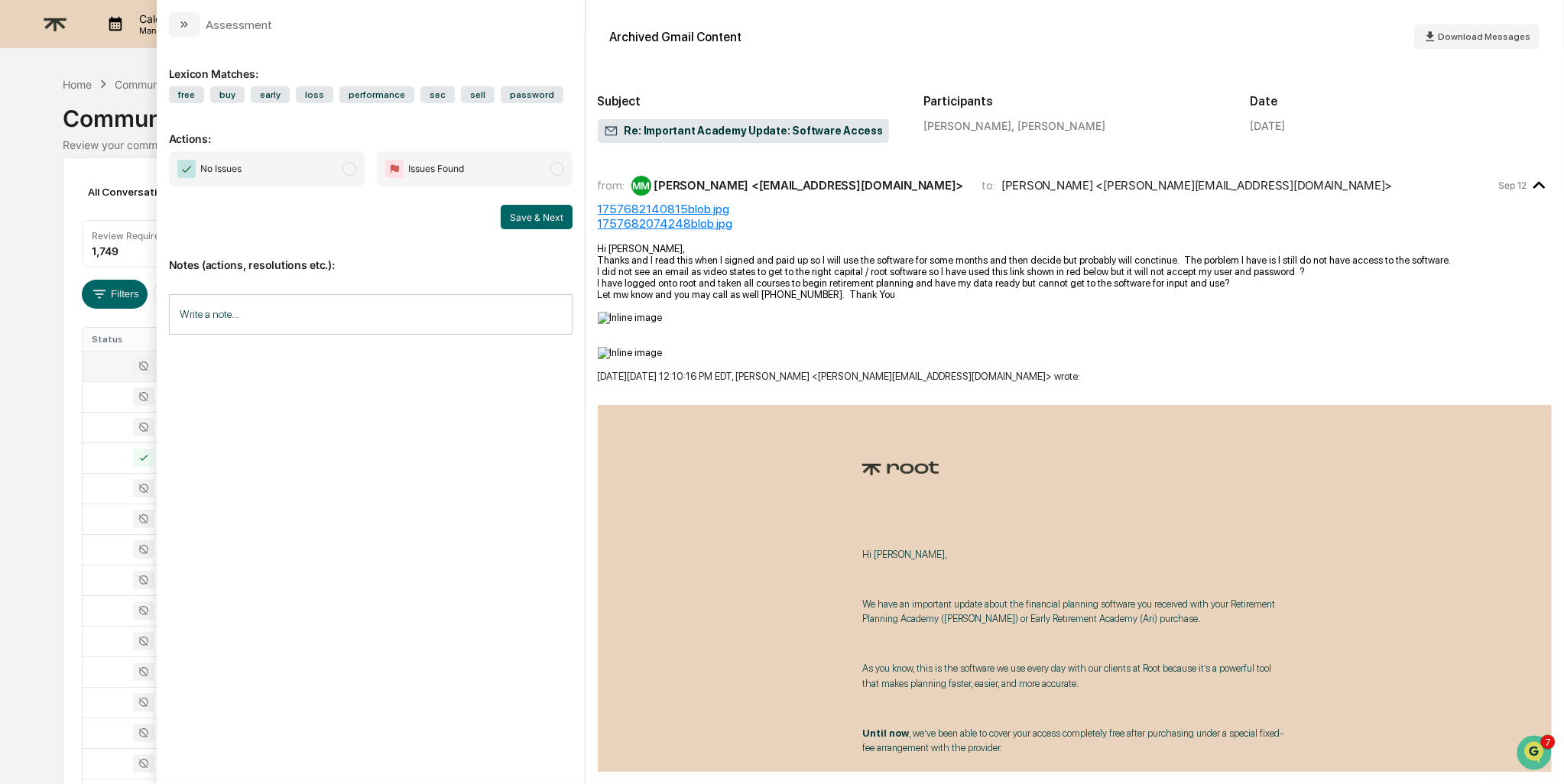
click at [837, 185] on div "[PERSON_NAME] <[EMAIL_ADDRESS][DOMAIN_NAME]>" at bounding box center [809, 185] width 310 height 14
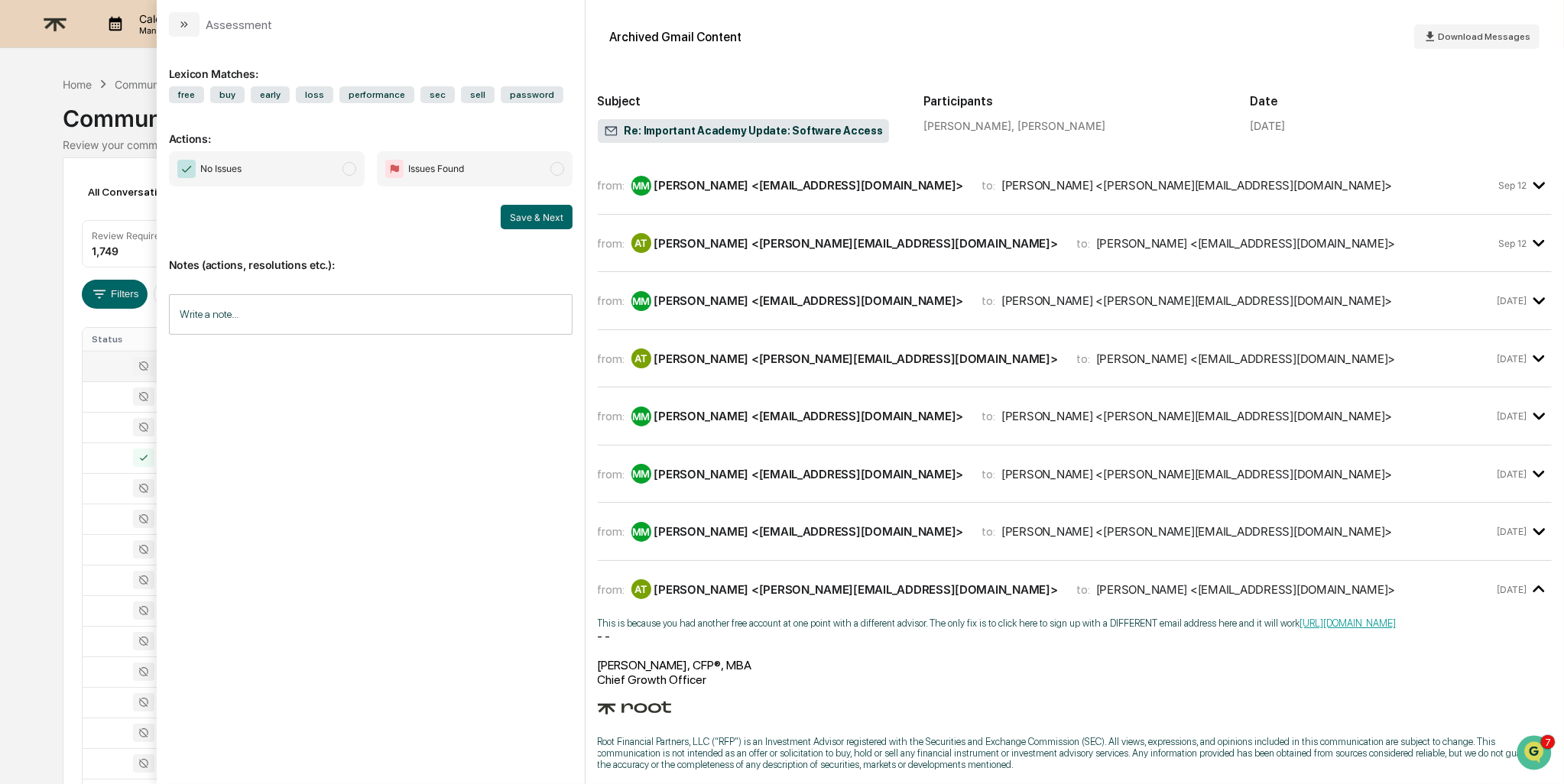
click at [782, 240] on div "[PERSON_NAME] <[PERSON_NAME][EMAIL_ADDRESS][DOMAIN_NAME]>" at bounding box center [856, 243] width 404 height 14
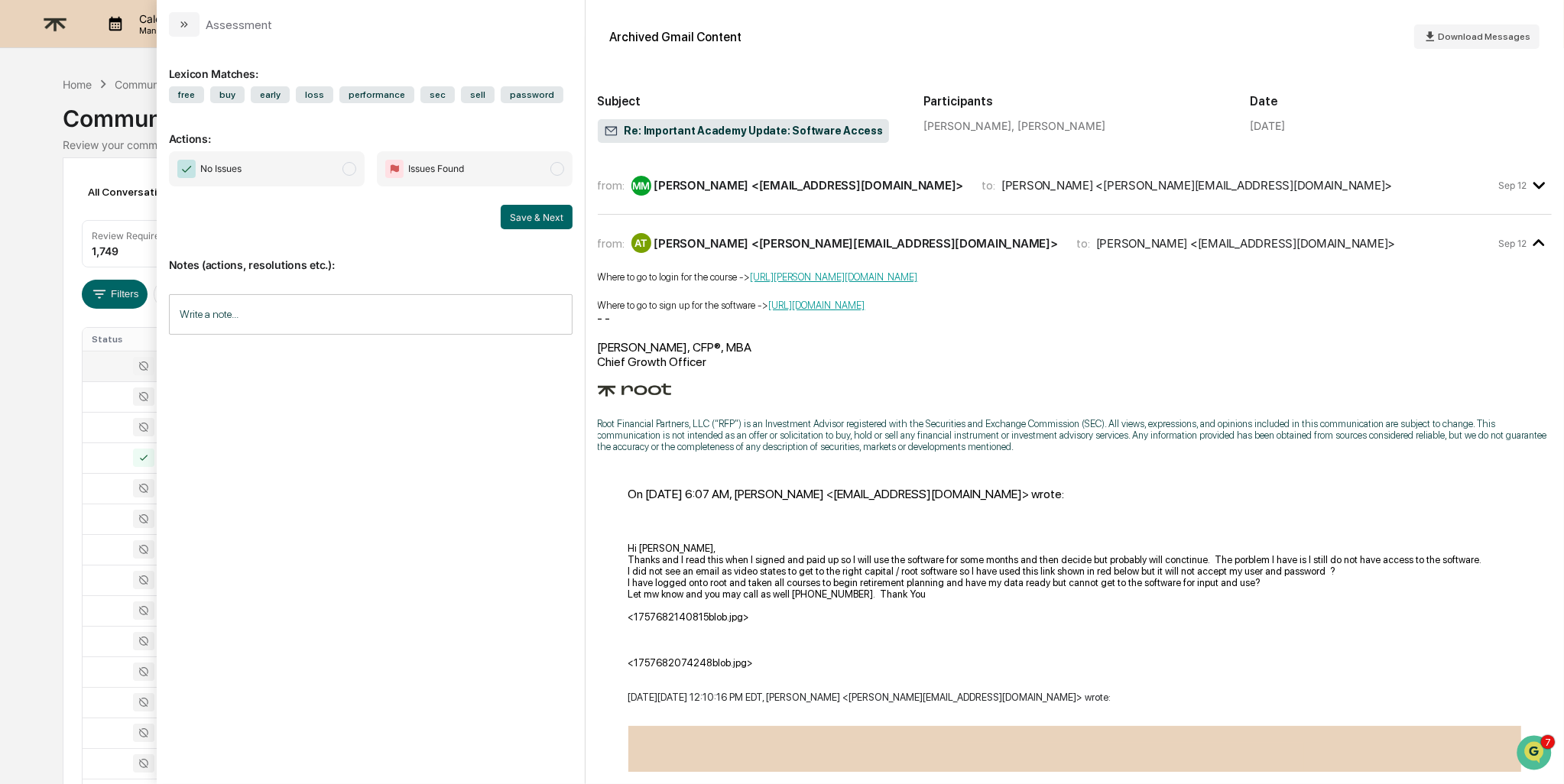
click at [746, 236] on div "[PERSON_NAME] <[PERSON_NAME][EMAIL_ADDRESS][DOMAIN_NAME]>" at bounding box center [856, 243] width 404 height 14
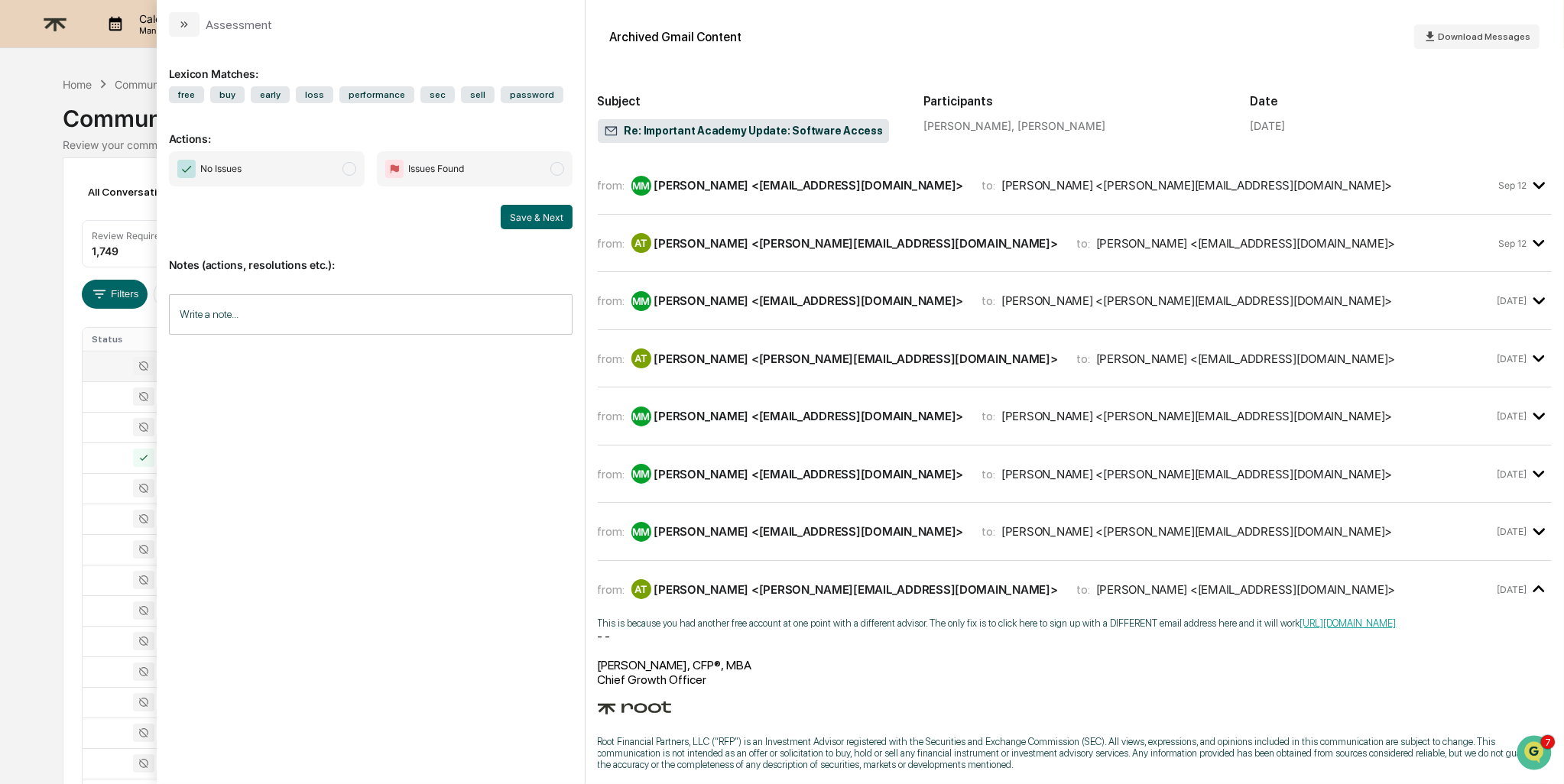
click at [715, 303] on div "[PERSON_NAME] <[EMAIL_ADDRESS][DOMAIN_NAME]>" at bounding box center [809, 300] width 310 height 14
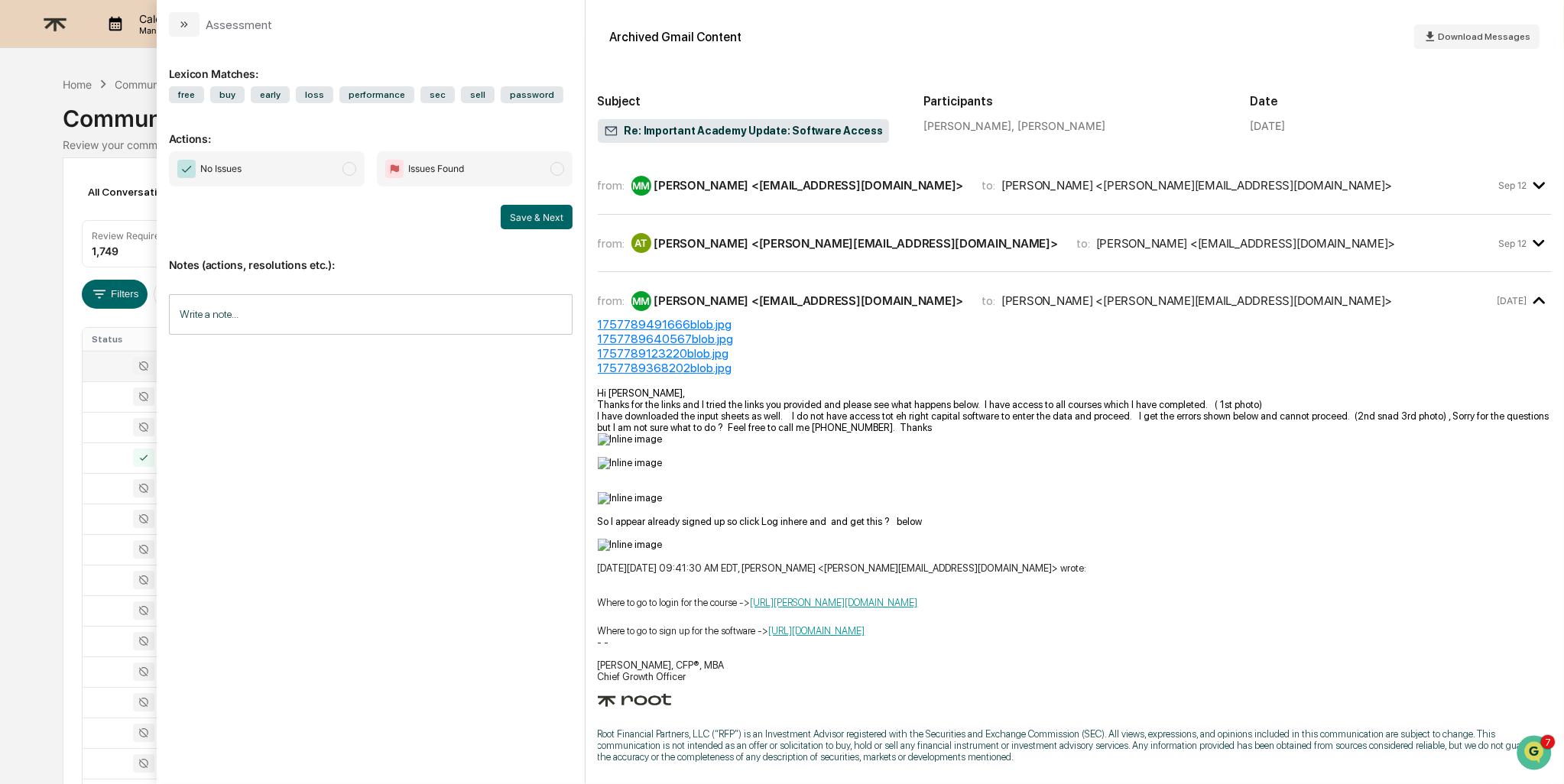
click at [749, 295] on div "[PERSON_NAME] <[EMAIL_ADDRESS][DOMAIN_NAME]>" at bounding box center [809, 300] width 310 height 14
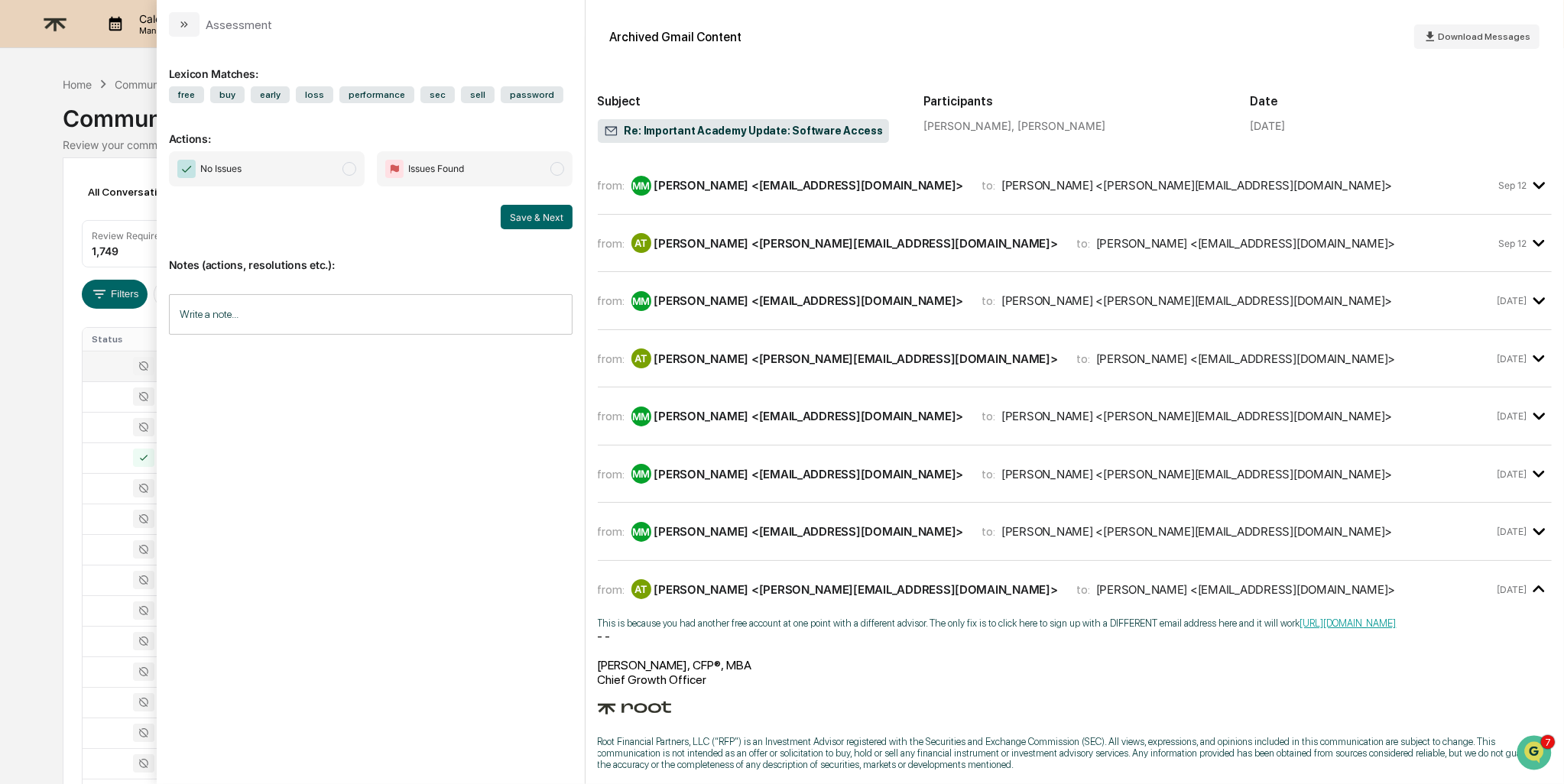
click at [736, 359] on div "[PERSON_NAME] <[PERSON_NAME][EMAIL_ADDRESS][DOMAIN_NAME]>" at bounding box center [856, 359] width 404 height 14
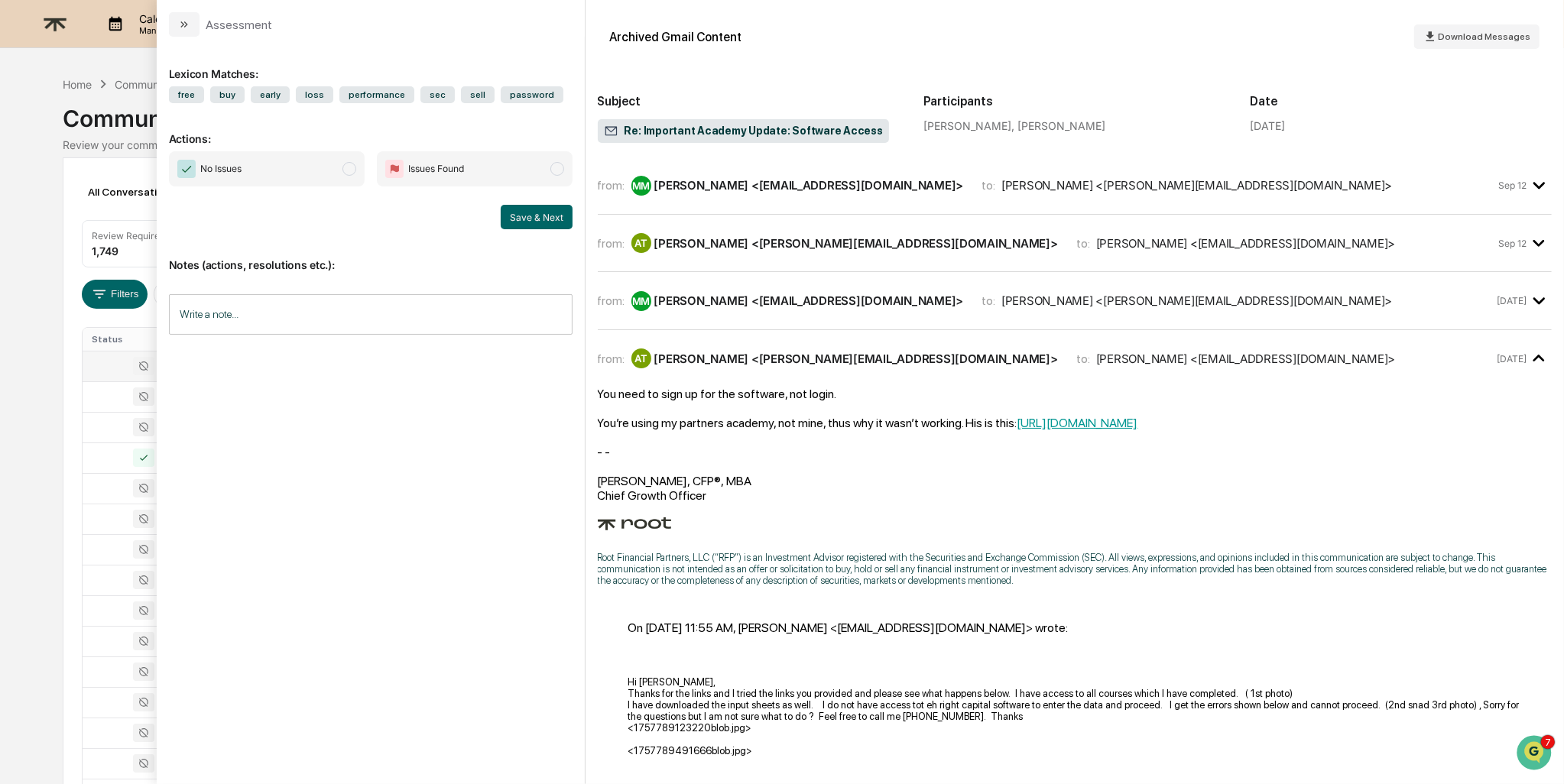
click at [735, 362] on div "[PERSON_NAME] <[PERSON_NAME][EMAIL_ADDRESS][DOMAIN_NAME]>" at bounding box center [856, 359] width 404 height 14
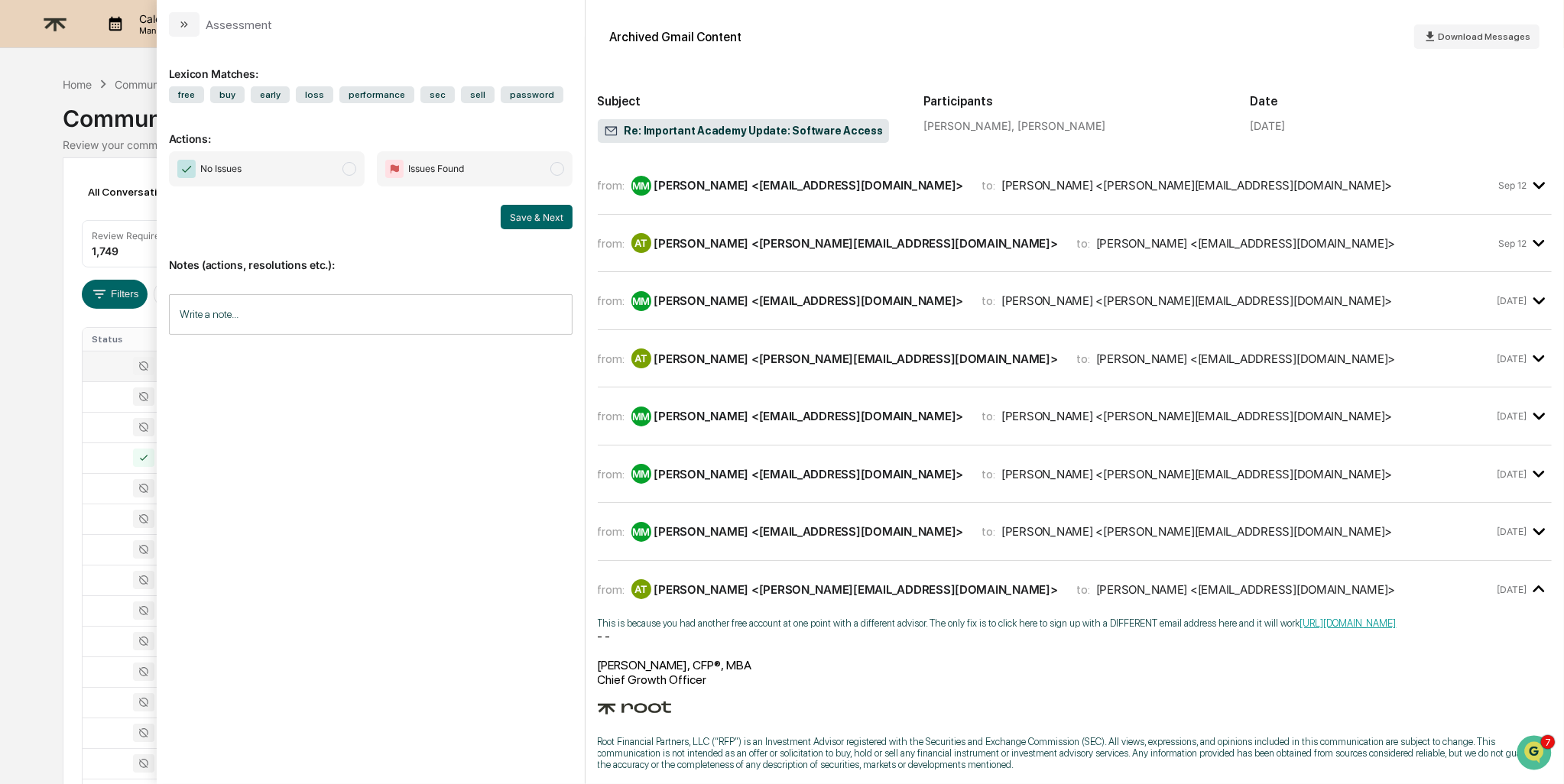
click at [729, 413] on div "[PERSON_NAME] <[EMAIL_ADDRESS][DOMAIN_NAME]>" at bounding box center [809, 416] width 310 height 14
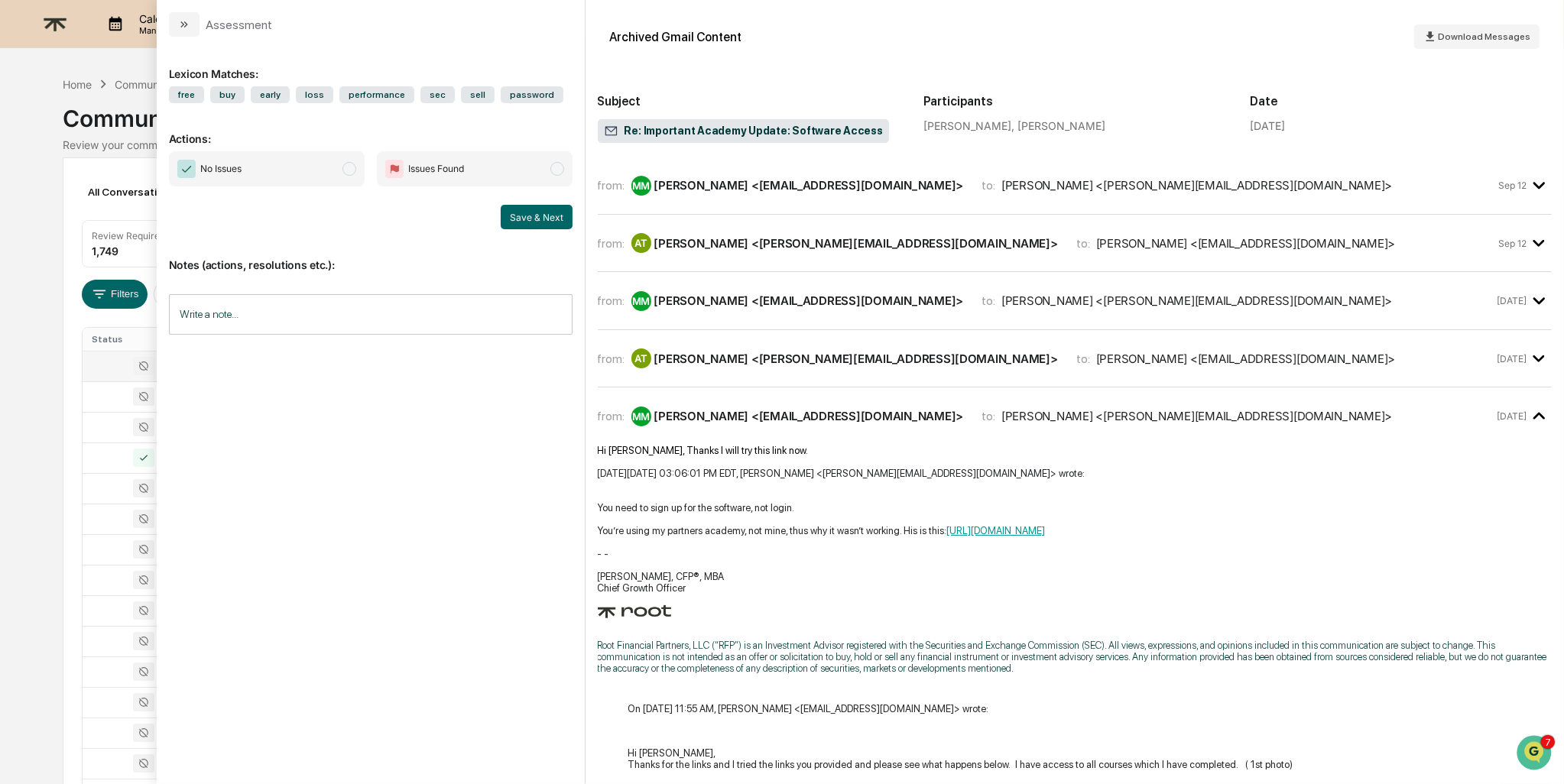
click at [730, 414] on div "[PERSON_NAME] <[EMAIL_ADDRESS][DOMAIN_NAME]>" at bounding box center [809, 416] width 310 height 14
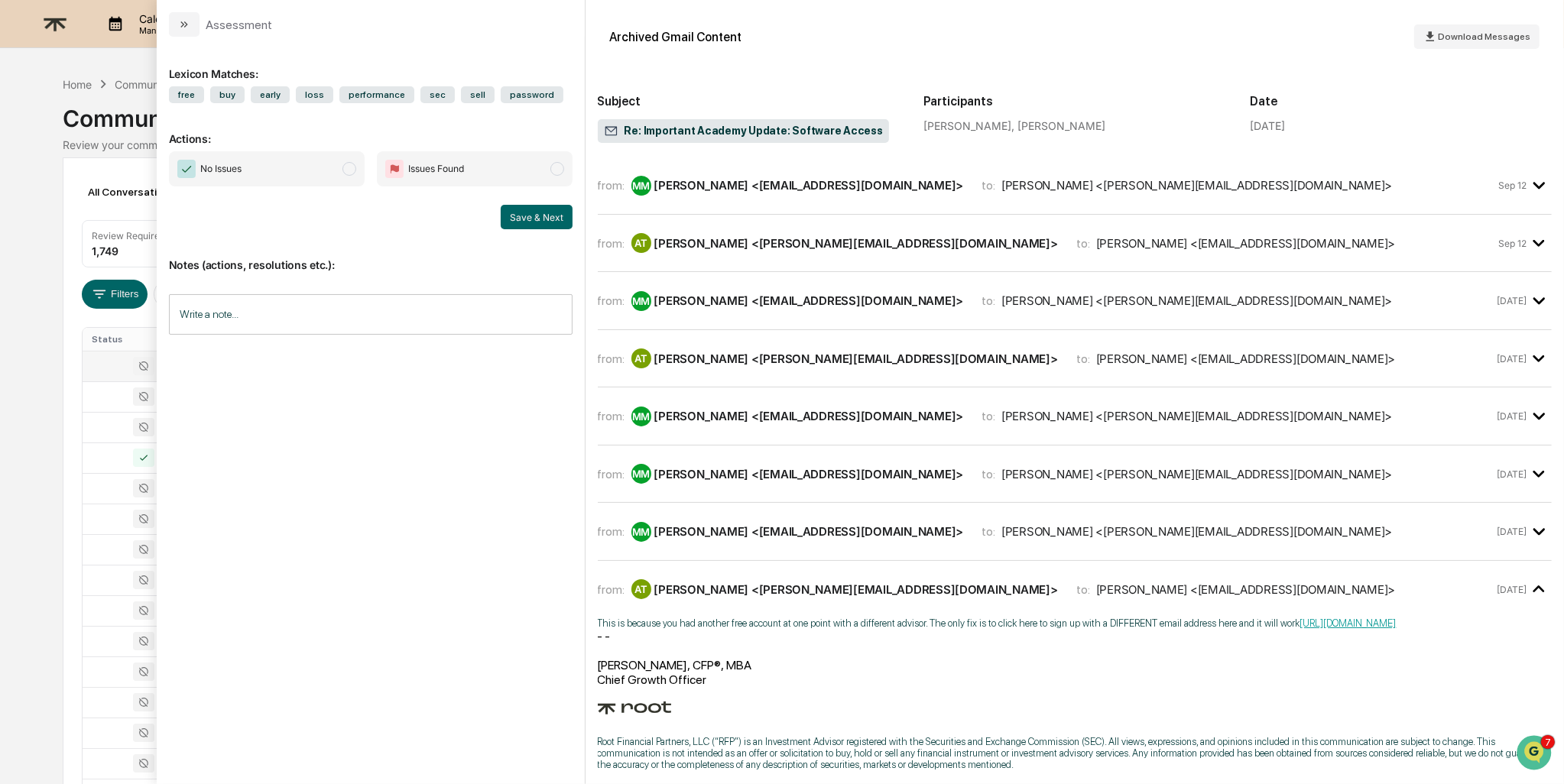
click at [713, 474] on div "[PERSON_NAME] <[EMAIL_ADDRESS][DOMAIN_NAME]>" at bounding box center [809, 474] width 310 height 14
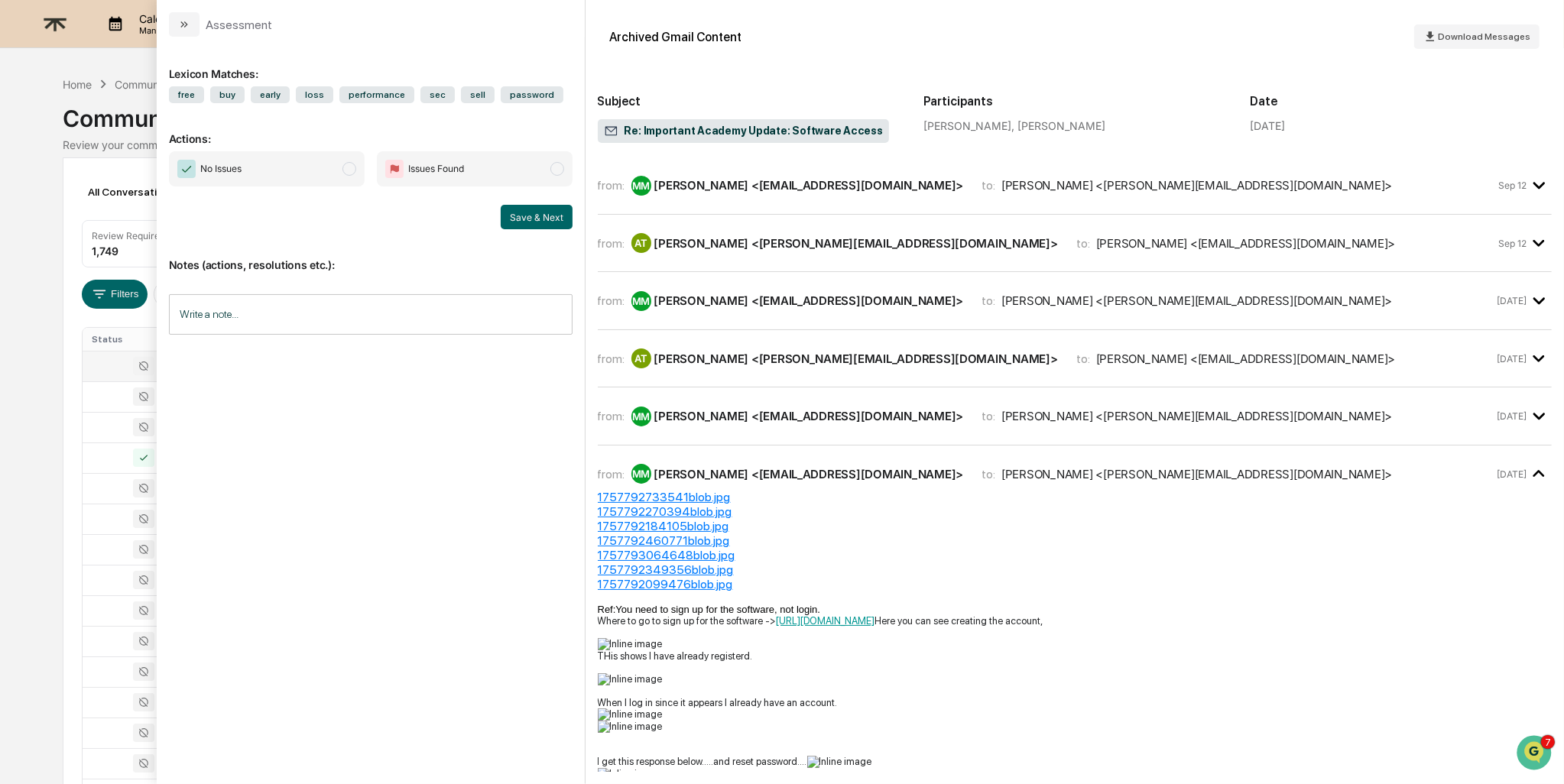
click at [814, 466] on div "[PERSON_NAME] <[EMAIL_ADDRESS][DOMAIN_NAME]>" at bounding box center [809, 474] width 310 height 14
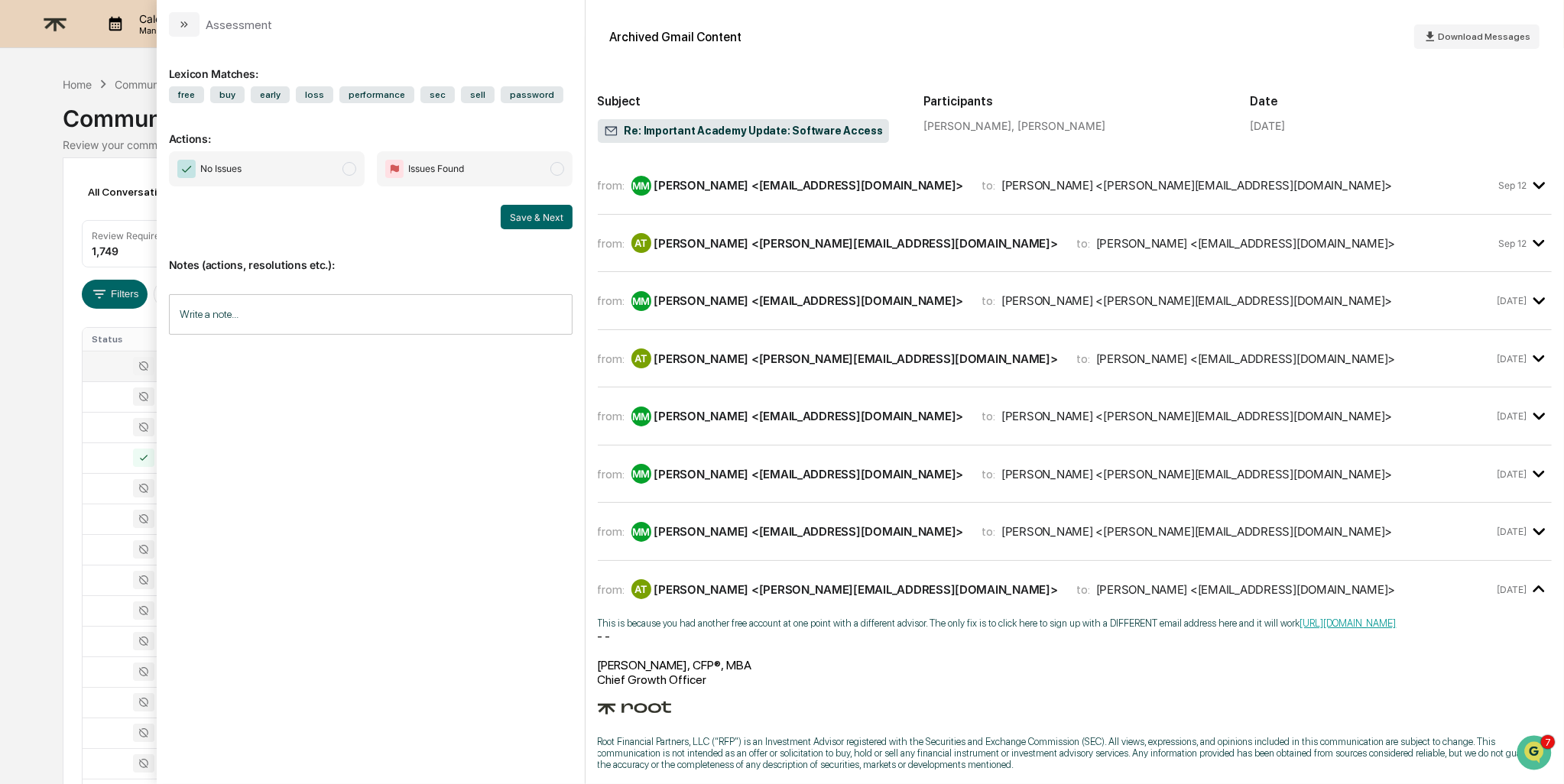
click at [736, 534] on div "[PERSON_NAME] <[EMAIL_ADDRESS][DOMAIN_NAME]>" at bounding box center [809, 531] width 310 height 14
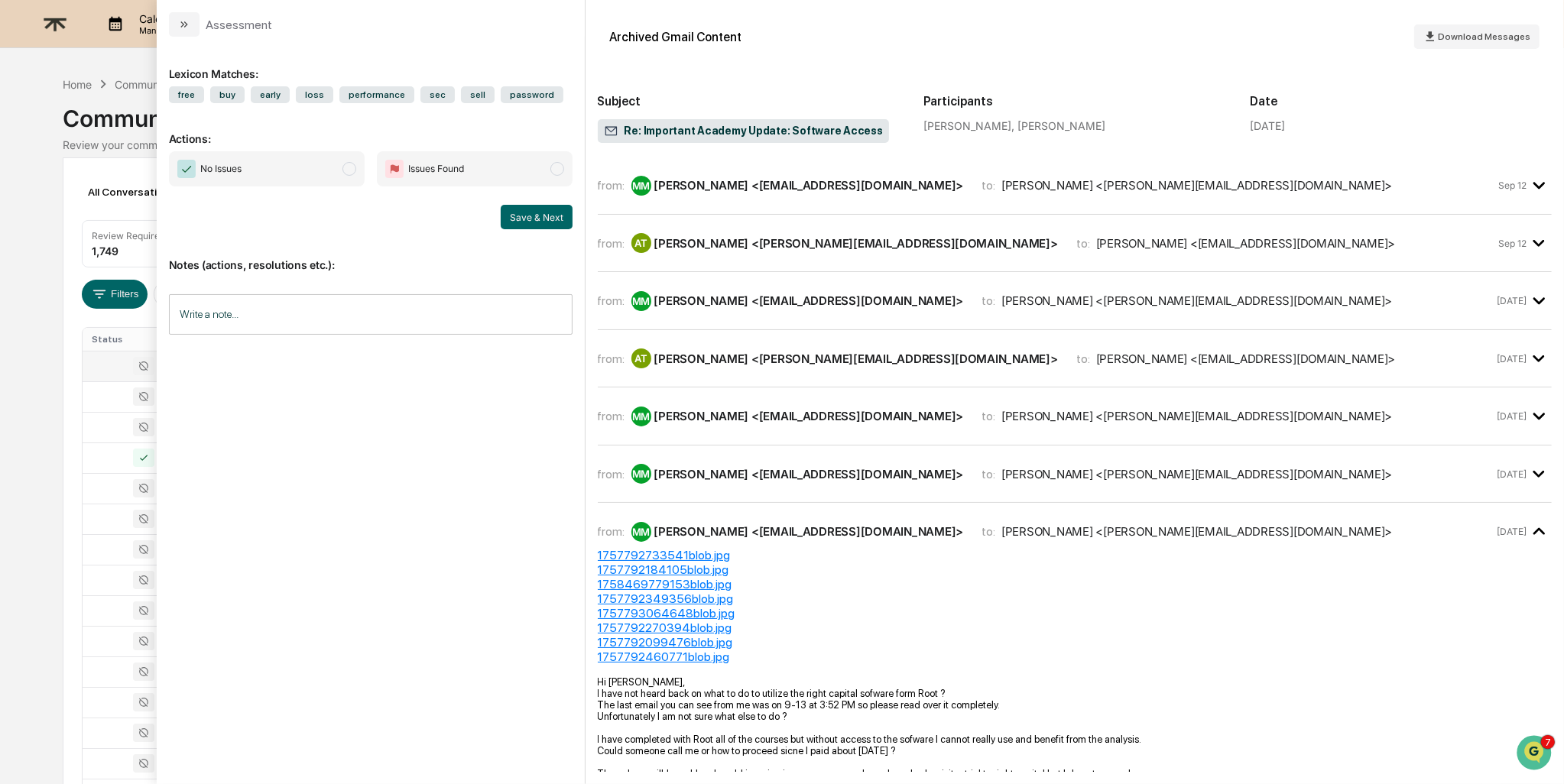
scroll to position [142, 0]
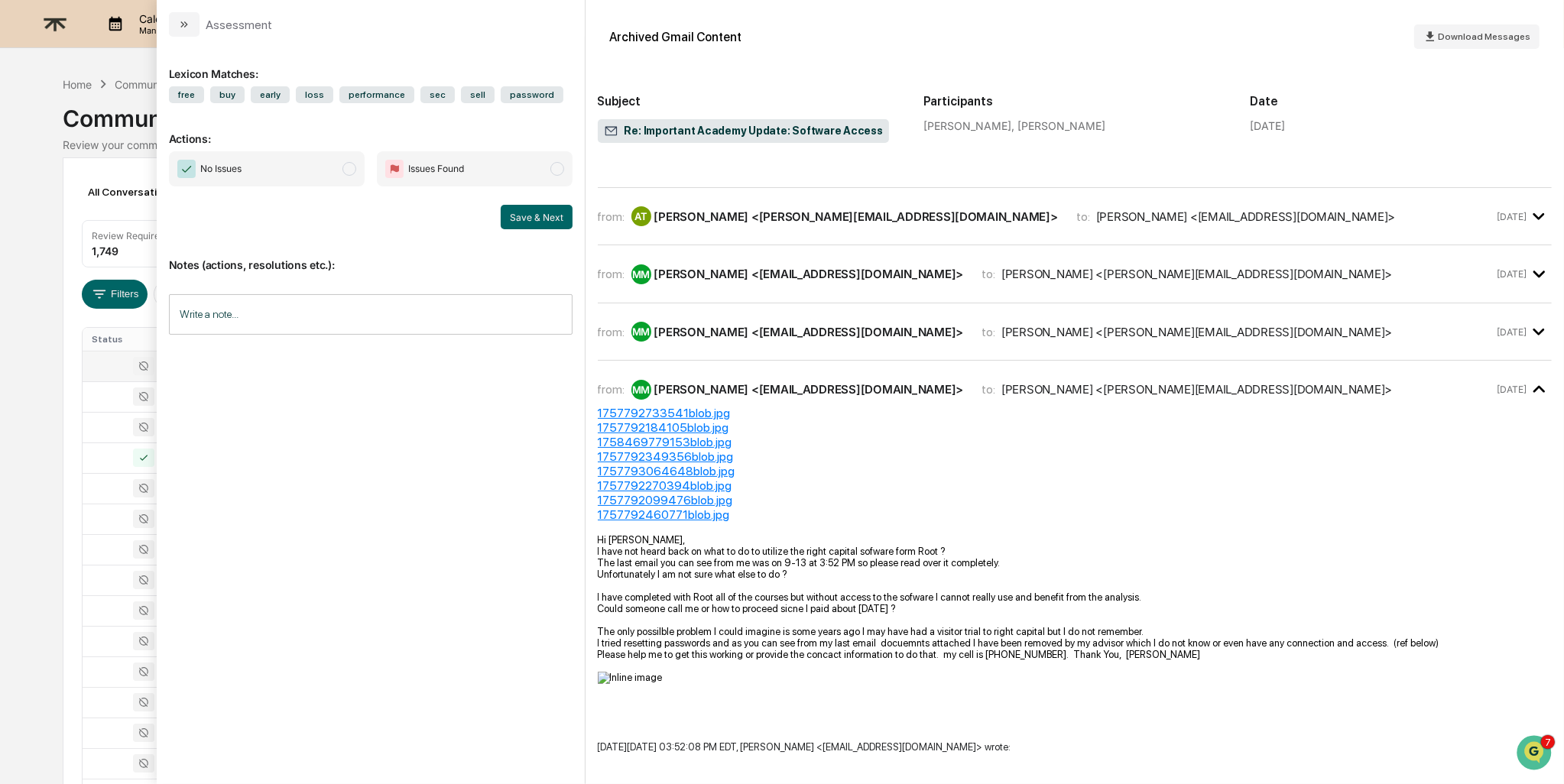
click at [812, 385] on div "[PERSON_NAME] <[EMAIL_ADDRESS][DOMAIN_NAME]>" at bounding box center [809, 389] width 310 height 14
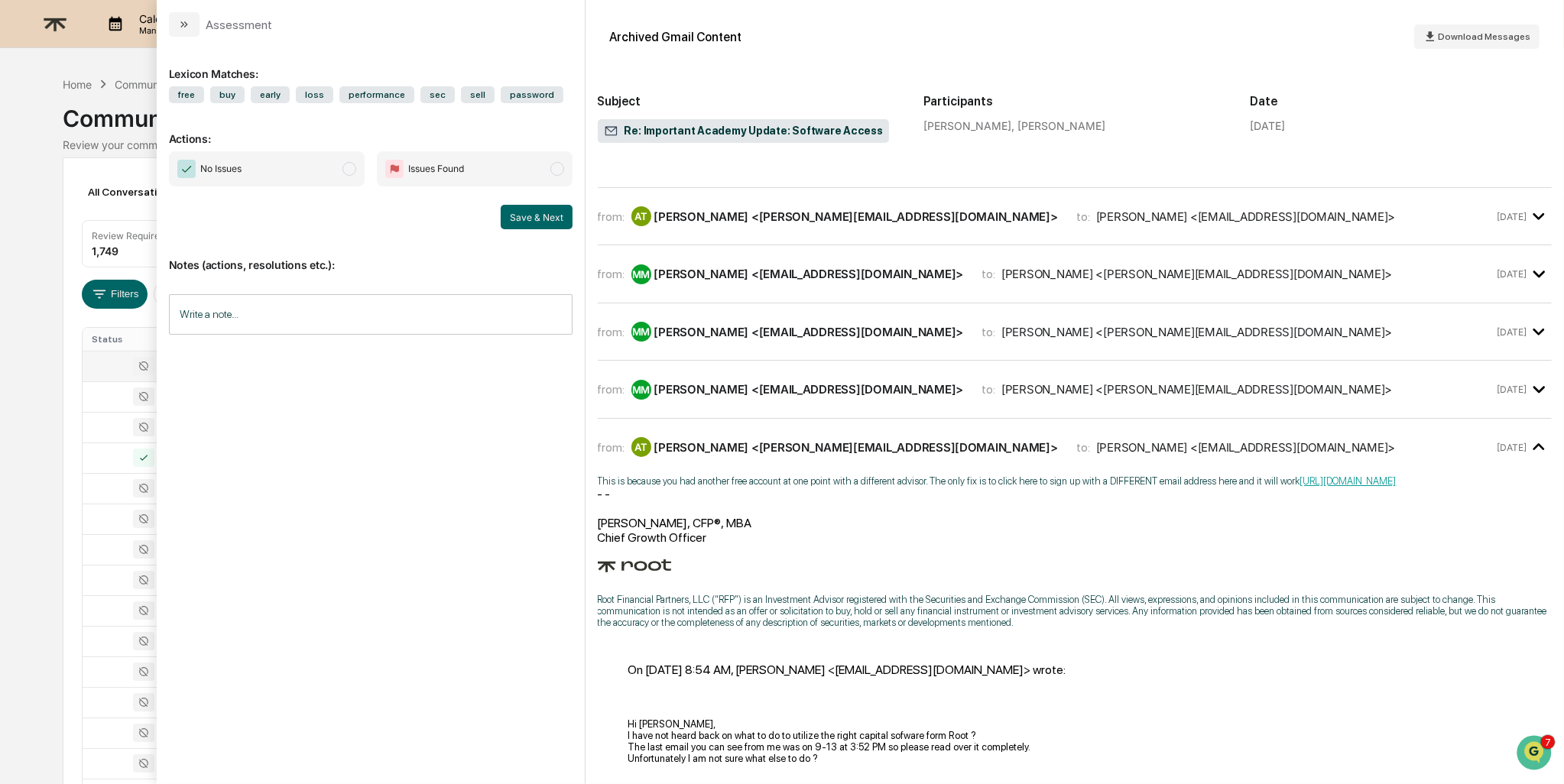
scroll to position [223, 0]
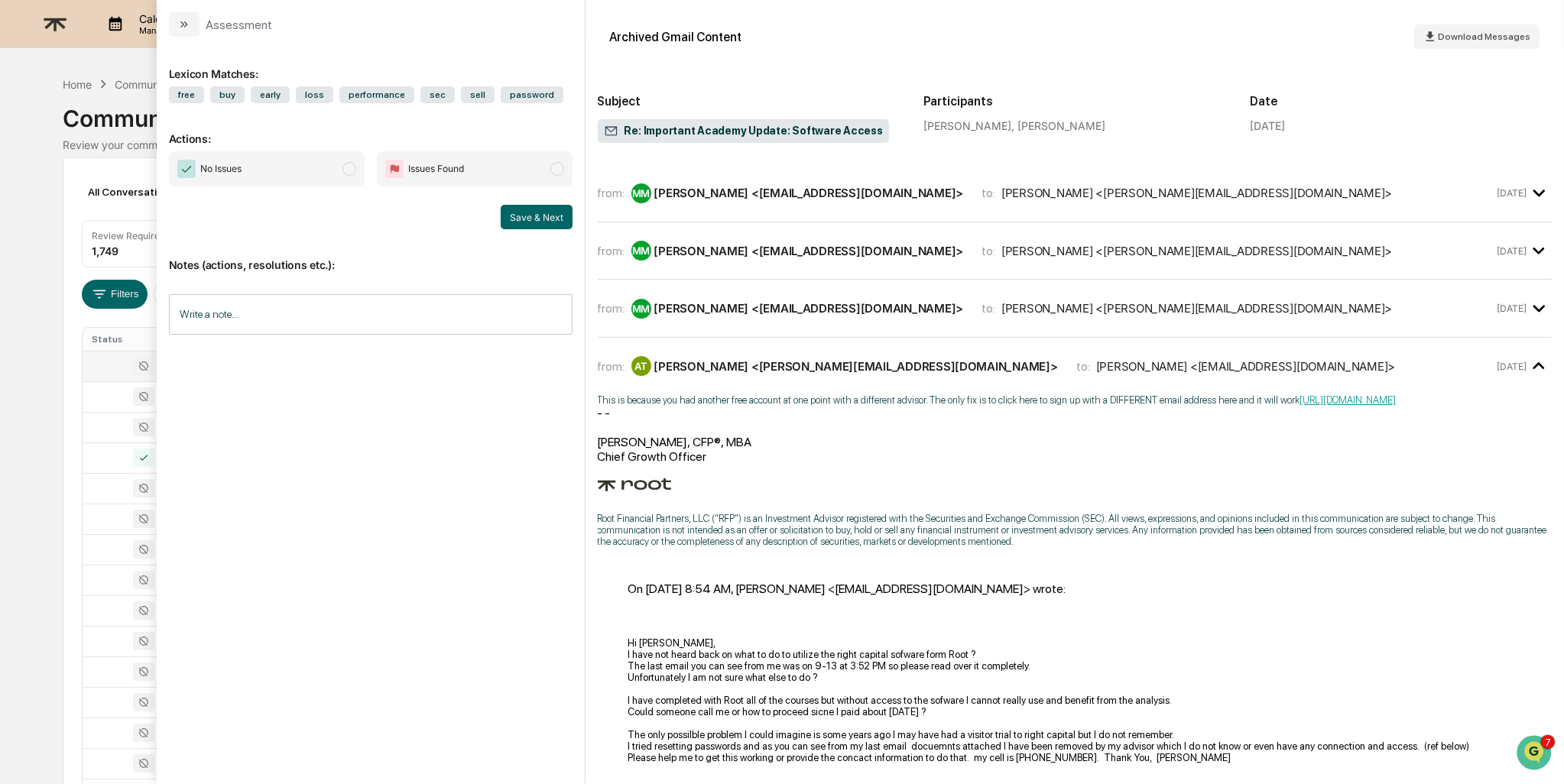
click at [717, 359] on div "[PERSON_NAME] <[PERSON_NAME][EMAIL_ADDRESS][DOMAIN_NAME]>" at bounding box center [856, 366] width 404 height 14
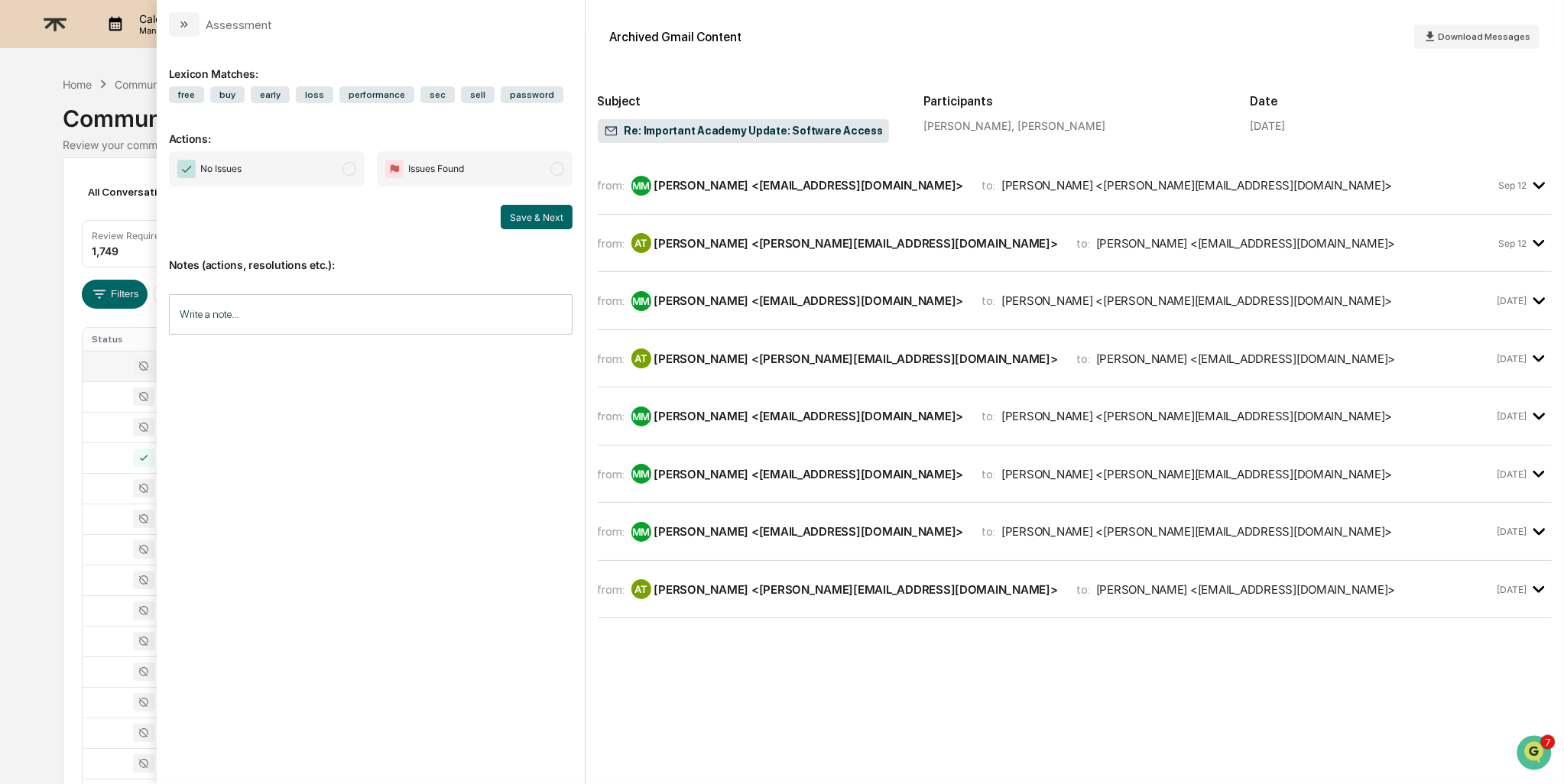
scroll to position [0, 0]
click at [714, 597] on div "from: AT [PERSON_NAME] <[PERSON_NAME][EMAIL_ADDRESS][DOMAIN_NAME]> to: [PERSON_…" at bounding box center [1074, 589] width 954 height 33
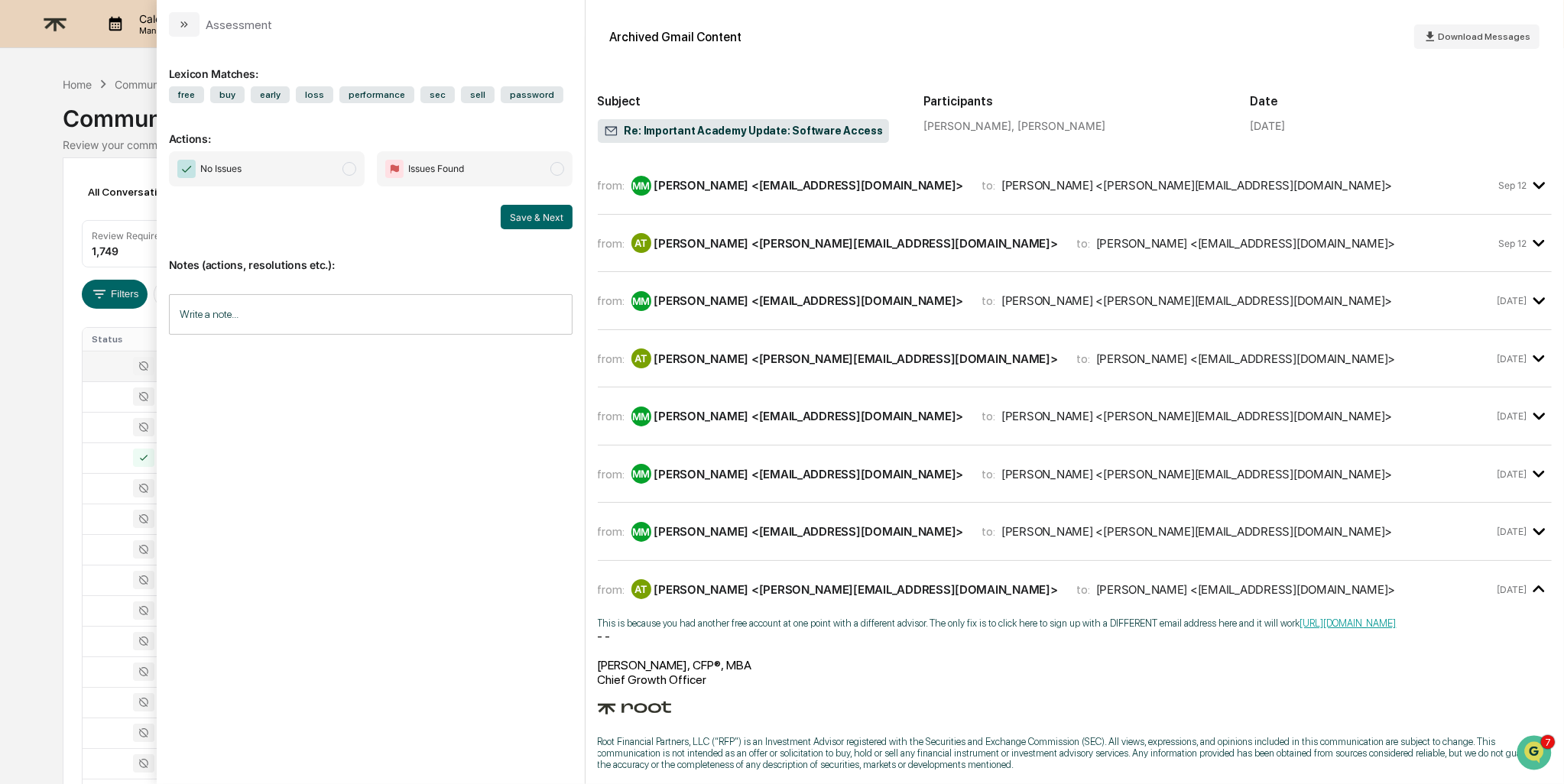
click at [734, 585] on div "[PERSON_NAME] <[PERSON_NAME][EMAIL_ADDRESS][DOMAIN_NAME]>" at bounding box center [856, 589] width 404 height 14
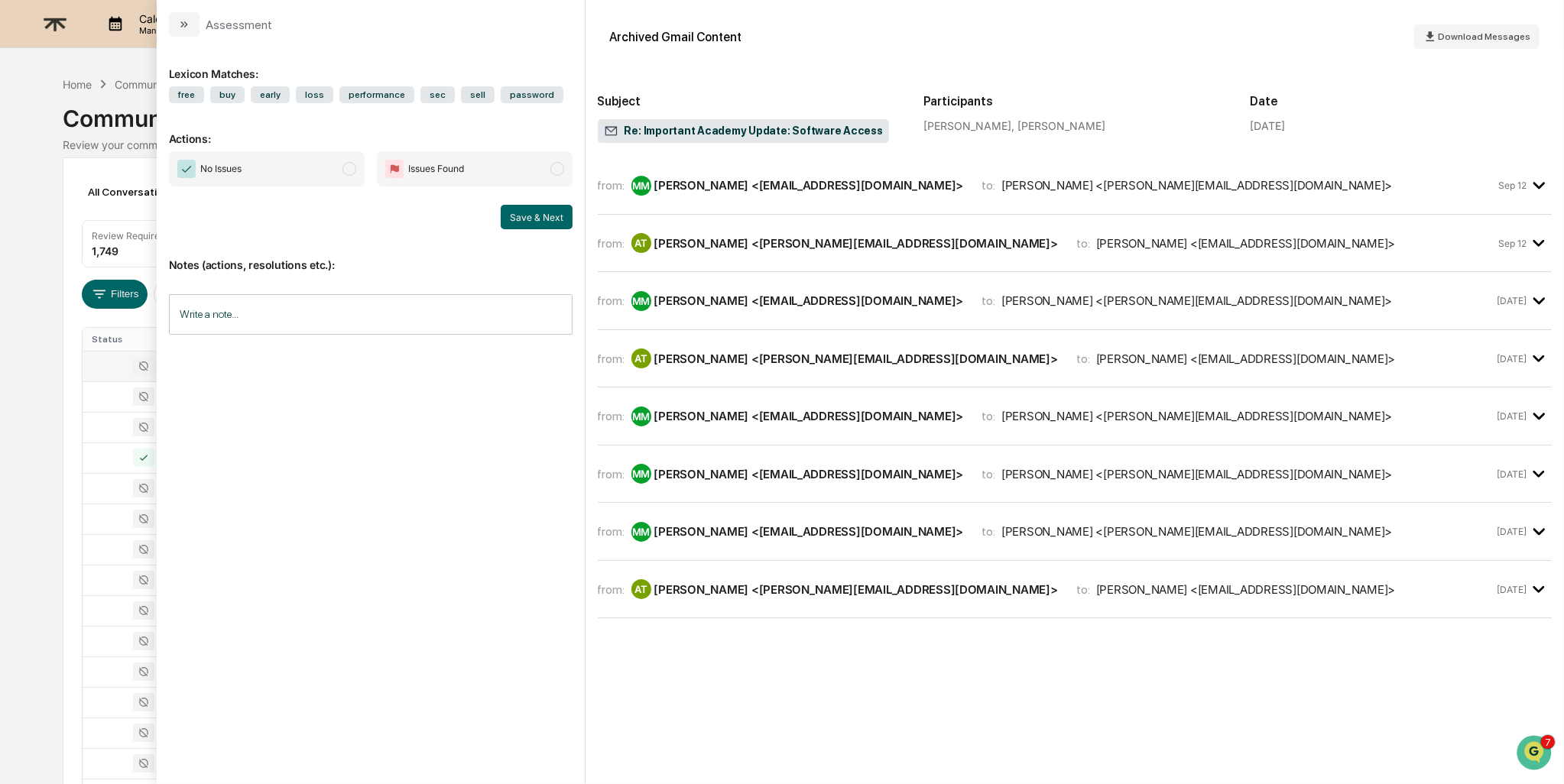
click at [740, 524] on div "[PERSON_NAME] <[EMAIL_ADDRESS][DOMAIN_NAME]>" at bounding box center [809, 531] width 310 height 14
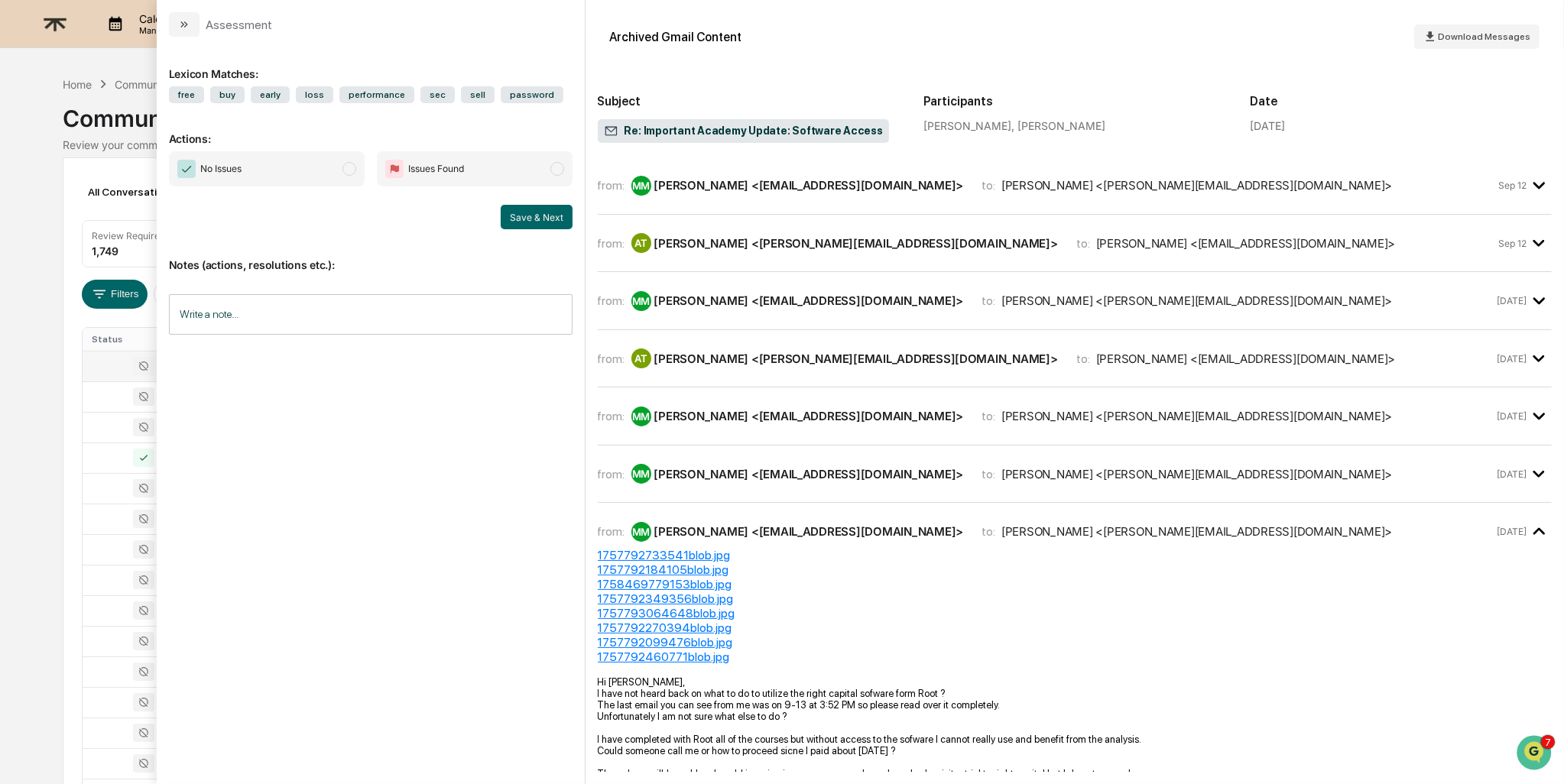
click at [809, 518] on div "from: MM [PERSON_NAME] <[EMAIL_ADDRESS][DOMAIN_NAME]> to: [PERSON_NAME] <[PERSO…" at bounding box center [1074, 532] width 954 height 33
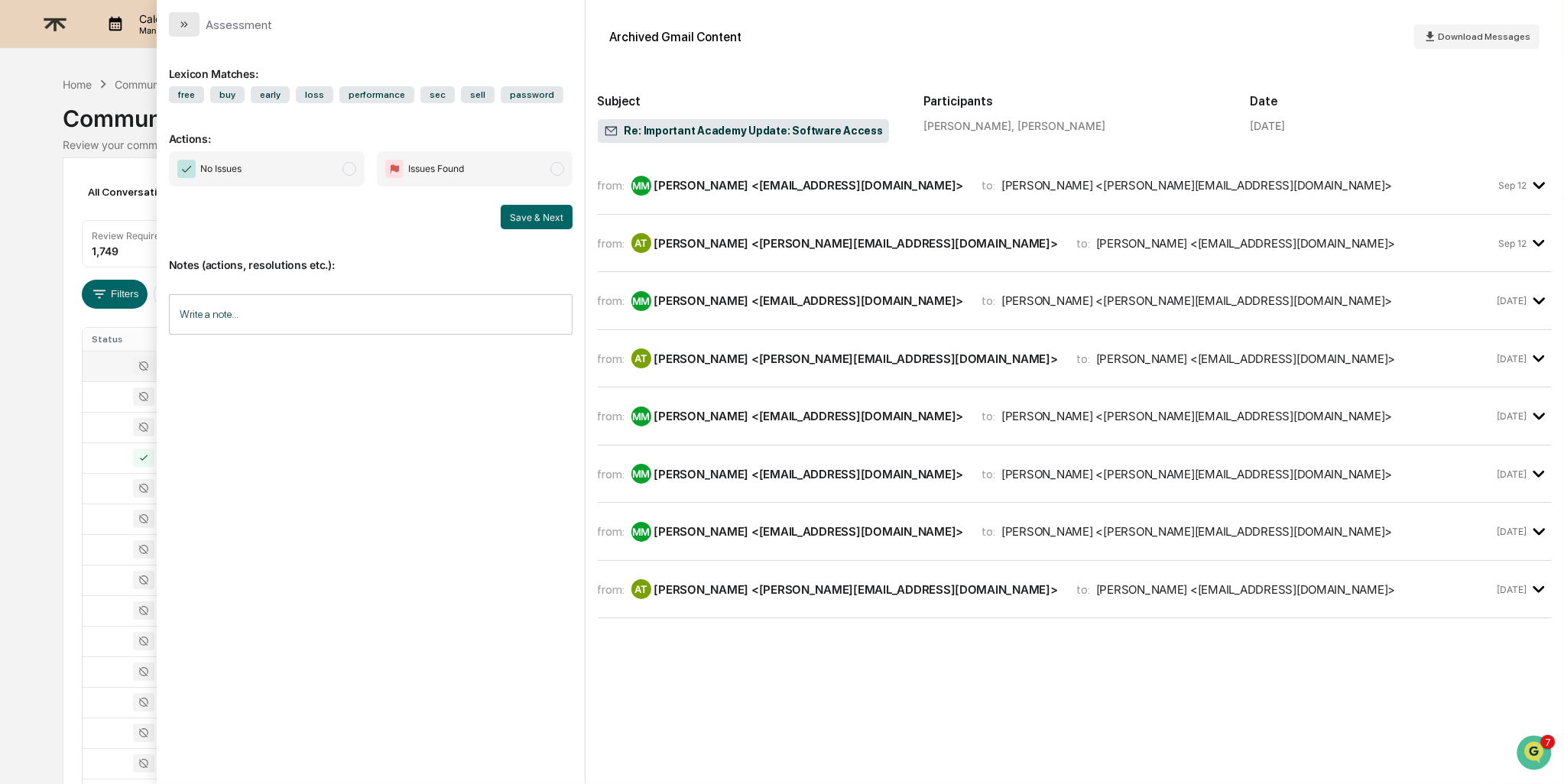
click at [183, 29] on icon "modal" at bounding box center [184, 24] width 13 height 13
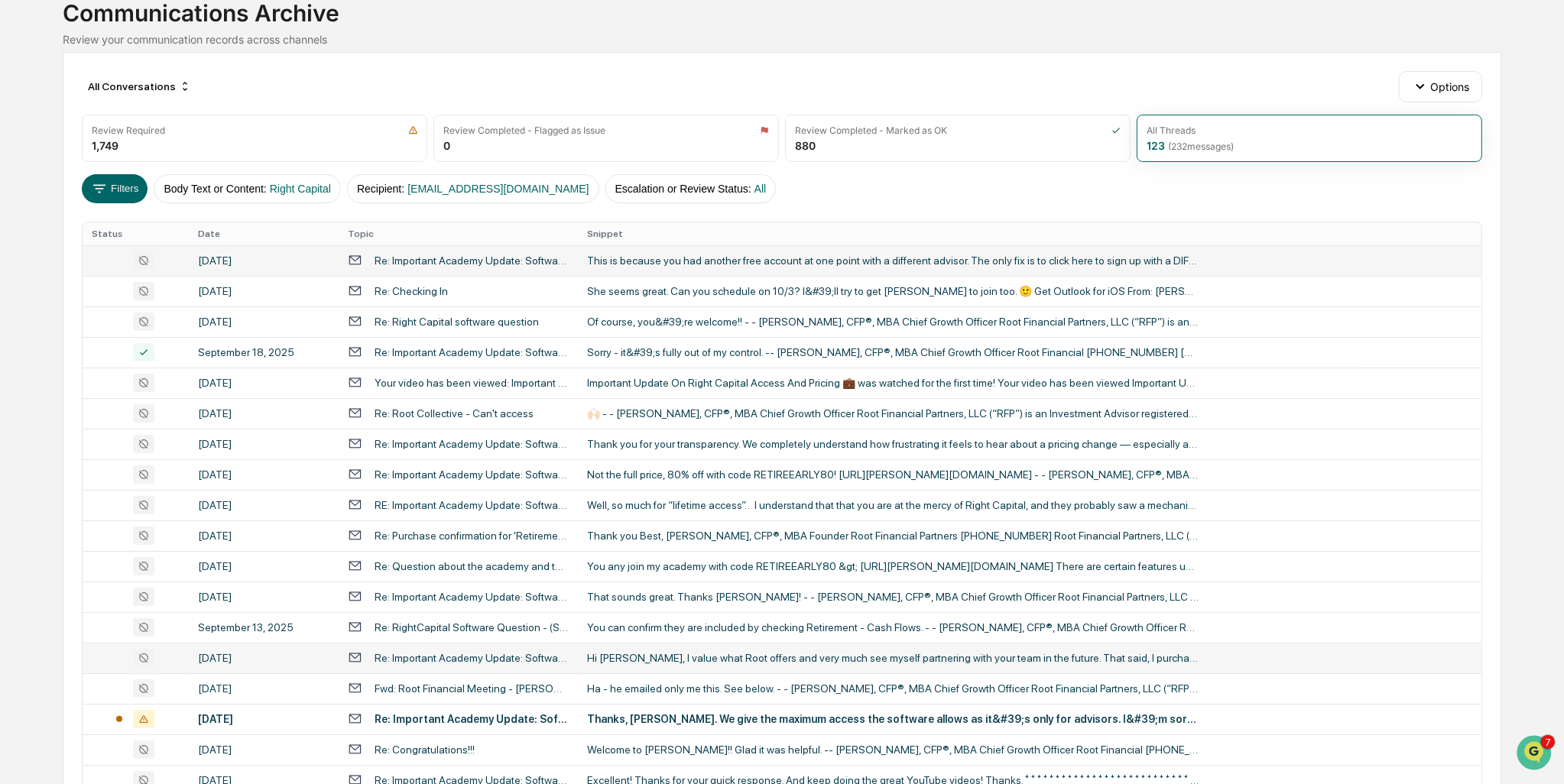
scroll to position [130, 0]
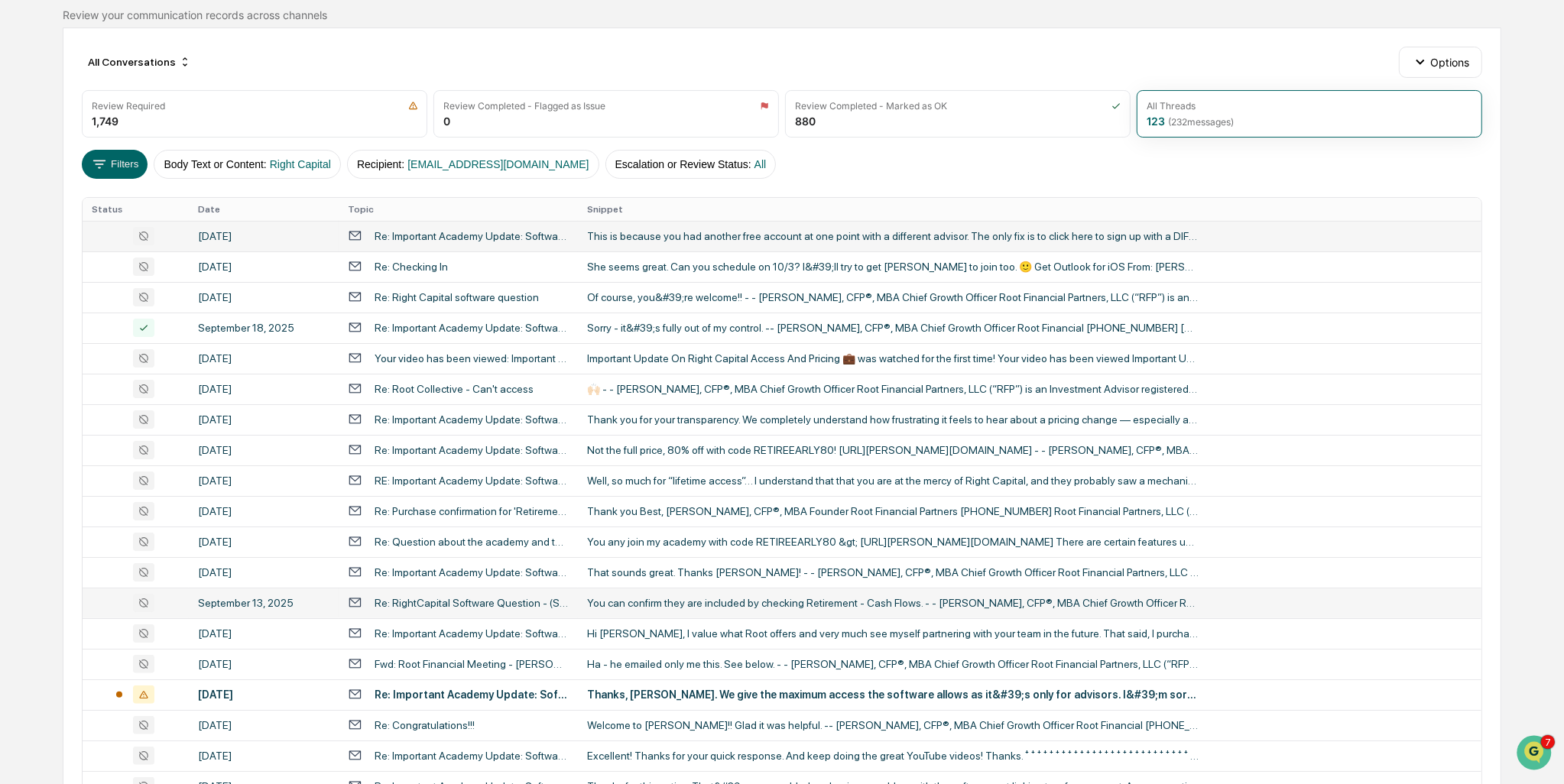
click at [814, 599] on div "You can confirm they are included by checking Retirement - Cash Flows. - - [PER…" at bounding box center [893, 603] width 612 height 13
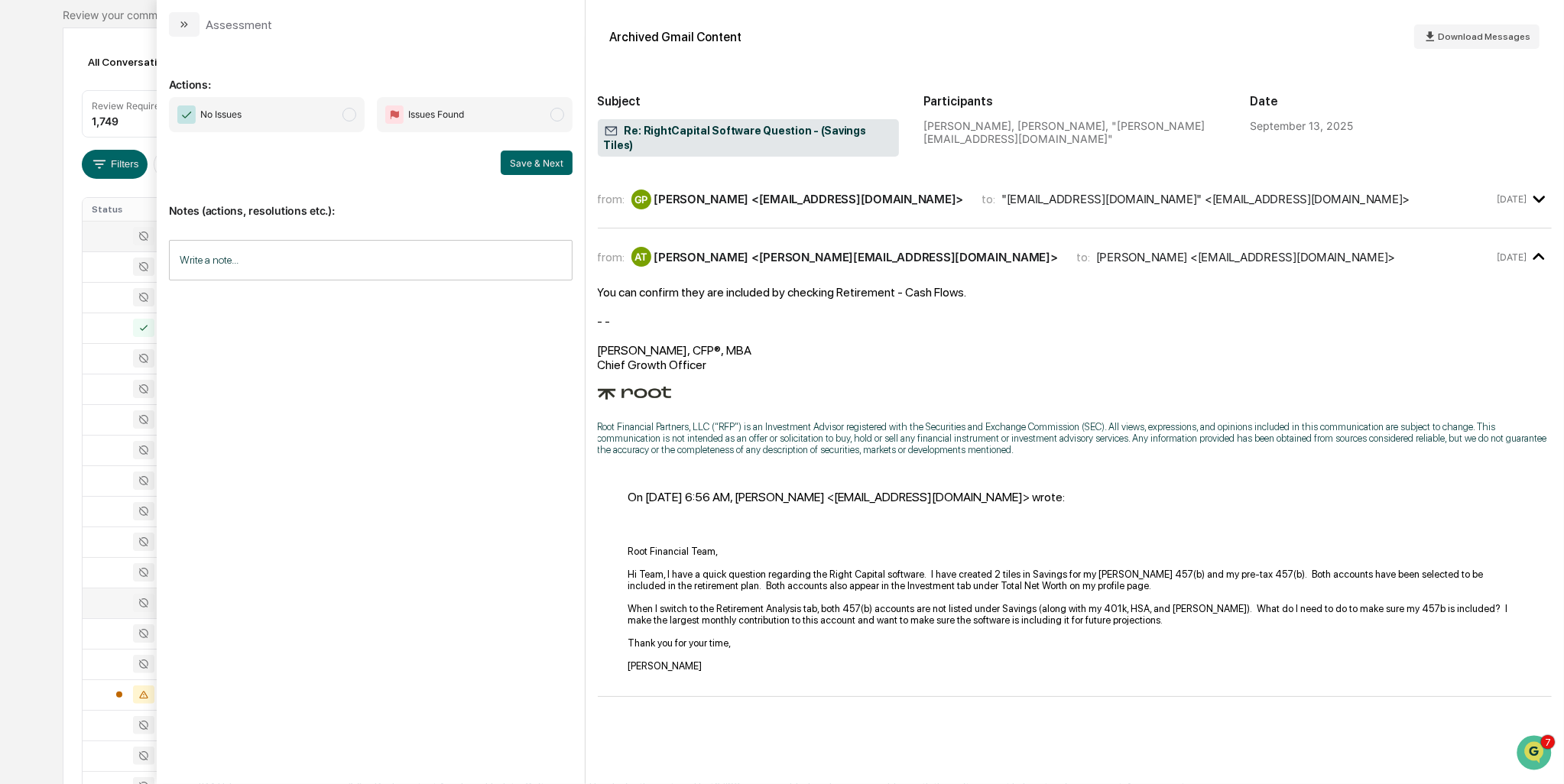
click at [773, 193] on div "GP [PERSON_NAME] <[EMAIL_ADDRESS][DOMAIN_NAME]>" at bounding box center [798, 199] width 333 height 20
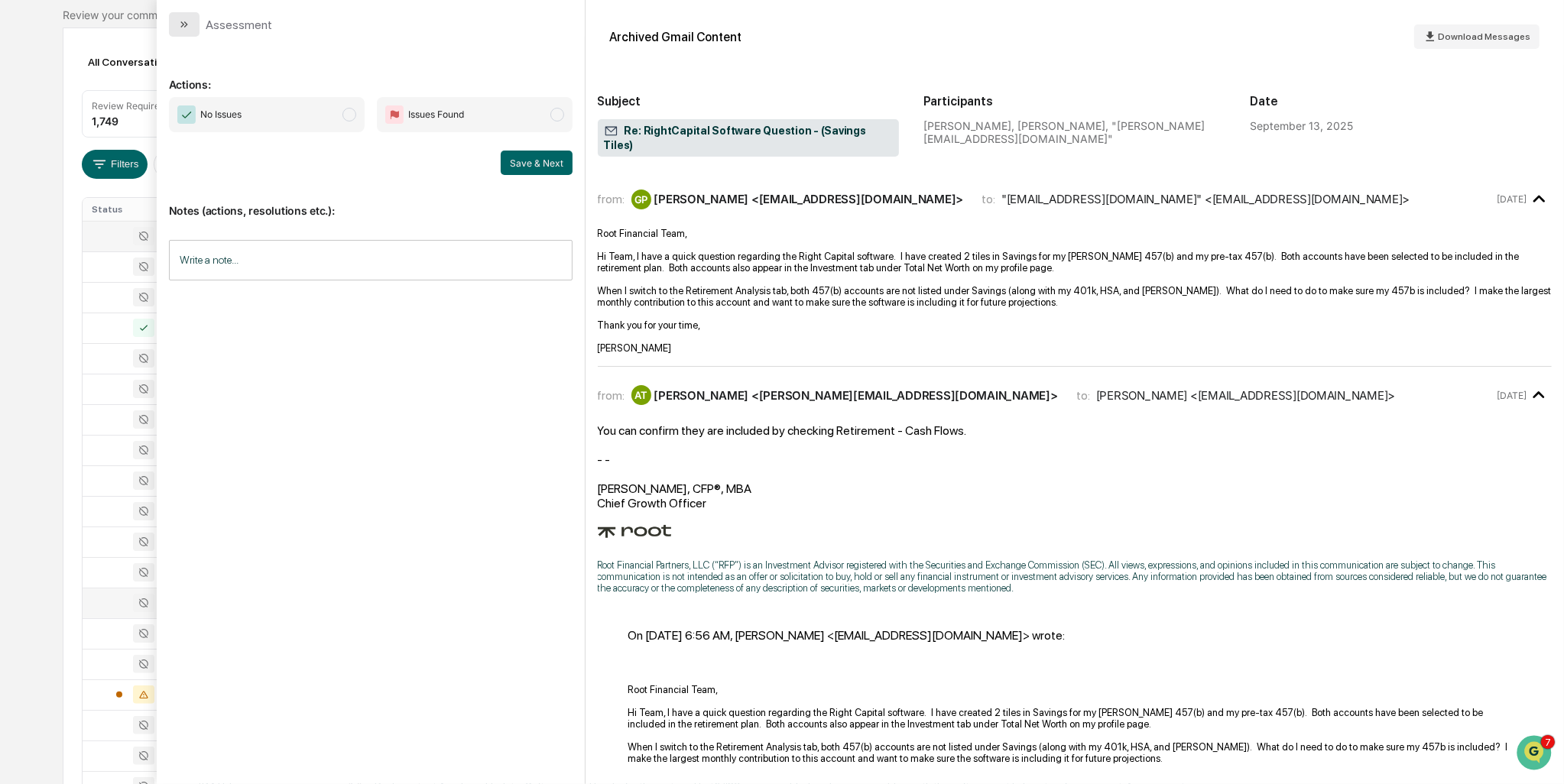
click at [178, 22] on icon "modal" at bounding box center [184, 24] width 13 height 13
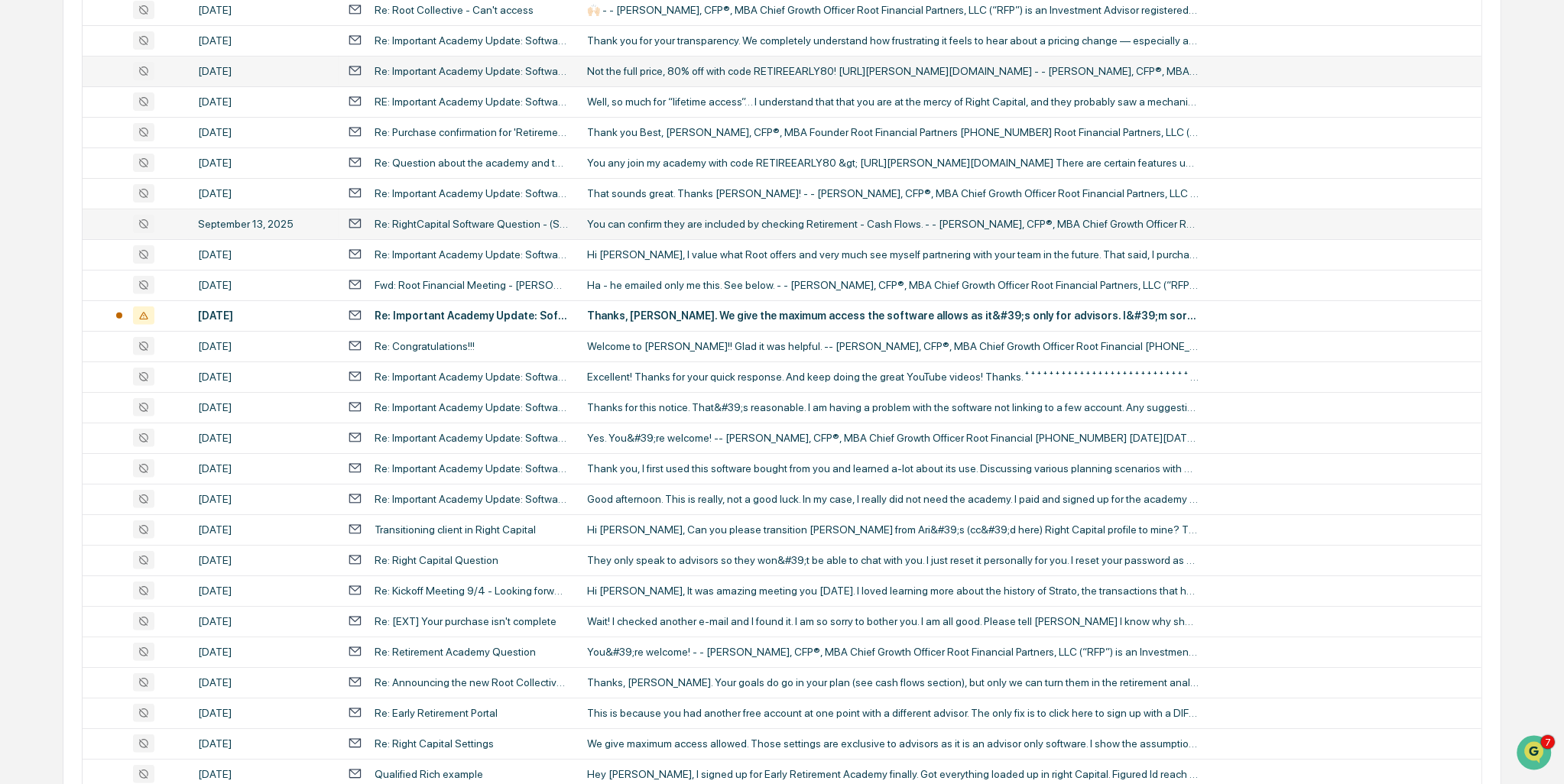
scroll to position [50, 0]
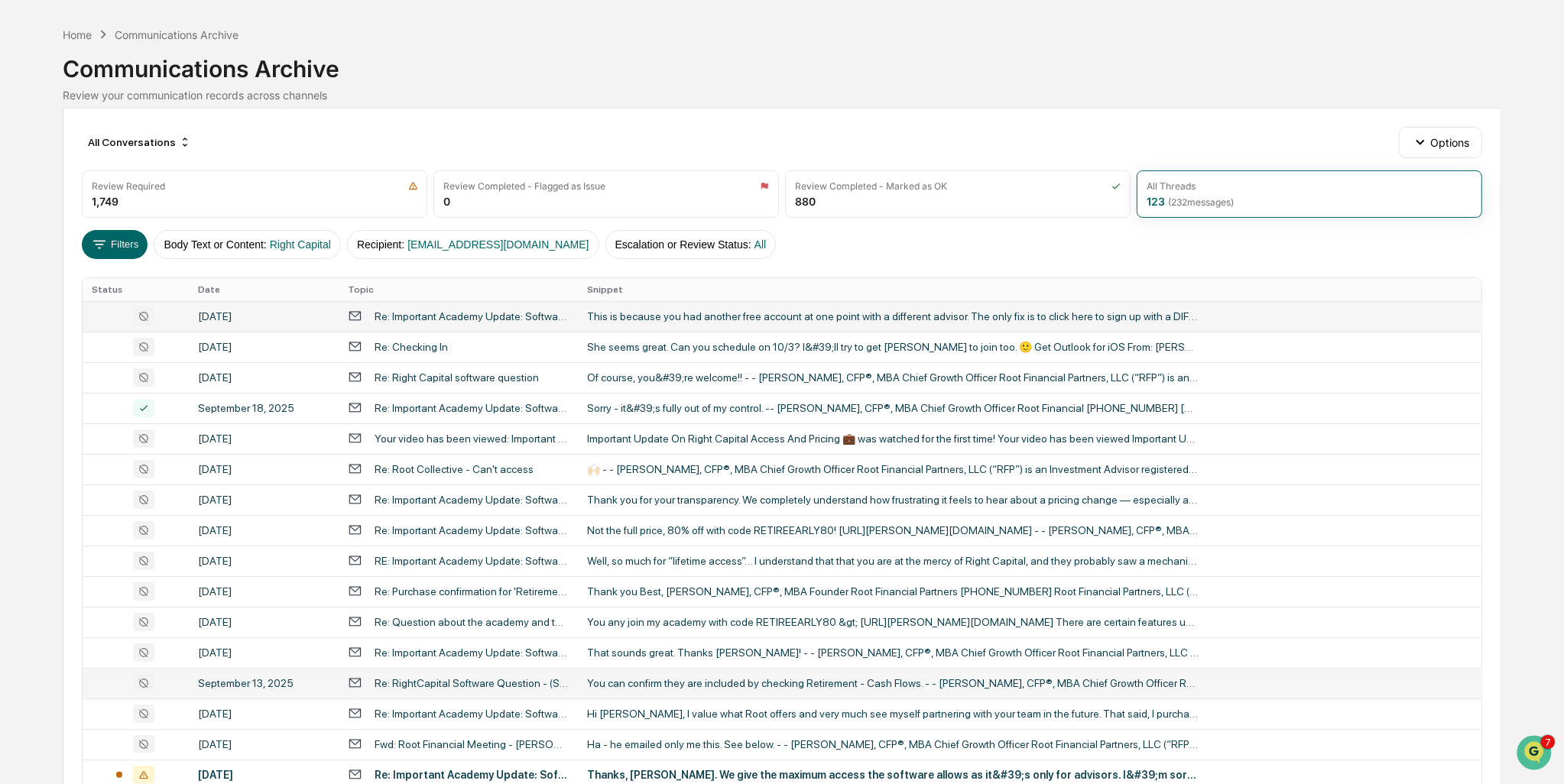
click at [794, 316] on div "This is because you had another free account at one point with a different advi…" at bounding box center [893, 317] width 612 height 13
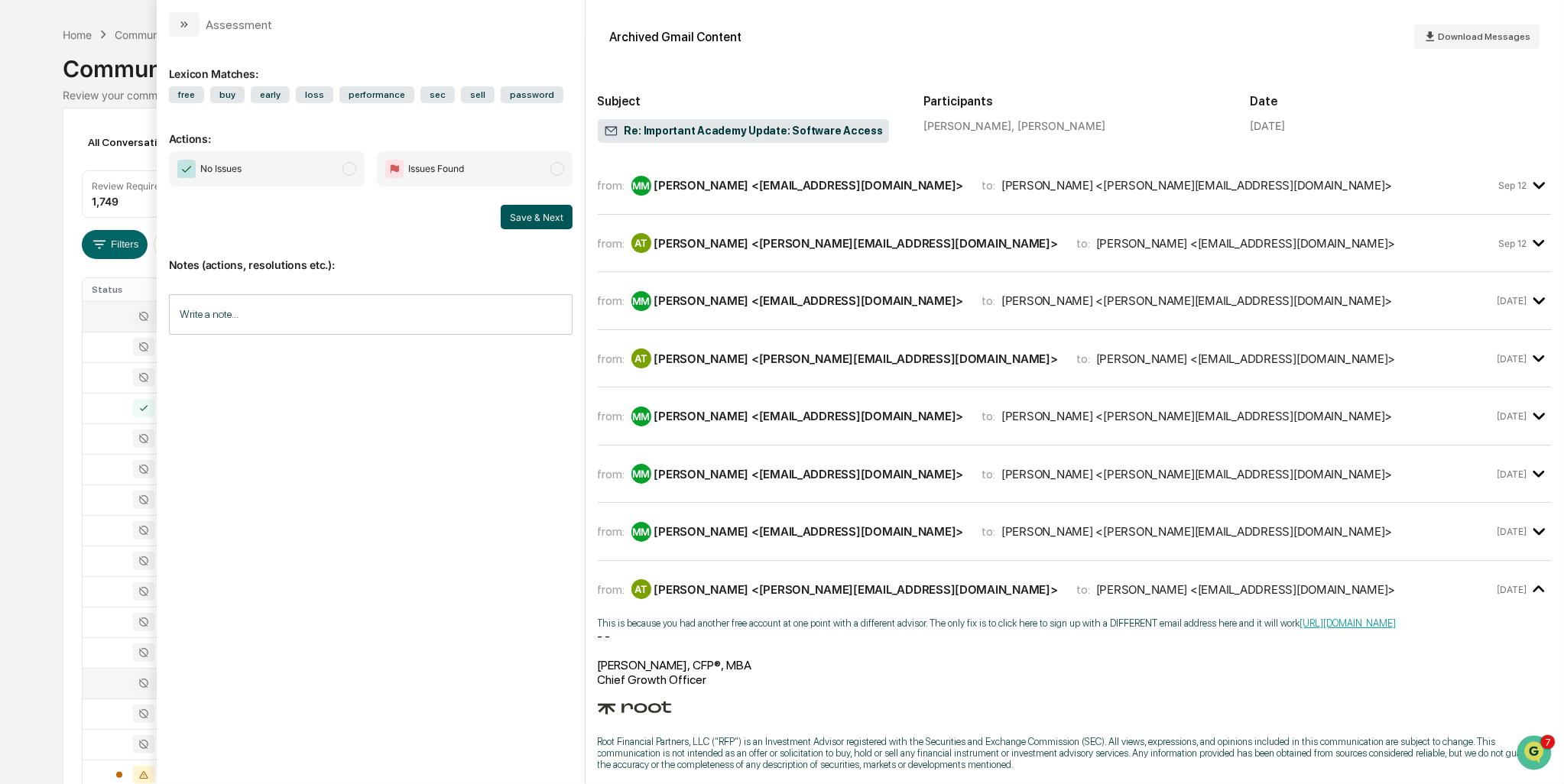
click at [552, 217] on button "Save & Next" at bounding box center [536, 217] width 72 height 24
click at [306, 164] on span "No Issues" at bounding box center [266, 169] width 196 height 35
click at [524, 220] on button "Save & Next" at bounding box center [536, 217] width 72 height 24
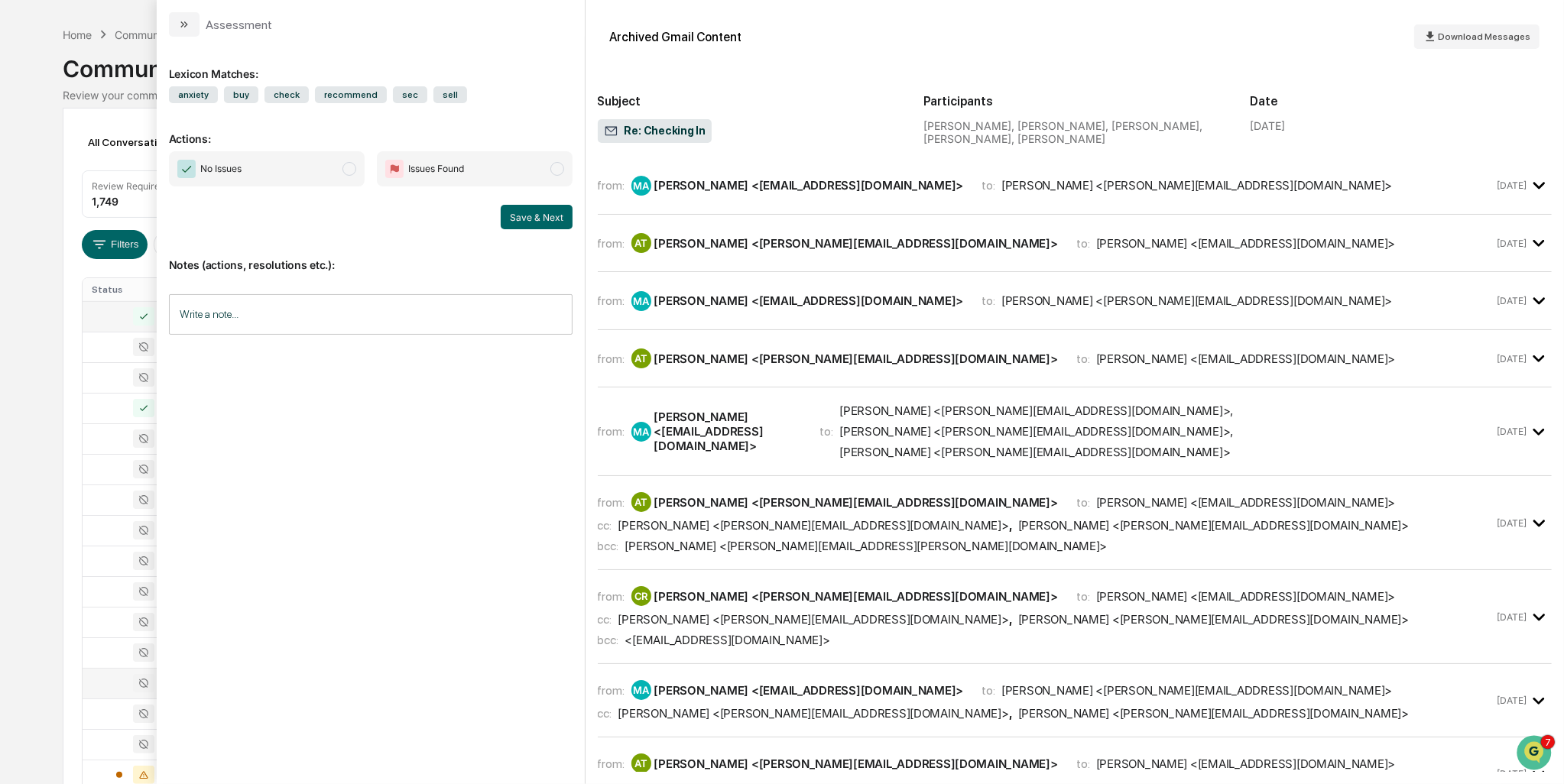
scroll to position [368, 0]
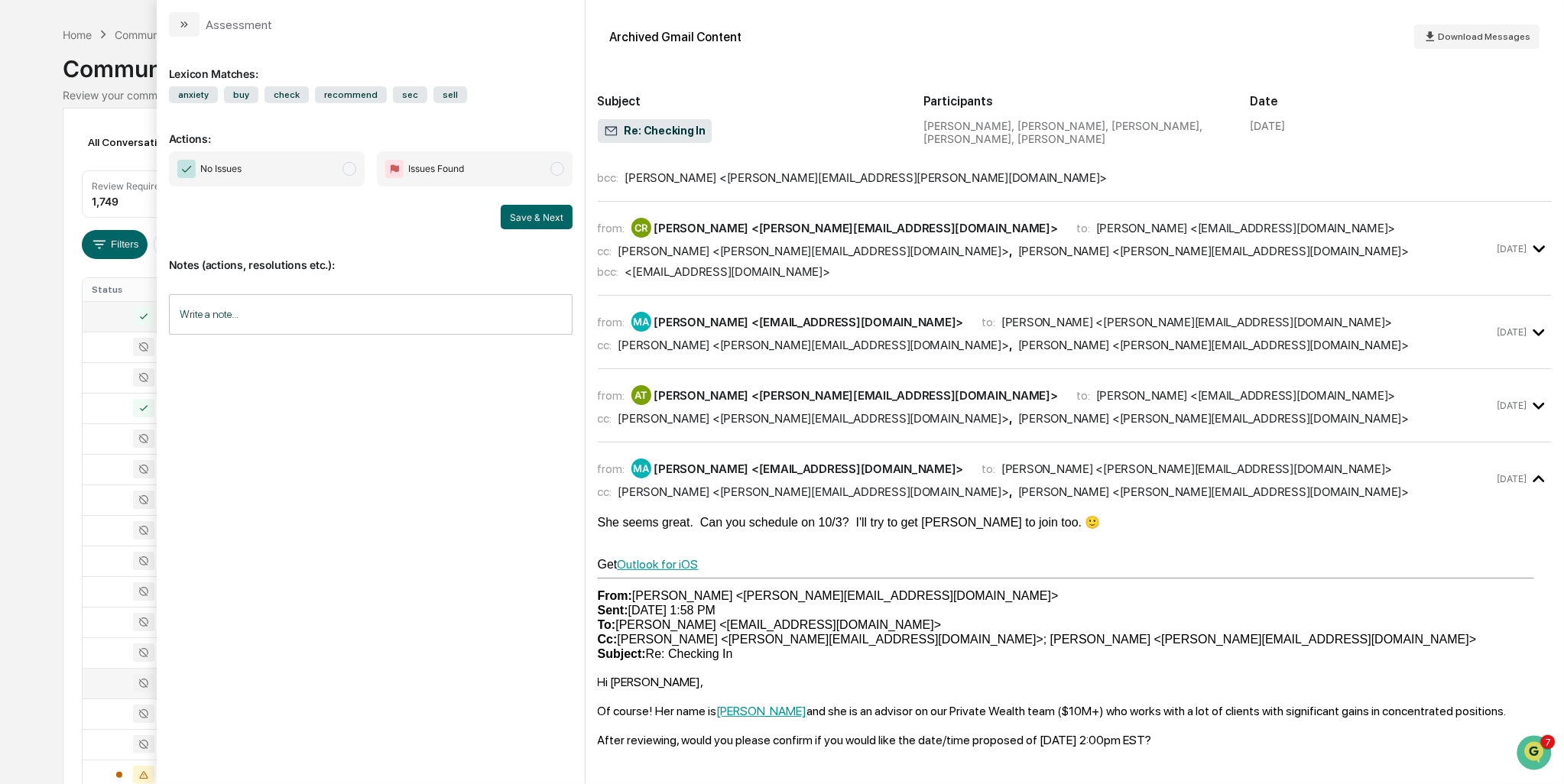
click at [316, 180] on span "No Issues" at bounding box center [266, 169] width 196 height 35
click at [551, 216] on button "Save & Next" at bounding box center [536, 217] width 72 height 24
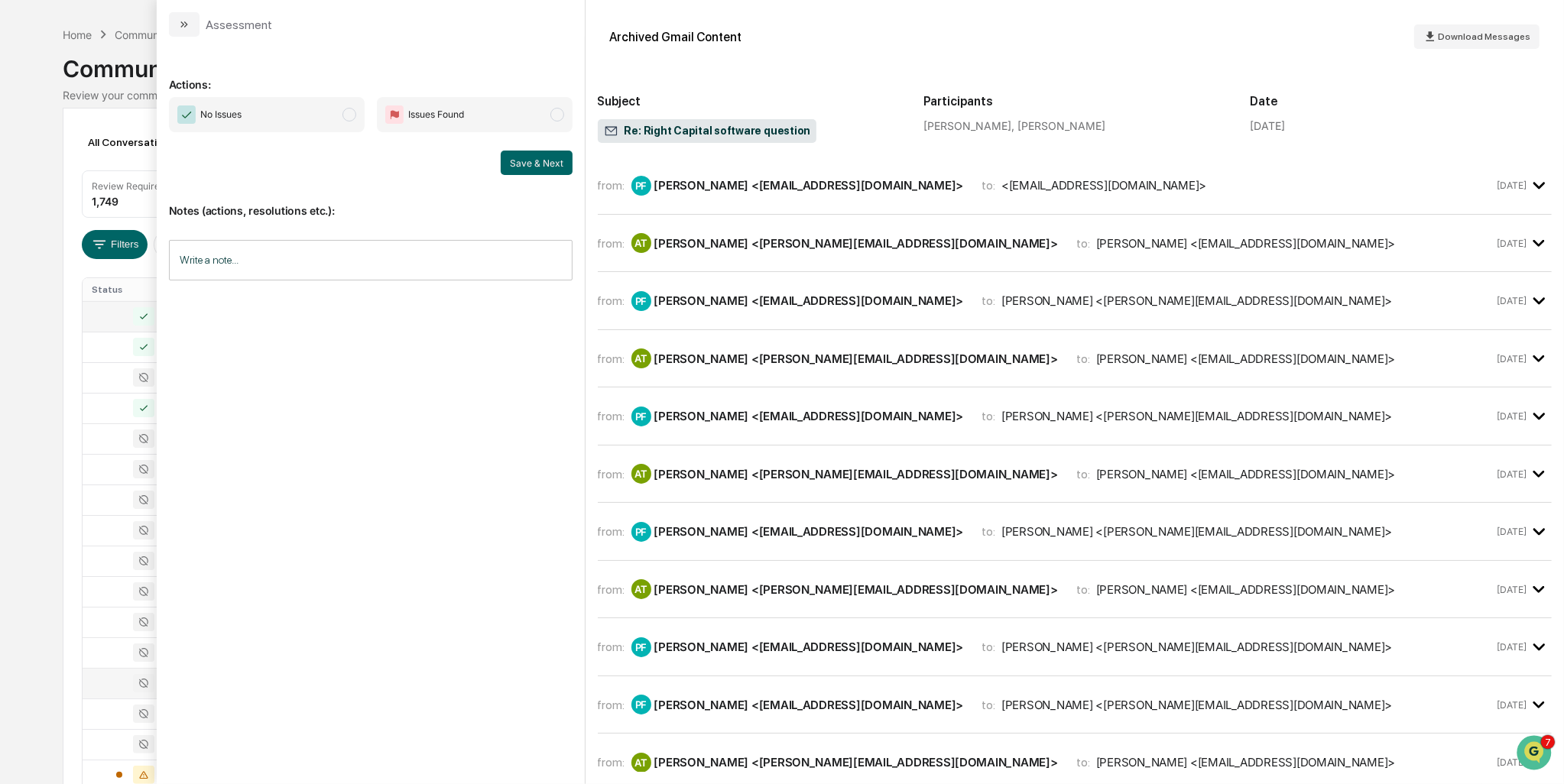
click at [732, 189] on div "[PERSON_NAME] <[EMAIL_ADDRESS][DOMAIN_NAME]>" at bounding box center [809, 185] width 310 height 14
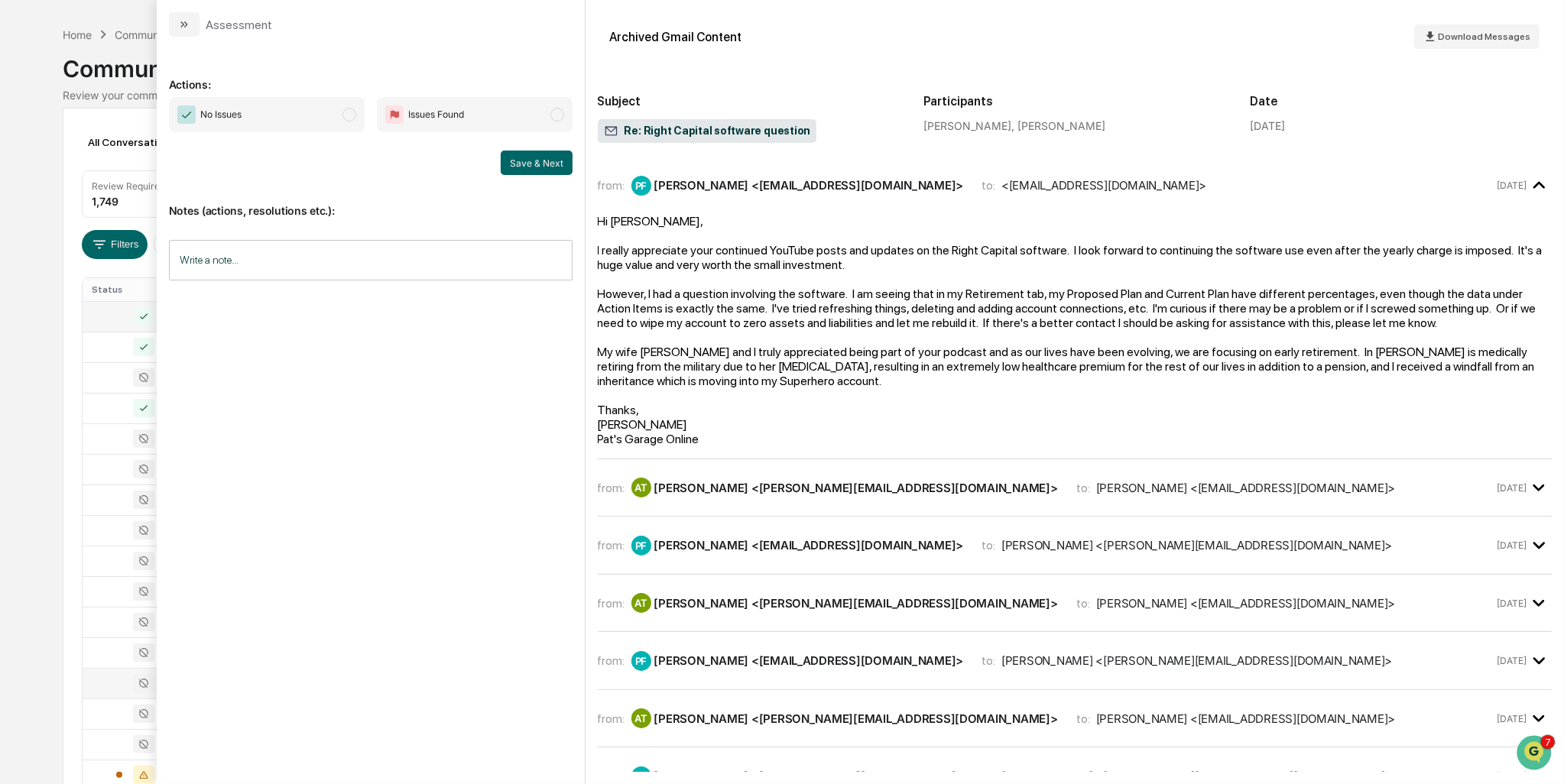
click at [732, 189] on div "[PERSON_NAME] <[EMAIL_ADDRESS][DOMAIN_NAME]>" at bounding box center [809, 185] width 310 height 14
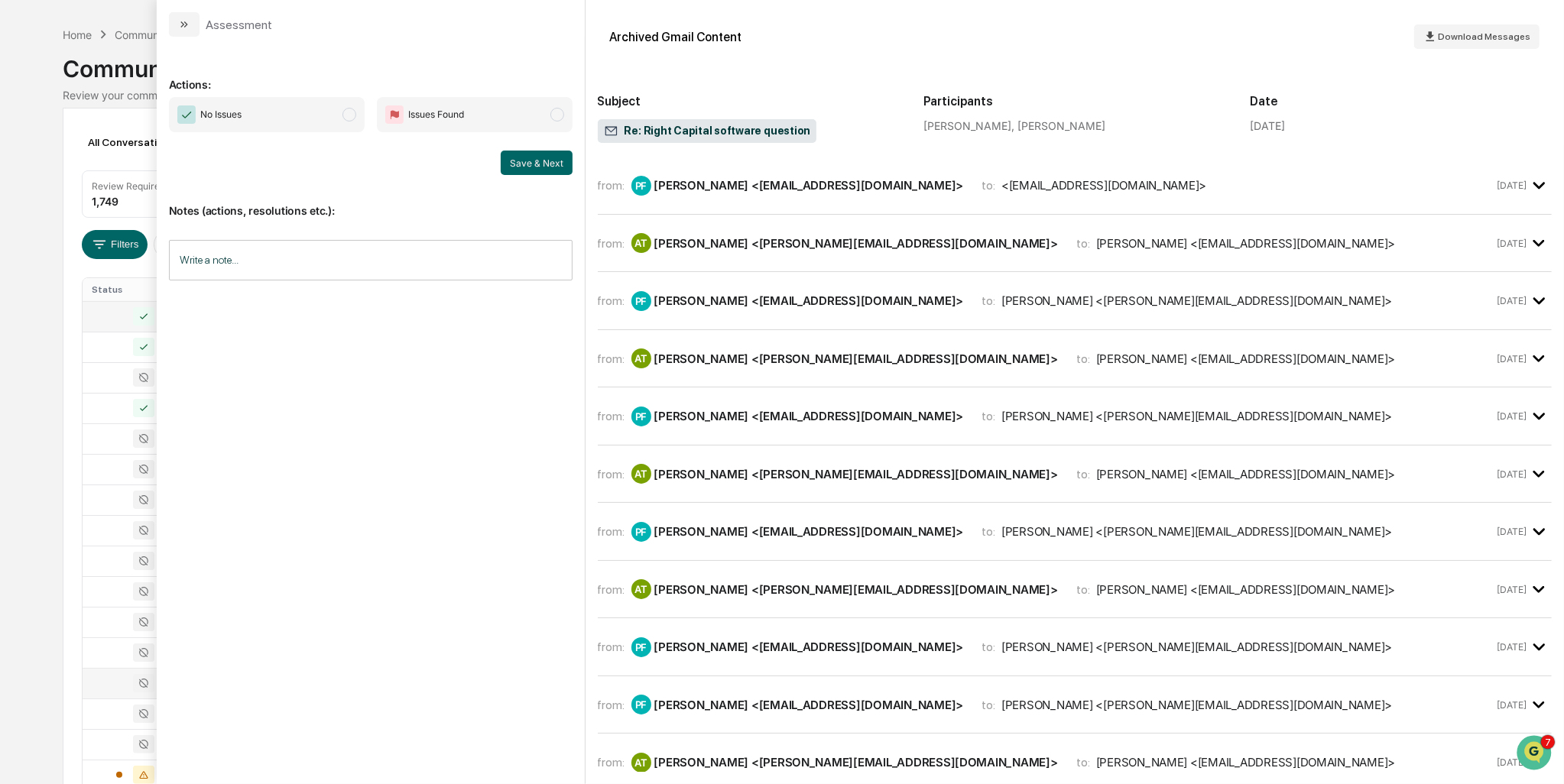
click at [746, 233] on div "AT [PERSON_NAME] <[PERSON_NAME][EMAIL_ADDRESS][DOMAIN_NAME]>" at bounding box center [844, 243] width 426 height 20
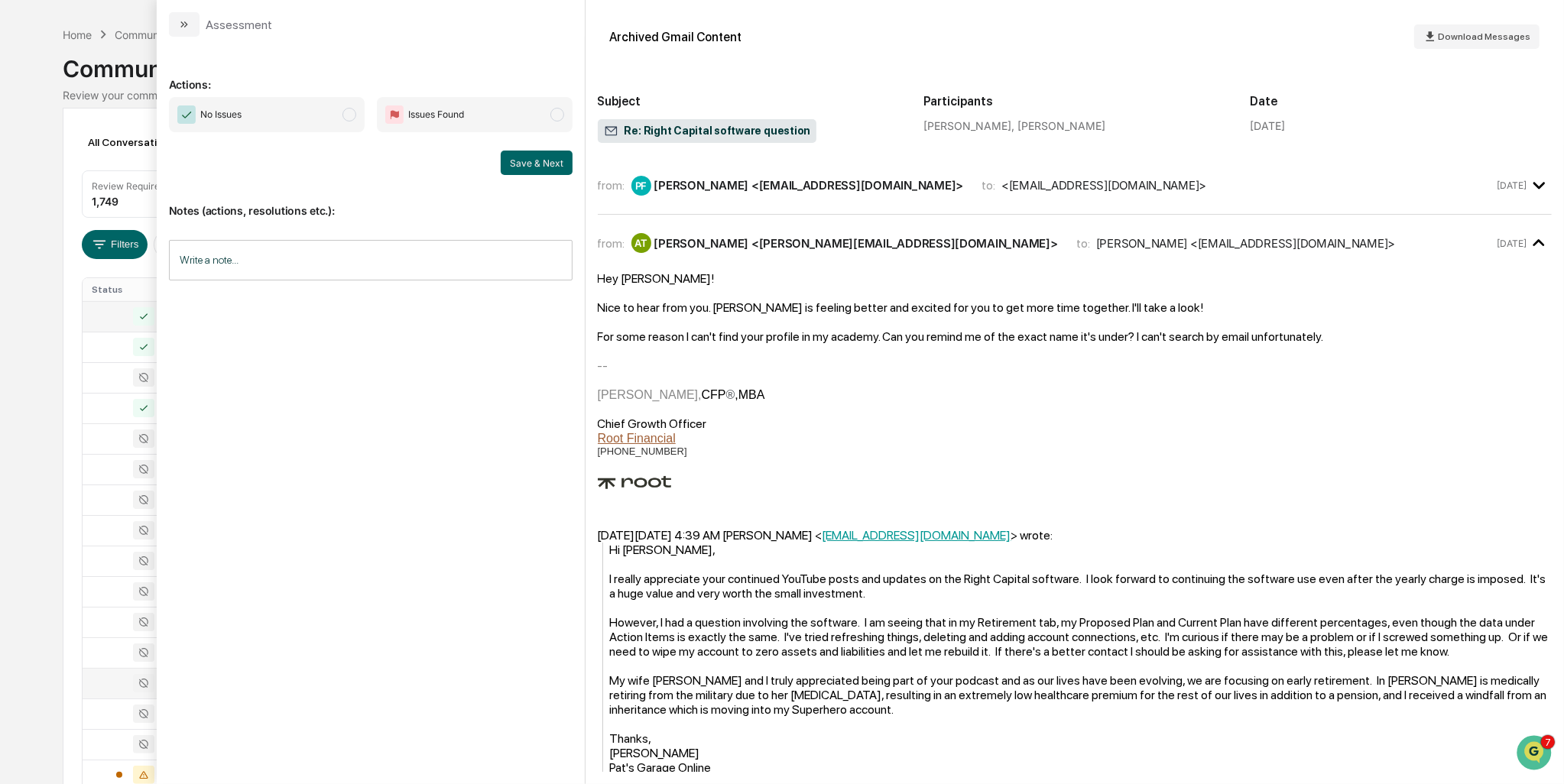
click at [745, 236] on div "[PERSON_NAME] <[PERSON_NAME][EMAIL_ADDRESS][DOMAIN_NAME]>" at bounding box center [856, 243] width 404 height 14
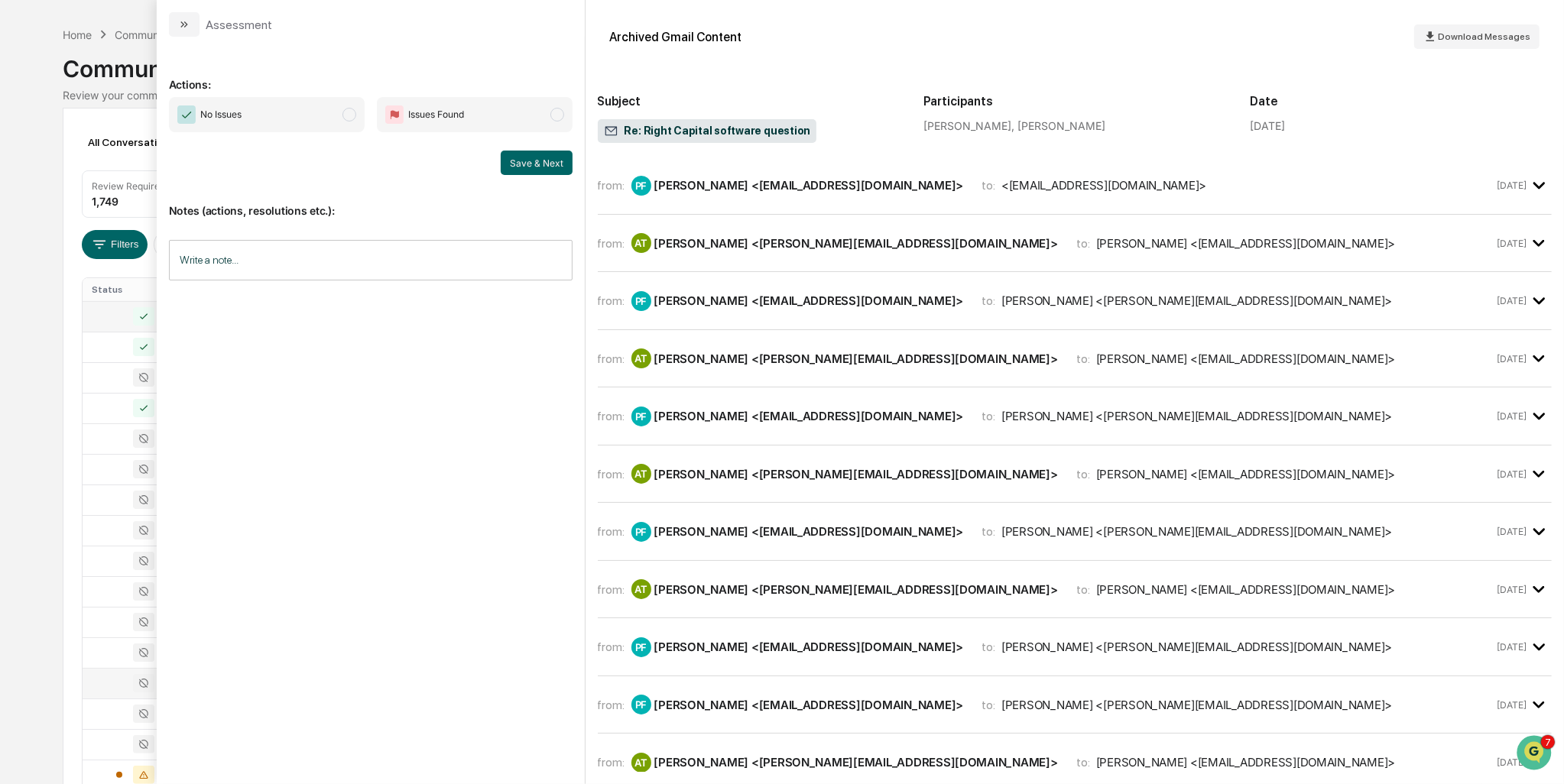
click at [743, 359] on div "[PERSON_NAME] <[PERSON_NAME][EMAIL_ADDRESS][DOMAIN_NAME]>" at bounding box center [856, 359] width 404 height 14
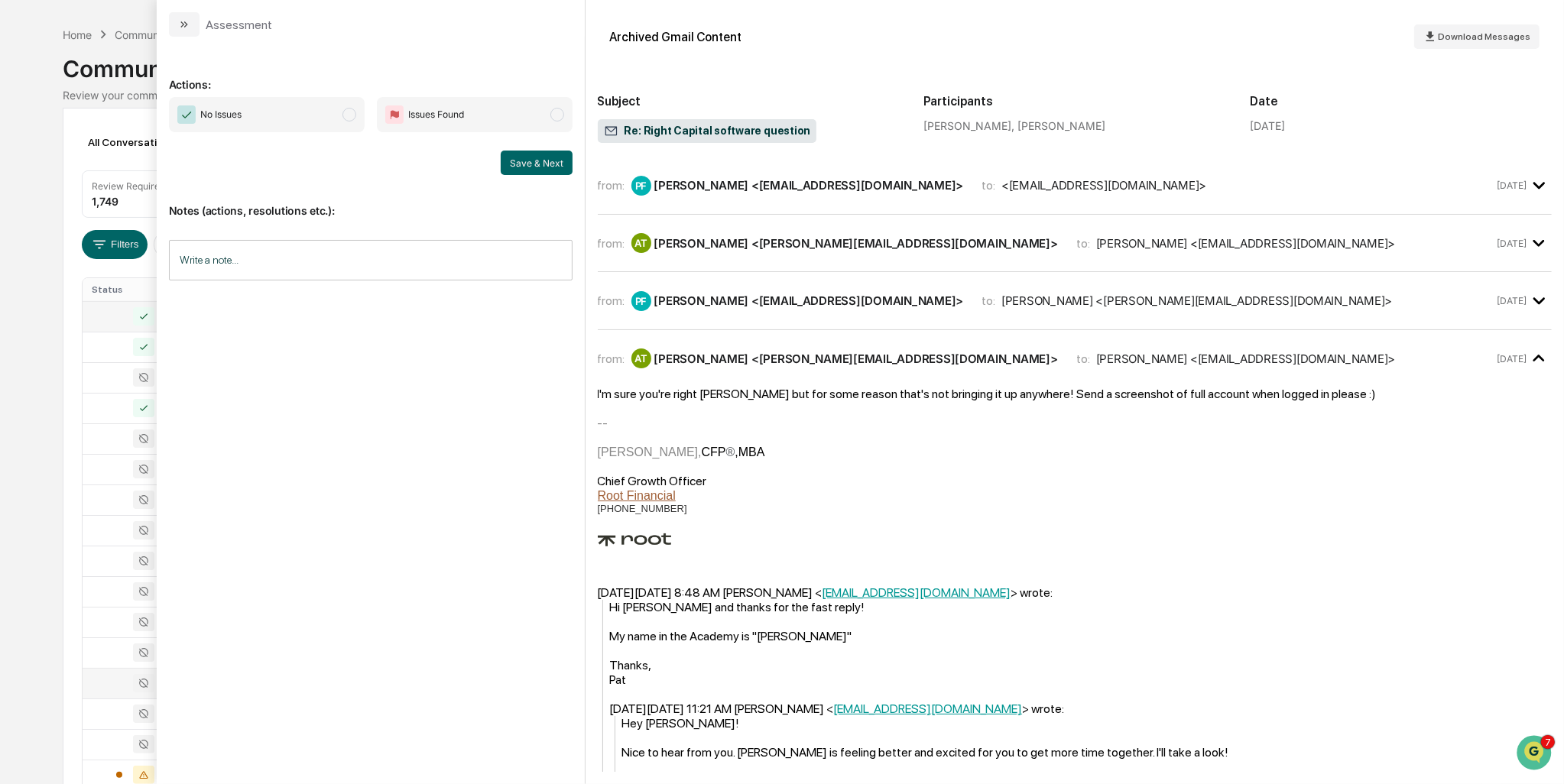
click at [743, 359] on div "[PERSON_NAME] <[PERSON_NAME][EMAIL_ADDRESS][DOMAIN_NAME]>" at bounding box center [856, 359] width 404 height 14
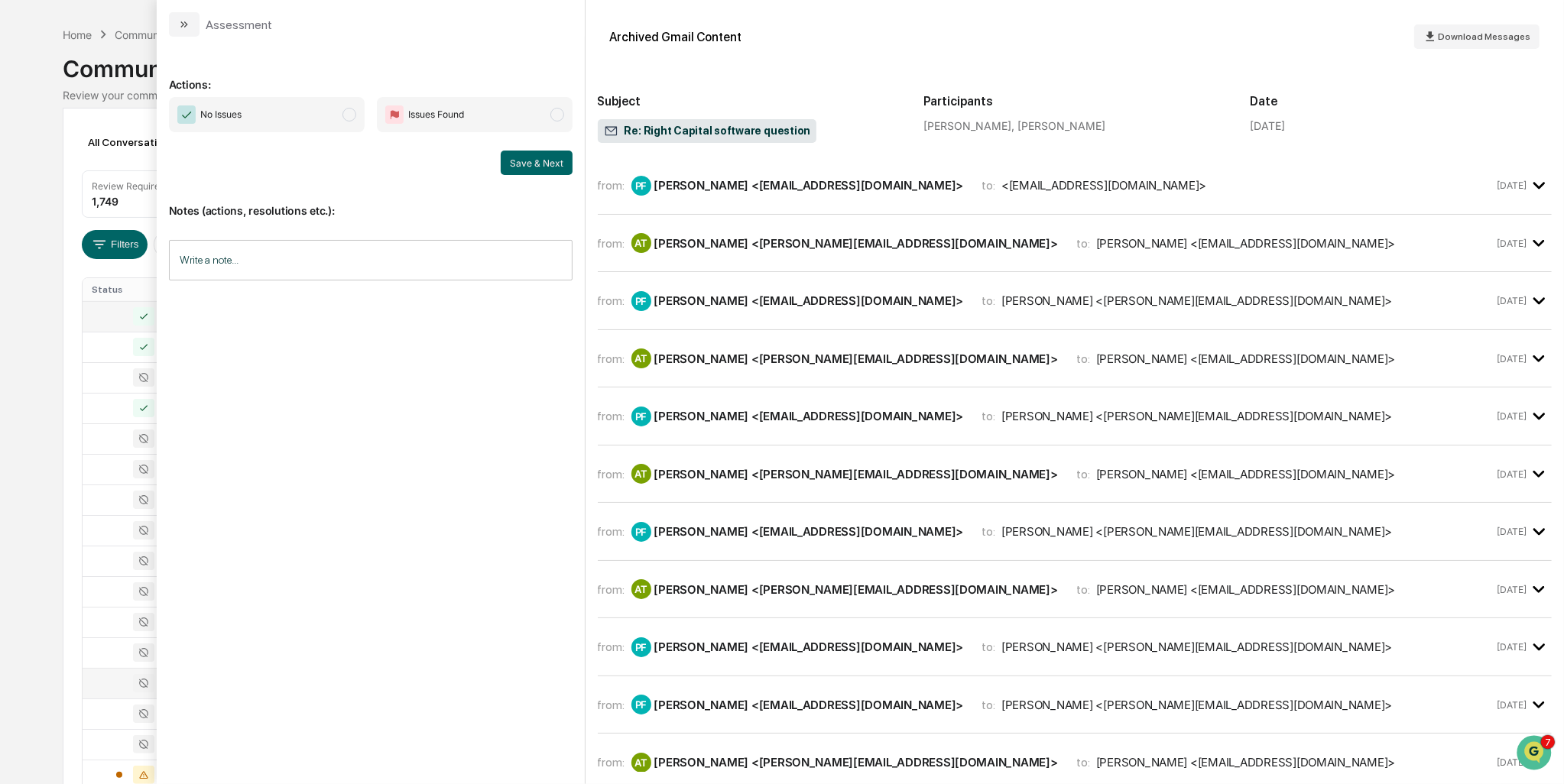
click at [750, 468] on div "[PERSON_NAME] <[PERSON_NAME][EMAIL_ADDRESS][DOMAIN_NAME]>" at bounding box center [856, 474] width 404 height 14
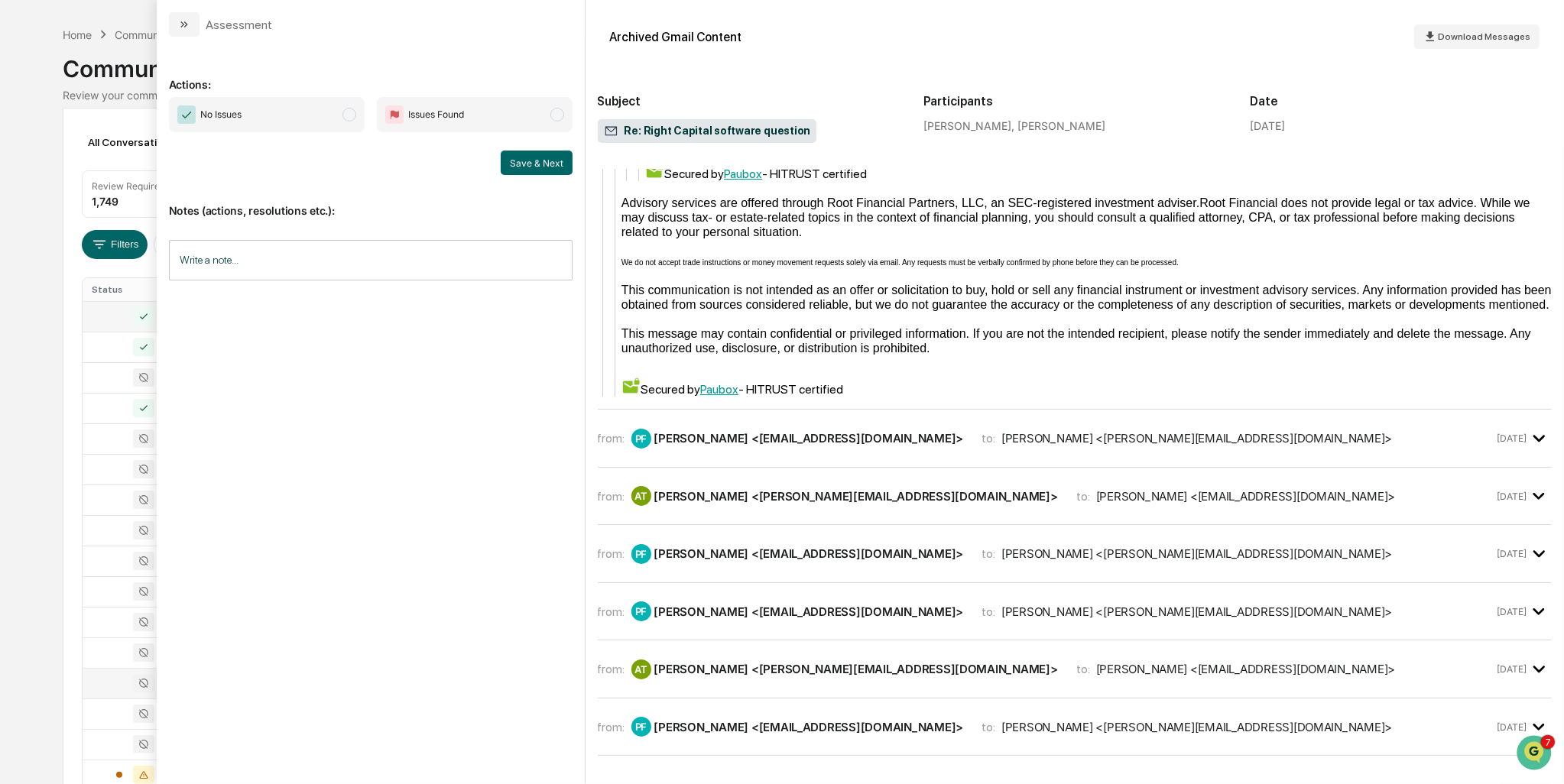
scroll to position [2263, 0]
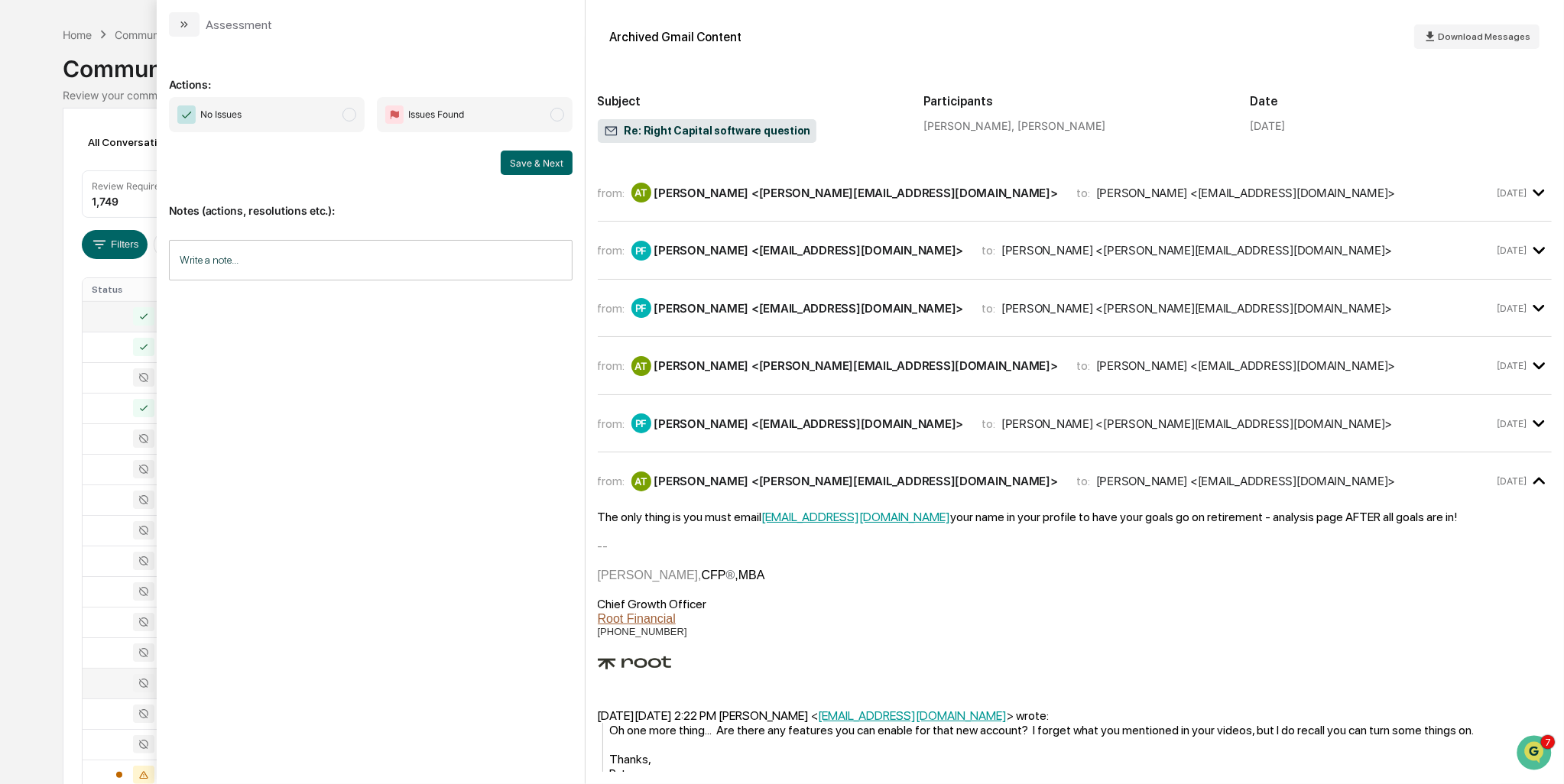
click at [717, 362] on div "[PERSON_NAME] <[PERSON_NAME][EMAIL_ADDRESS][DOMAIN_NAME]>" at bounding box center [856, 366] width 404 height 14
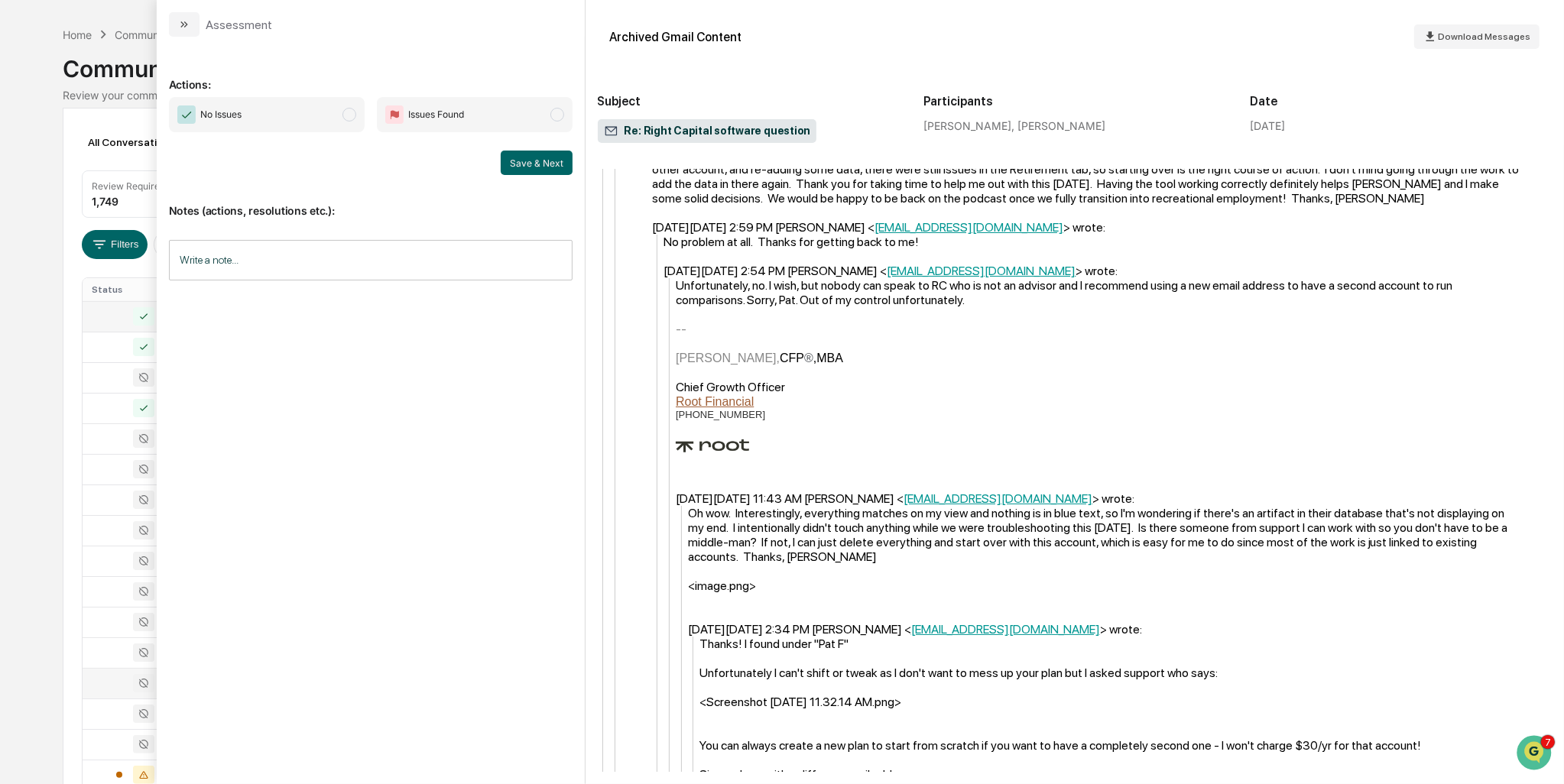
scroll to position [6415, 0]
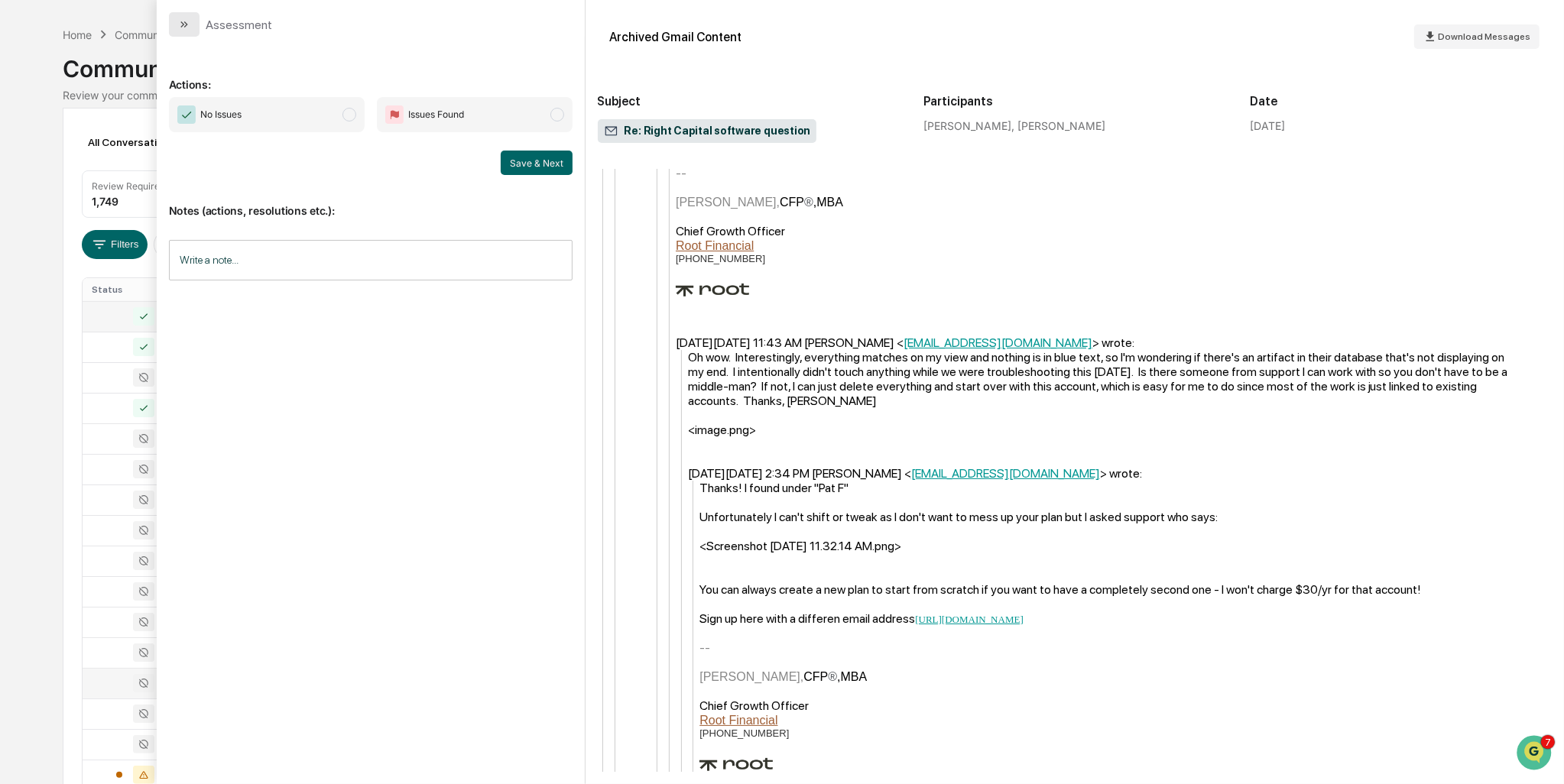
click at [183, 20] on icon "modal" at bounding box center [184, 24] width 13 height 13
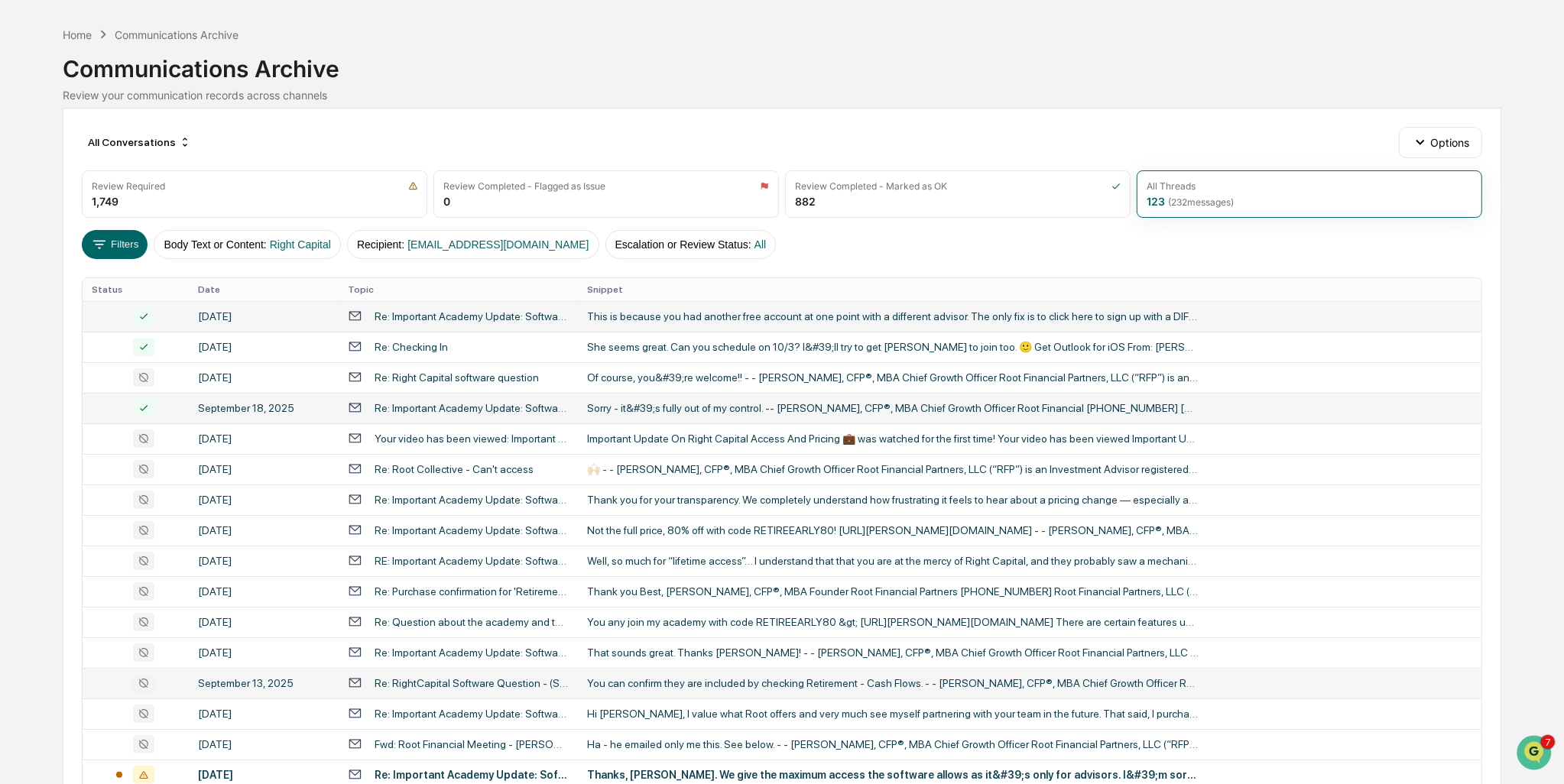
click at [1041, 407] on div "Sorry - it&#39;s fully out of my control. -- [PERSON_NAME], CFP®, MBA Chief Gro…" at bounding box center [893, 408] width 612 height 13
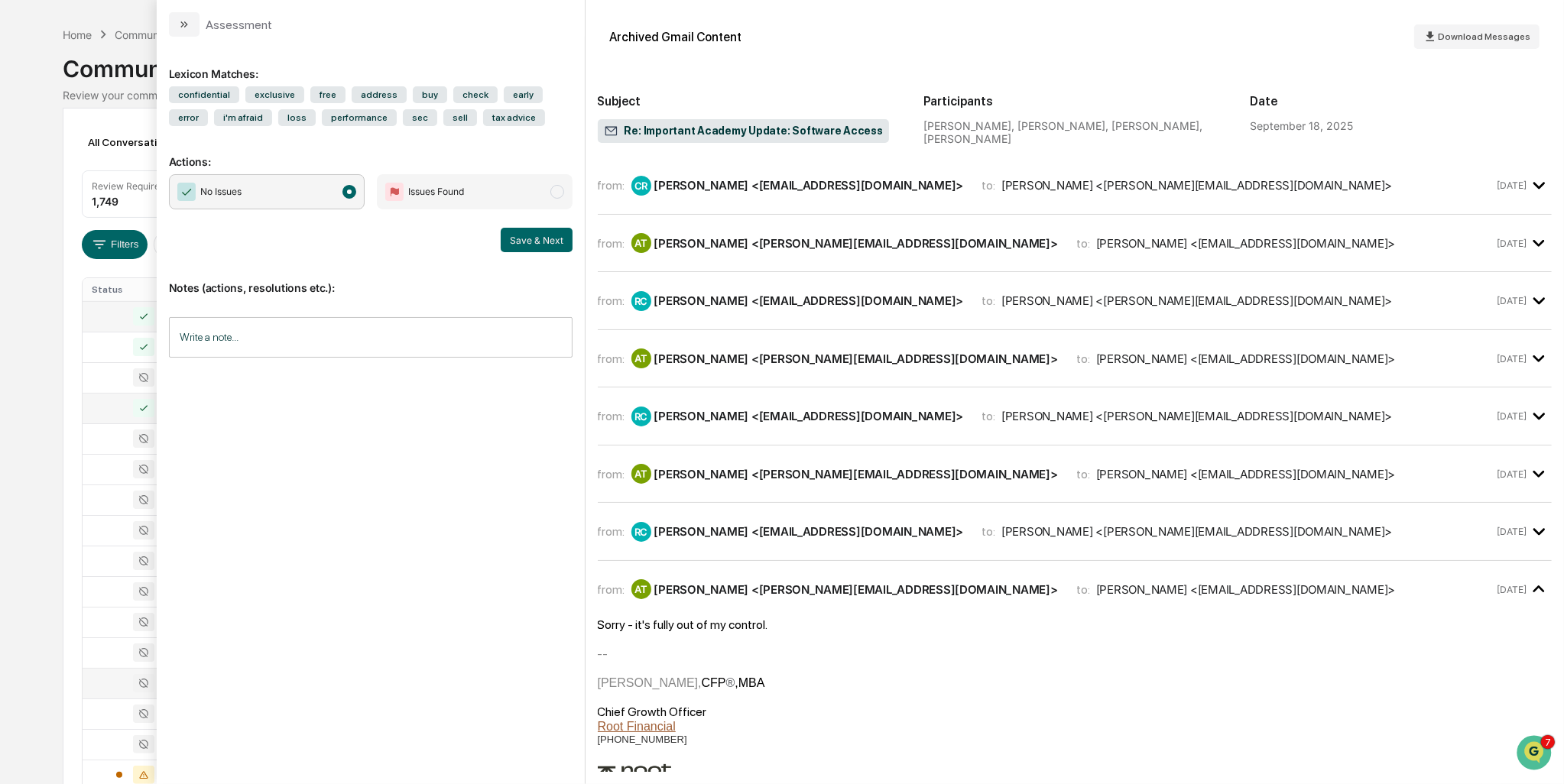
click at [743, 415] on div "[PERSON_NAME] <[EMAIL_ADDRESS][DOMAIN_NAME]>" at bounding box center [809, 416] width 310 height 14
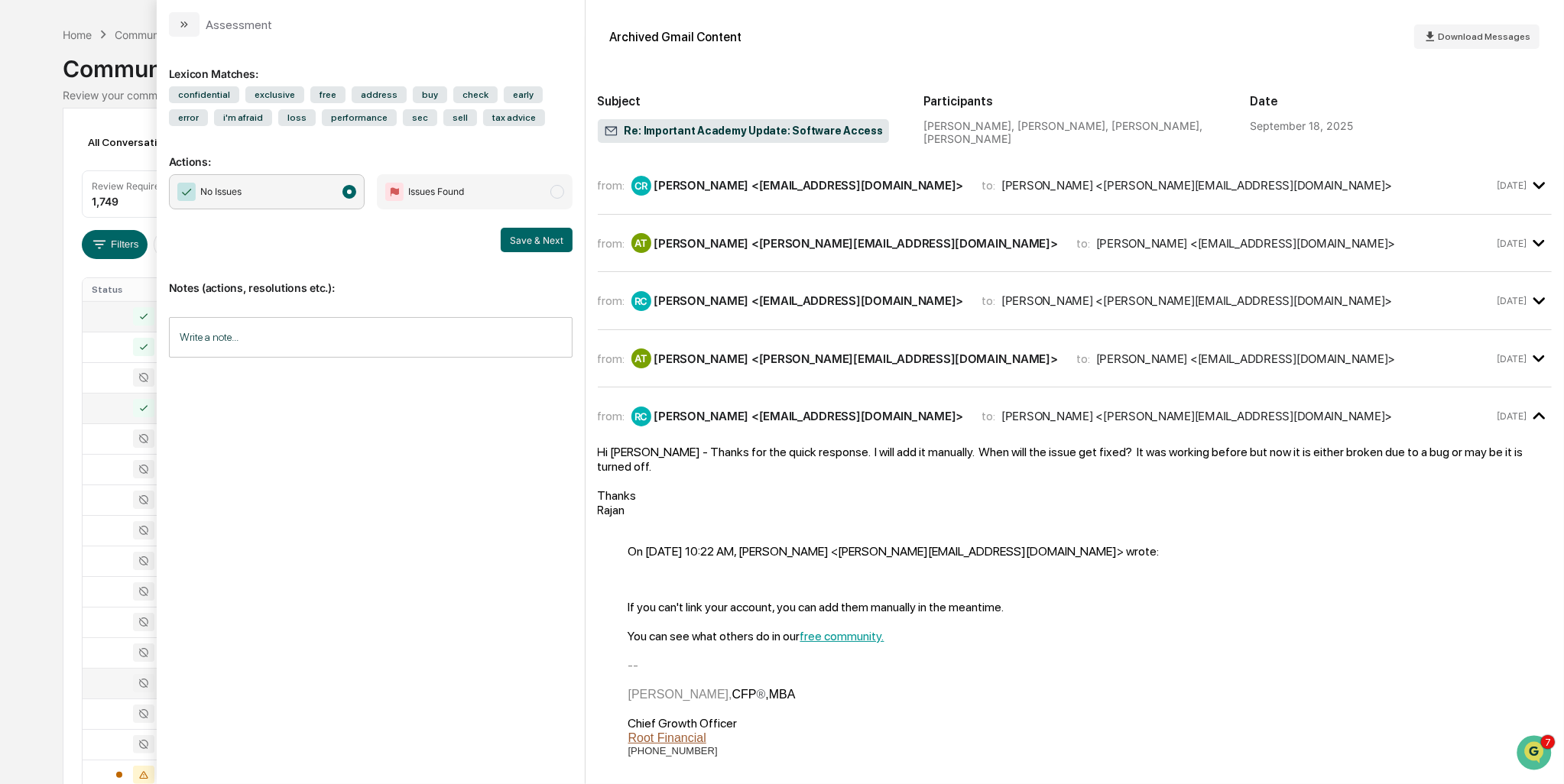
click at [744, 411] on div "[PERSON_NAME] <[EMAIL_ADDRESS][DOMAIN_NAME]>" at bounding box center [809, 416] width 310 height 14
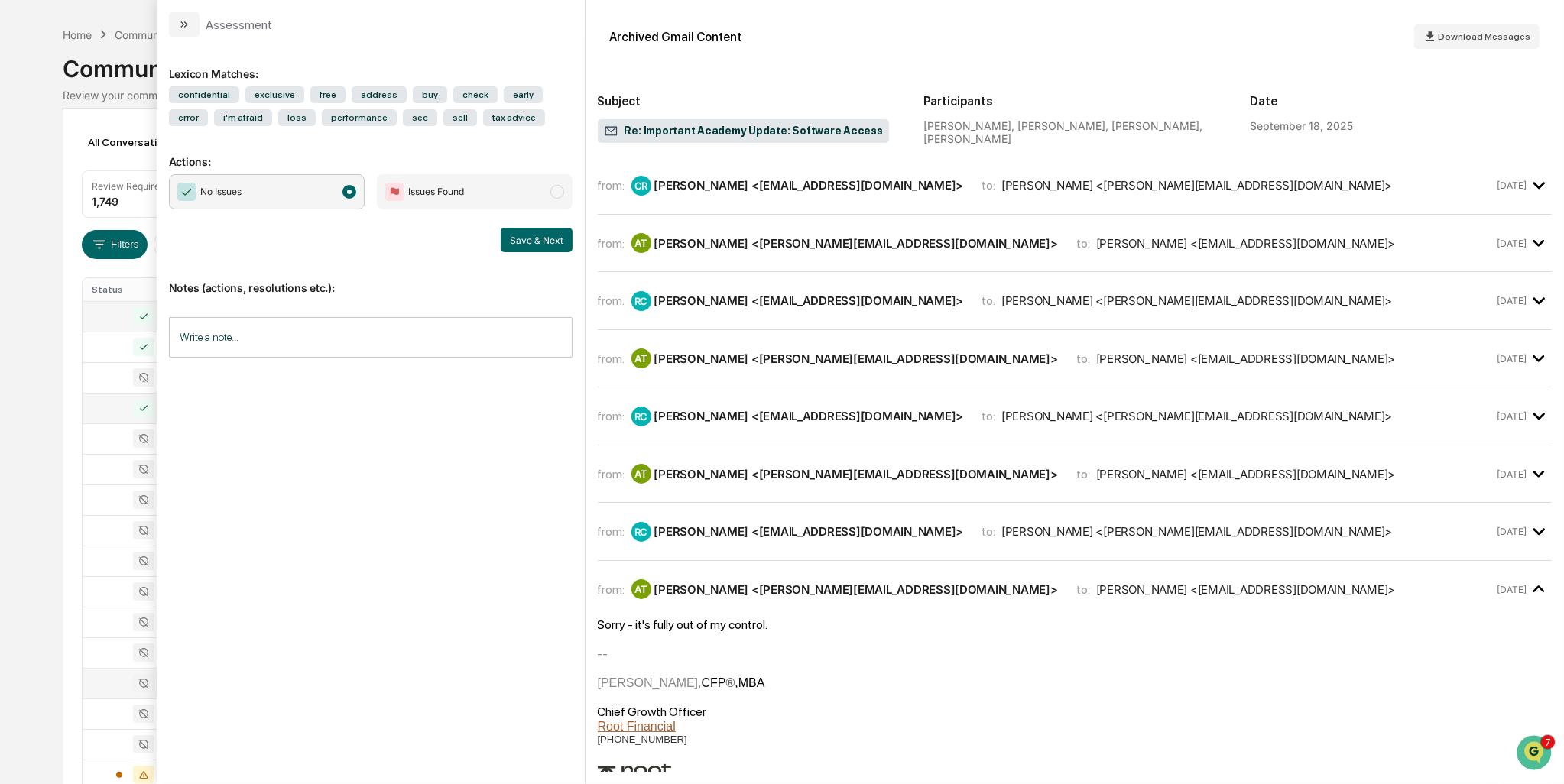
click at [743, 301] on div "[PERSON_NAME] <[EMAIL_ADDRESS][DOMAIN_NAME]>" at bounding box center [809, 300] width 310 height 14
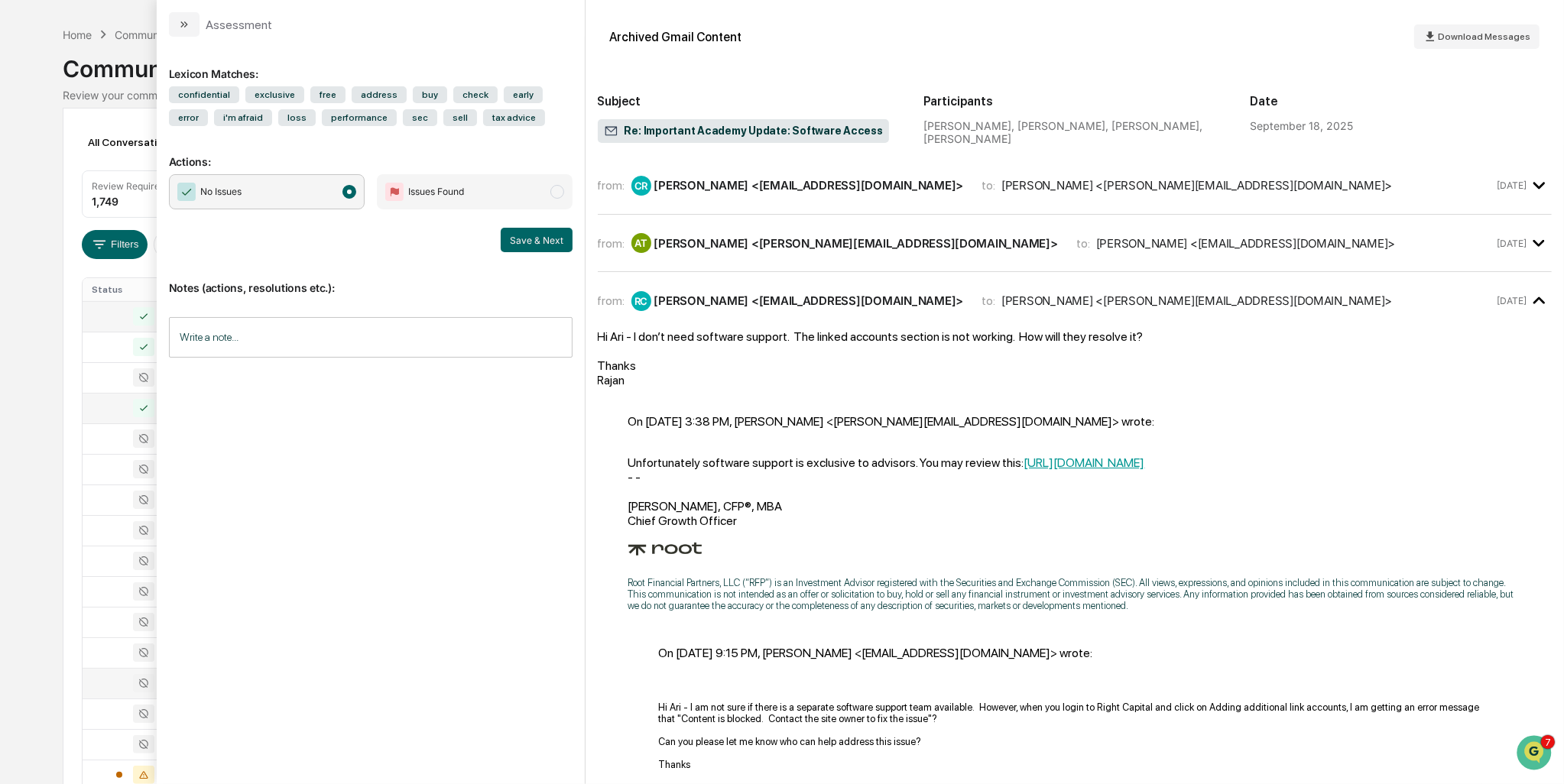
click at [743, 303] on div "[PERSON_NAME] <[EMAIL_ADDRESS][DOMAIN_NAME]>" at bounding box center [809, 300] width 310 height 14
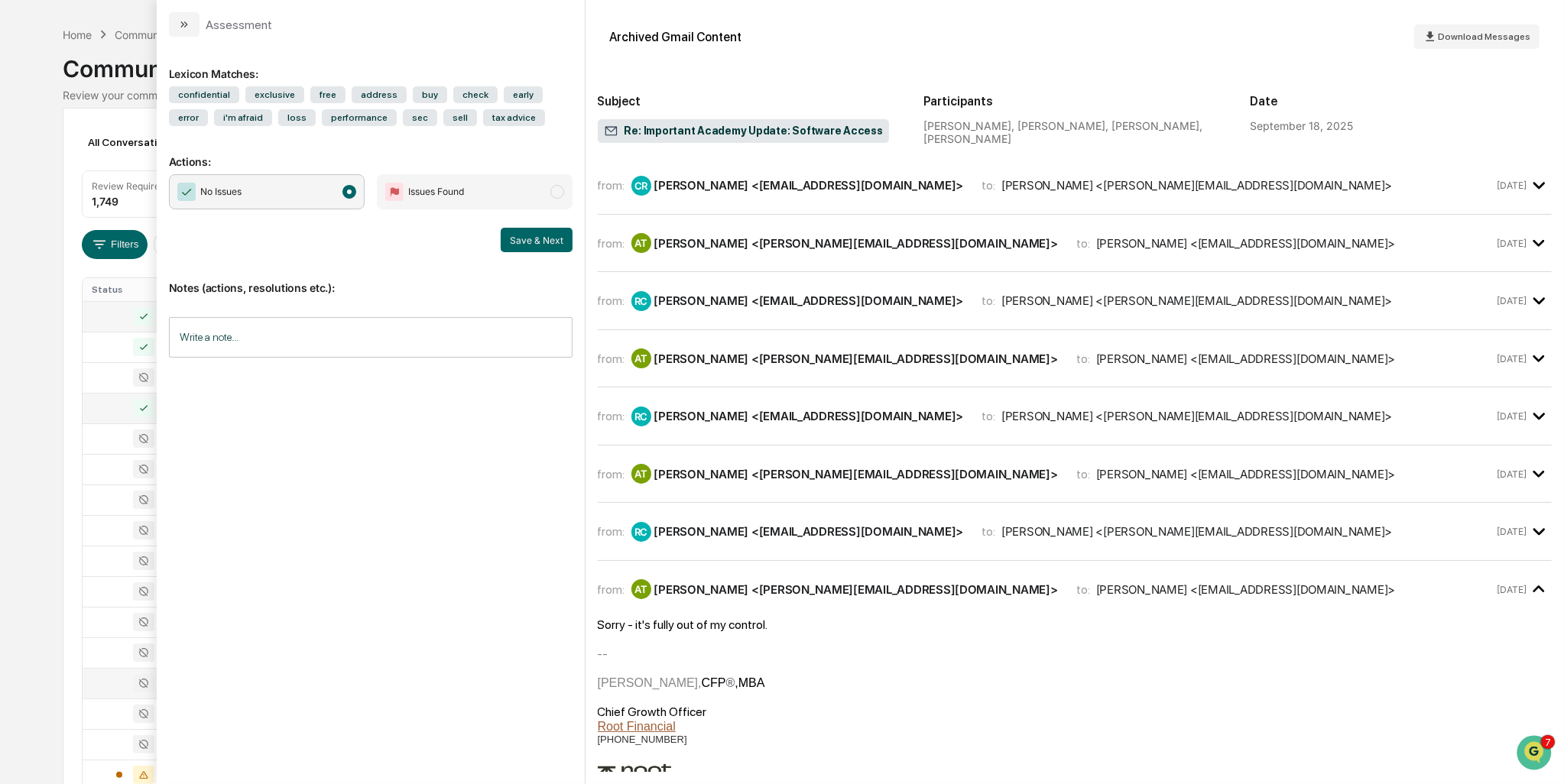
click at [735, 351] on div "[PERSON_NAME] <[PERSON_NAME][EMAIL_ADDRESS][DOMAIN_NAME]>" at bounding box center [856, 359] width 404 height 14
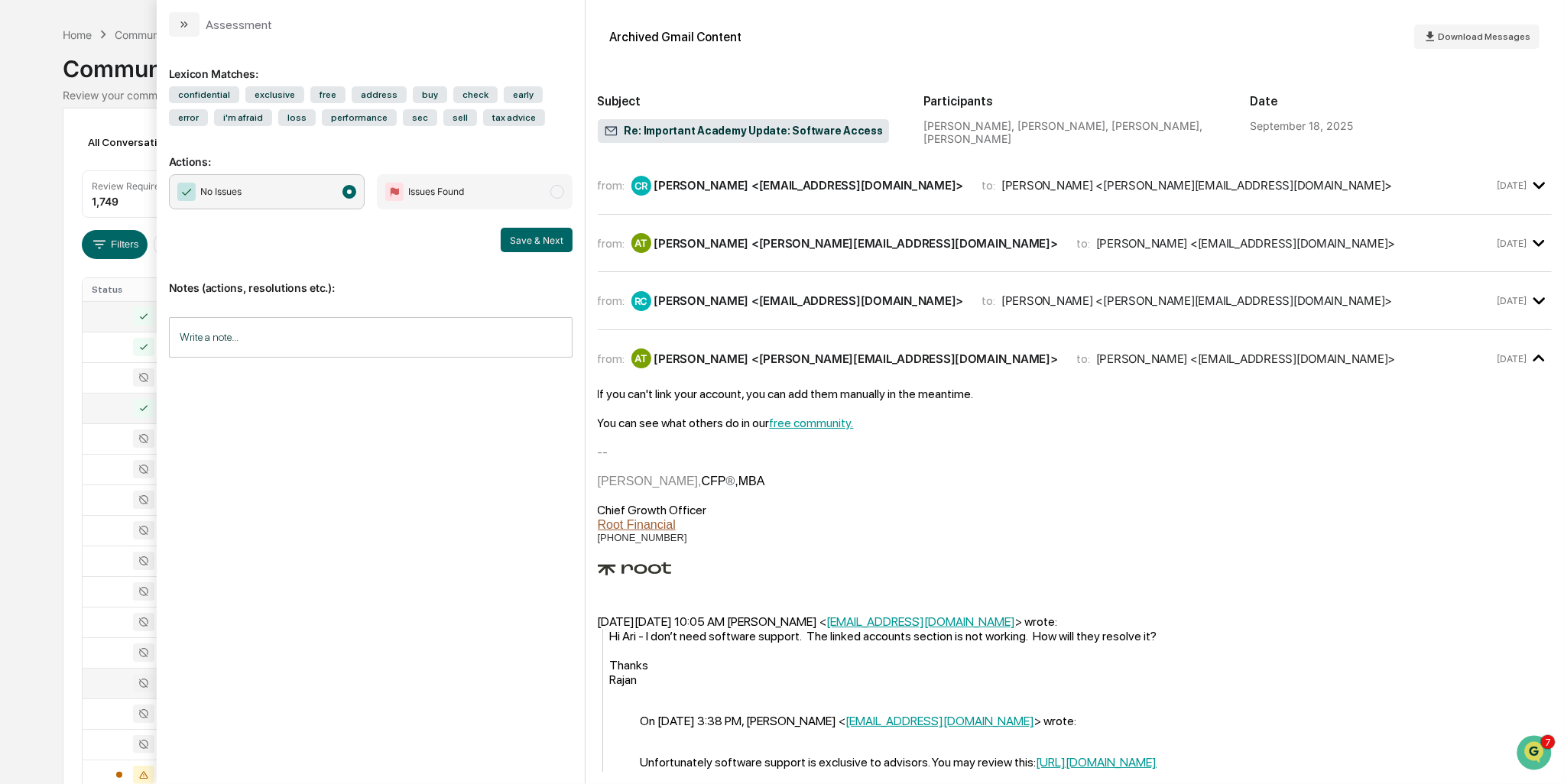
click at [735, 246] on div "[PERSON_NAME] <[PERSON_NAME][EMAIL_ADDRESS][DOMAIN_NAME]>" at bounding box center [856, 243] width 404 height 14
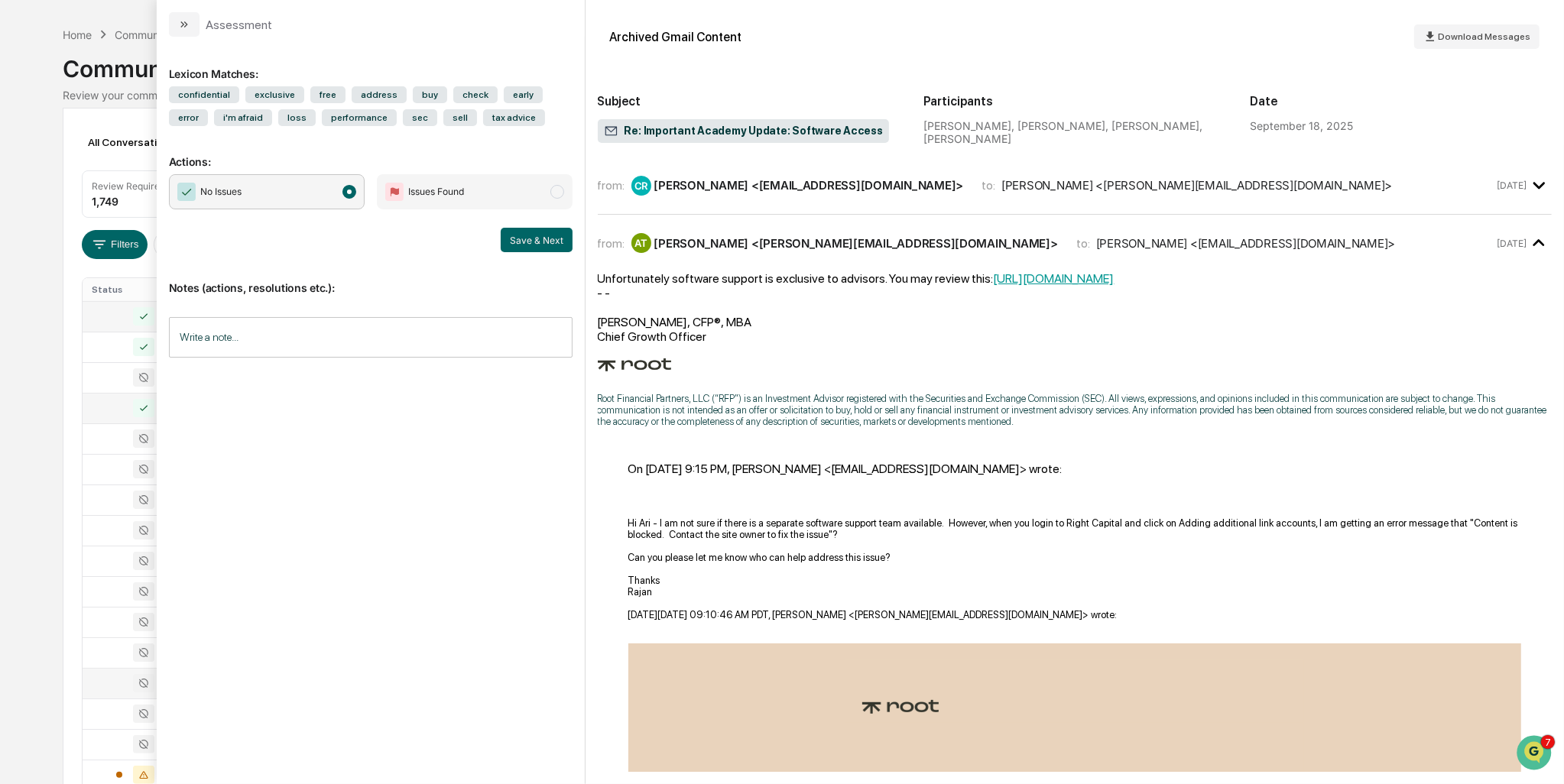
scroll to position [25, 0]
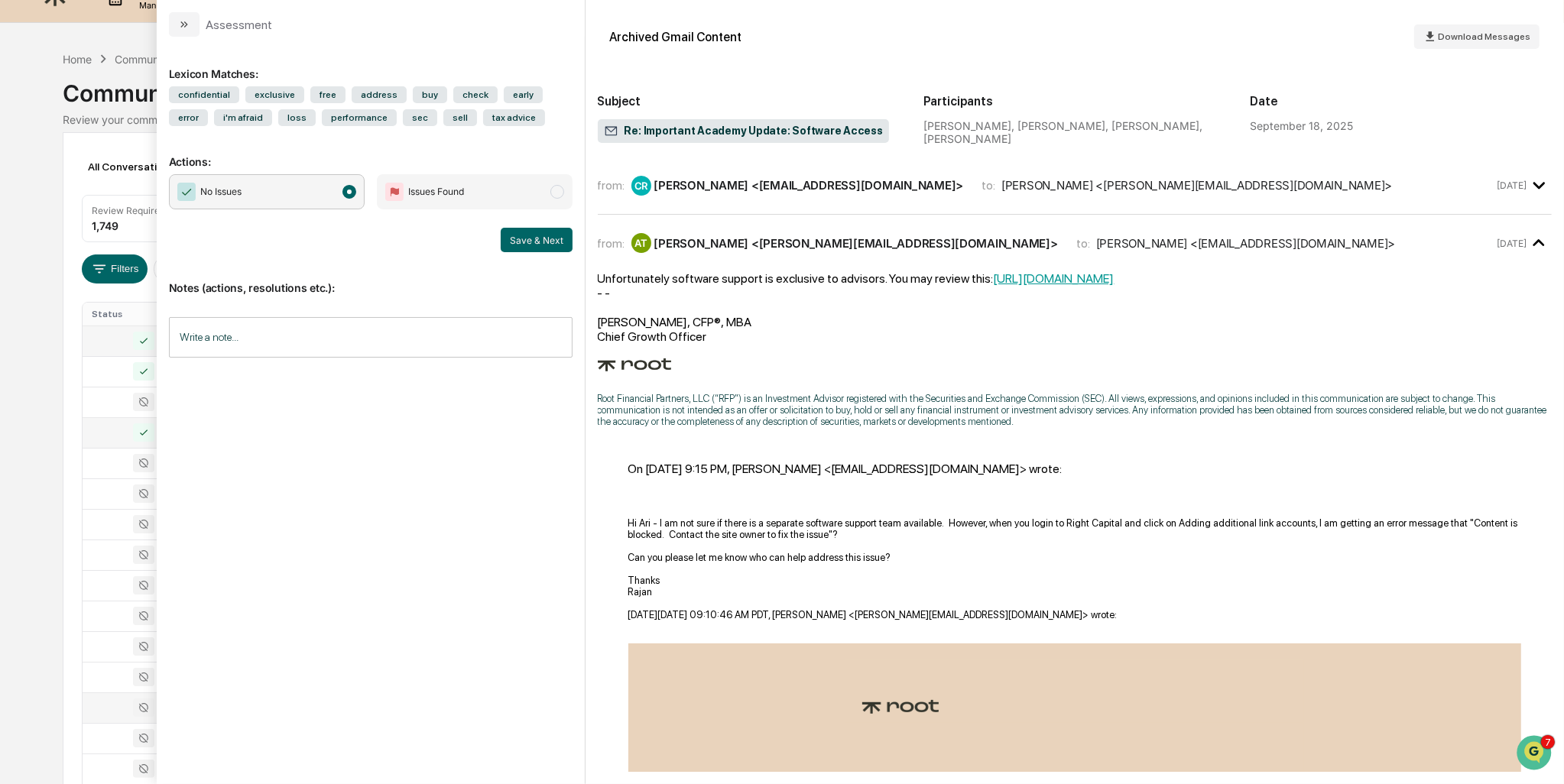
click at [1082, 273] on link "[URL][DOMAIN_NAME]" at bounding box center [1054, 278] width 121 height 14
